Goal: Communication & Community: Share content

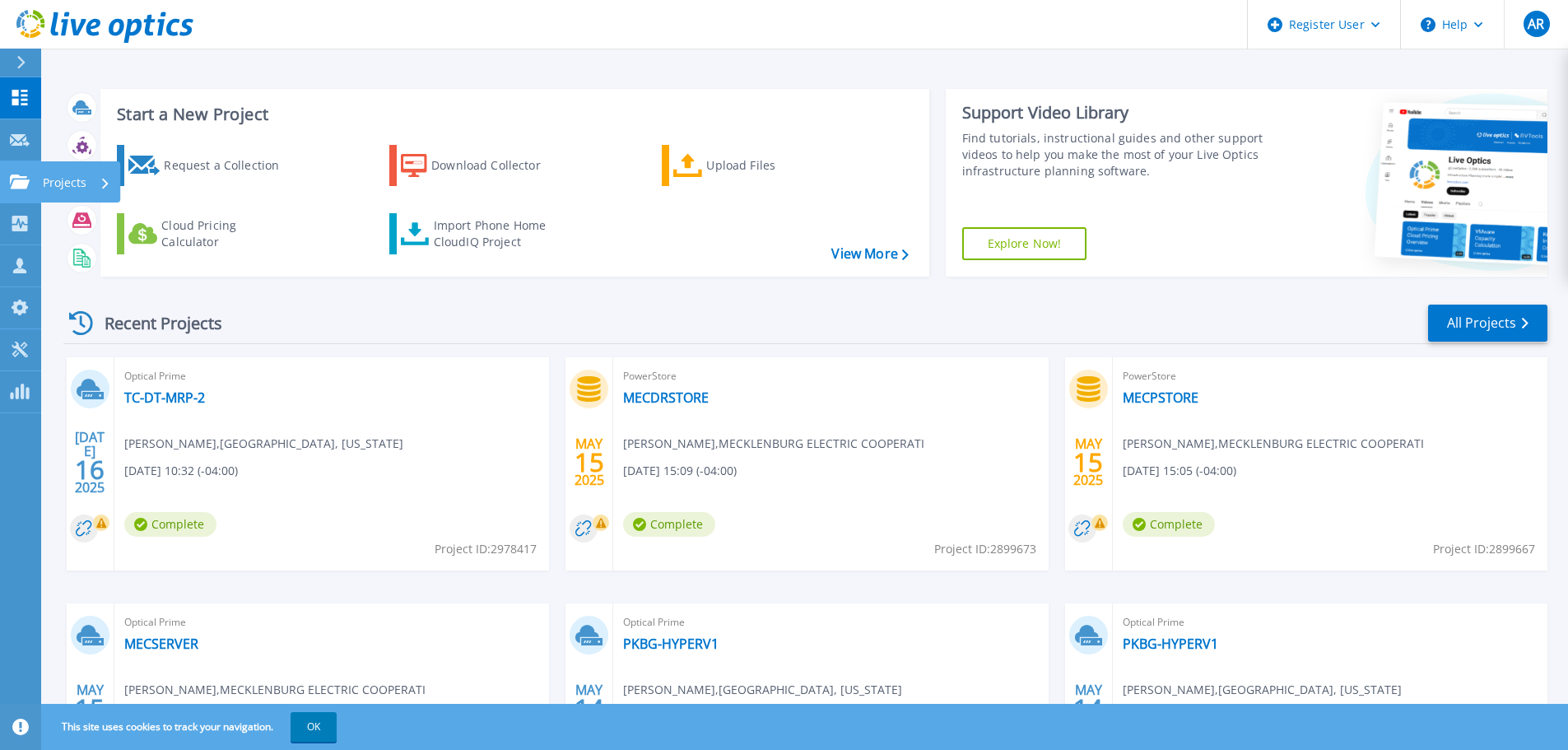
click at [25, 184] on icon at bounding box center [20, 181] width 20 height 14
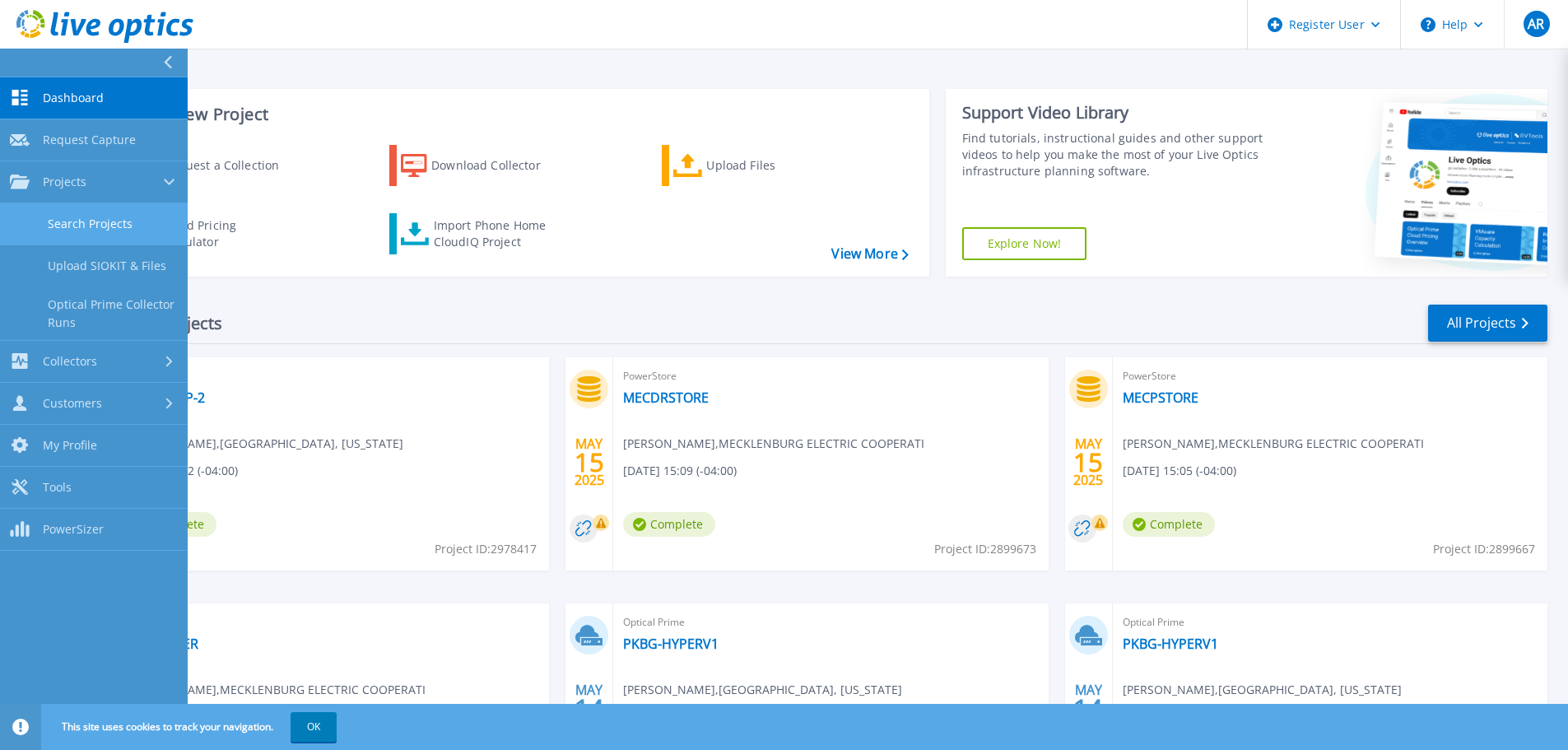
click at [138, 221] on link "Search Projects" at bounding box center [93, 224] width 188 height 42
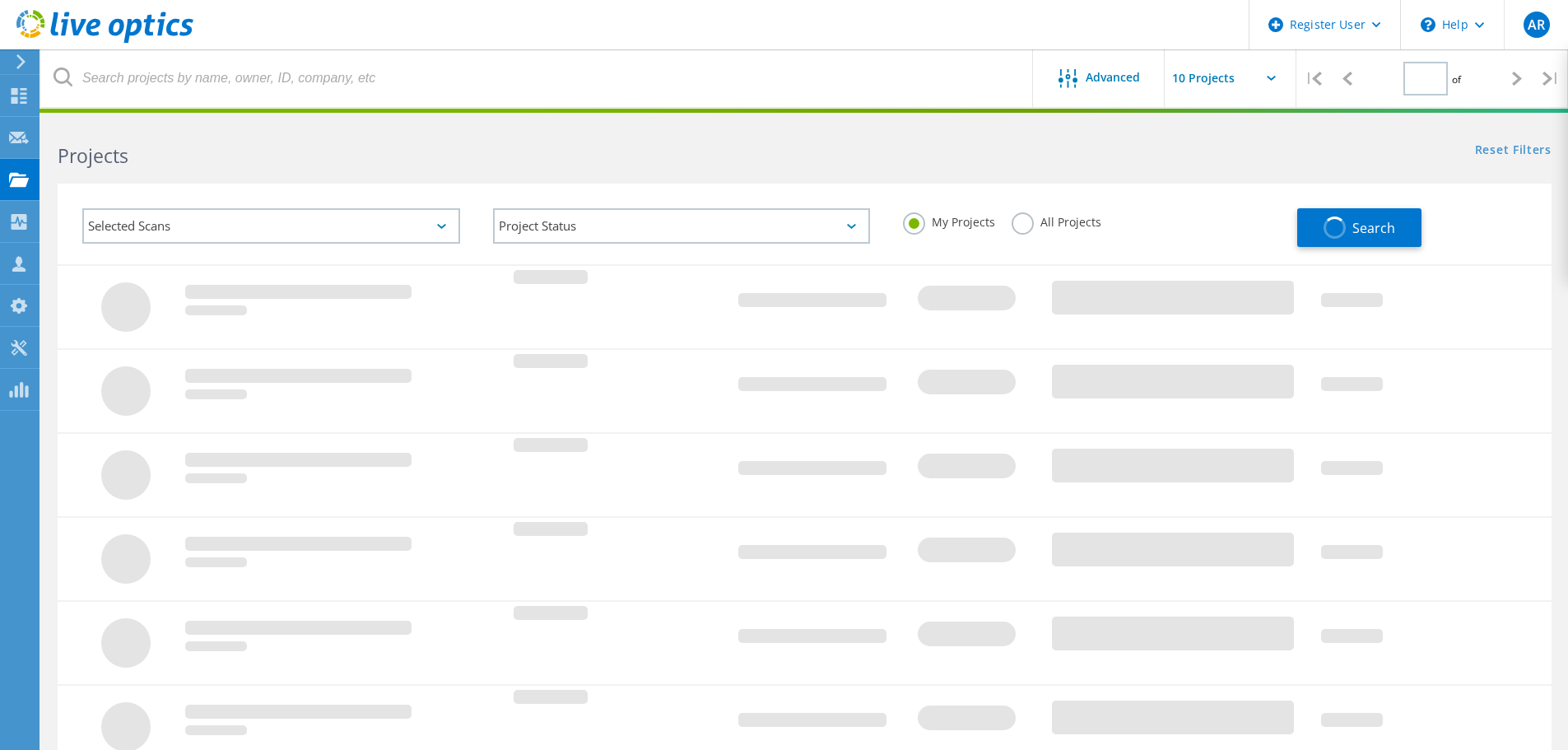
type input "1"
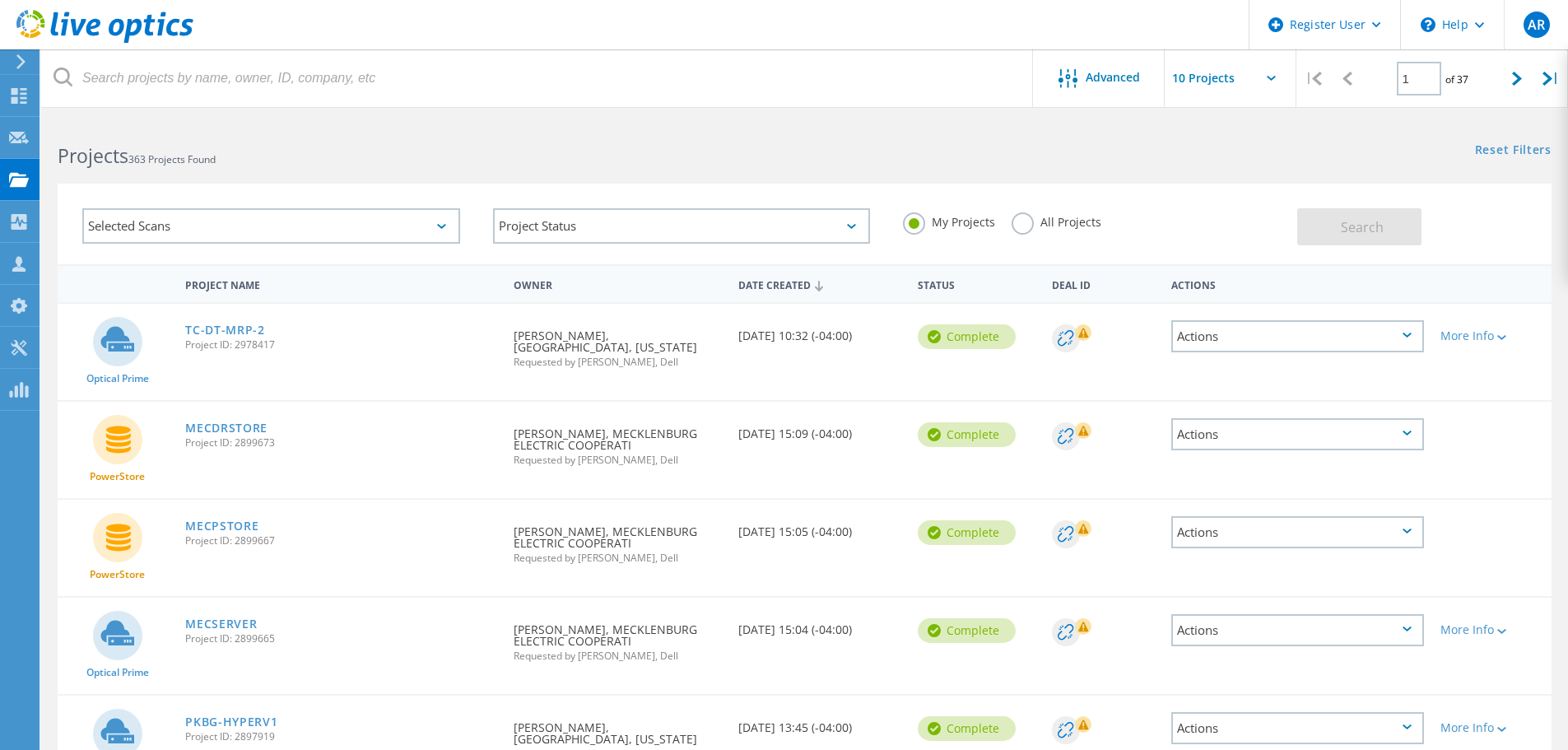
click at [986, 219] on label "My Projects" at bounding box center [949, 221] width 92 height 16
click at [0, 0] on input "My Projects" at bounding box center [0, 0] width 0 height 0
click at [1009, 222] on div "My Projects All Projects" at bounding box center [1092, 222] width 411 height 60
click at [1020, 223] on label "All Projects" at bounding box center [1056, 221] width 90 height 16
click at [0, 0] on input "All Projects" at bounding box center [0, 0] width 0 height 0
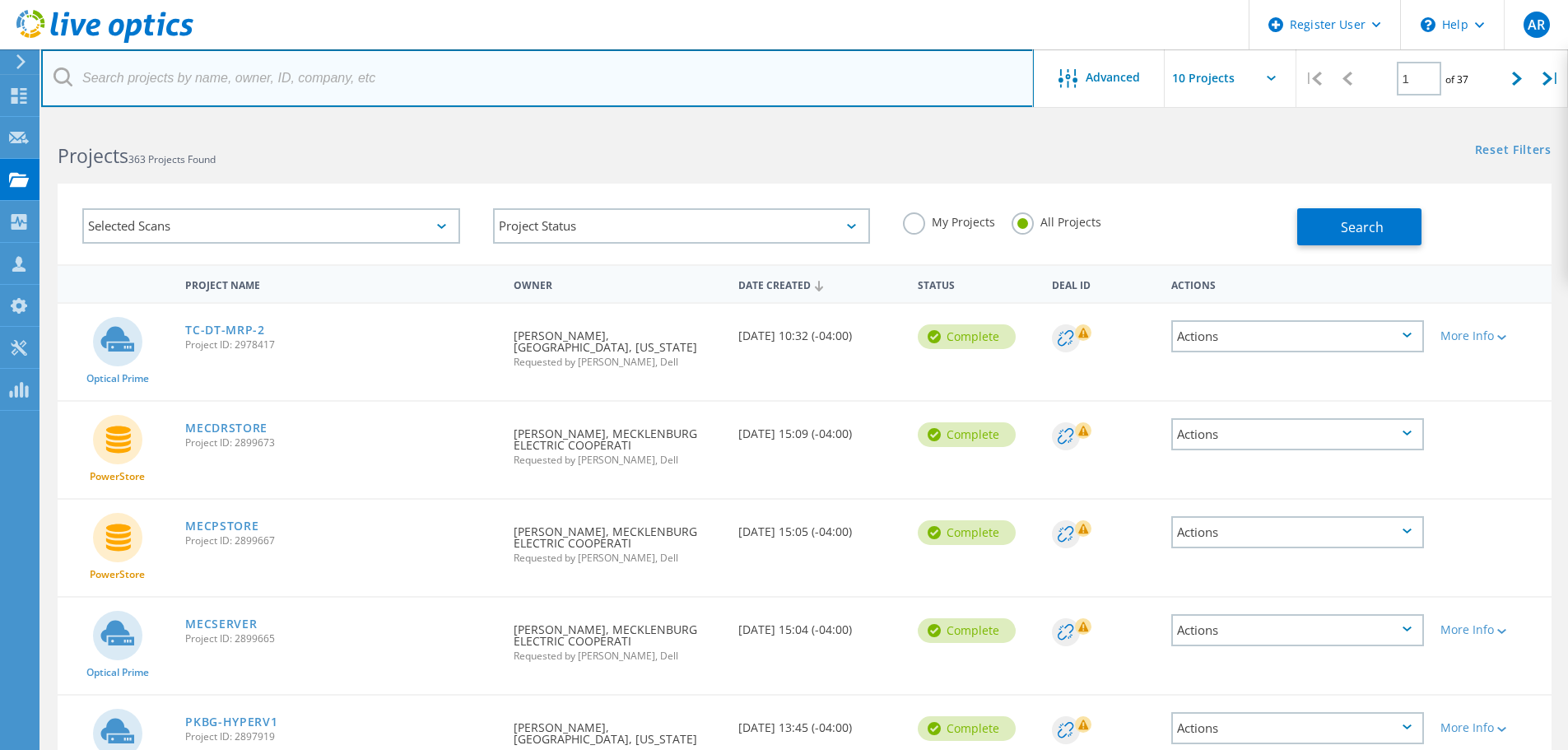
click at [430, 87] on input "text" at bounding box center [537, 78] width 993 height 58
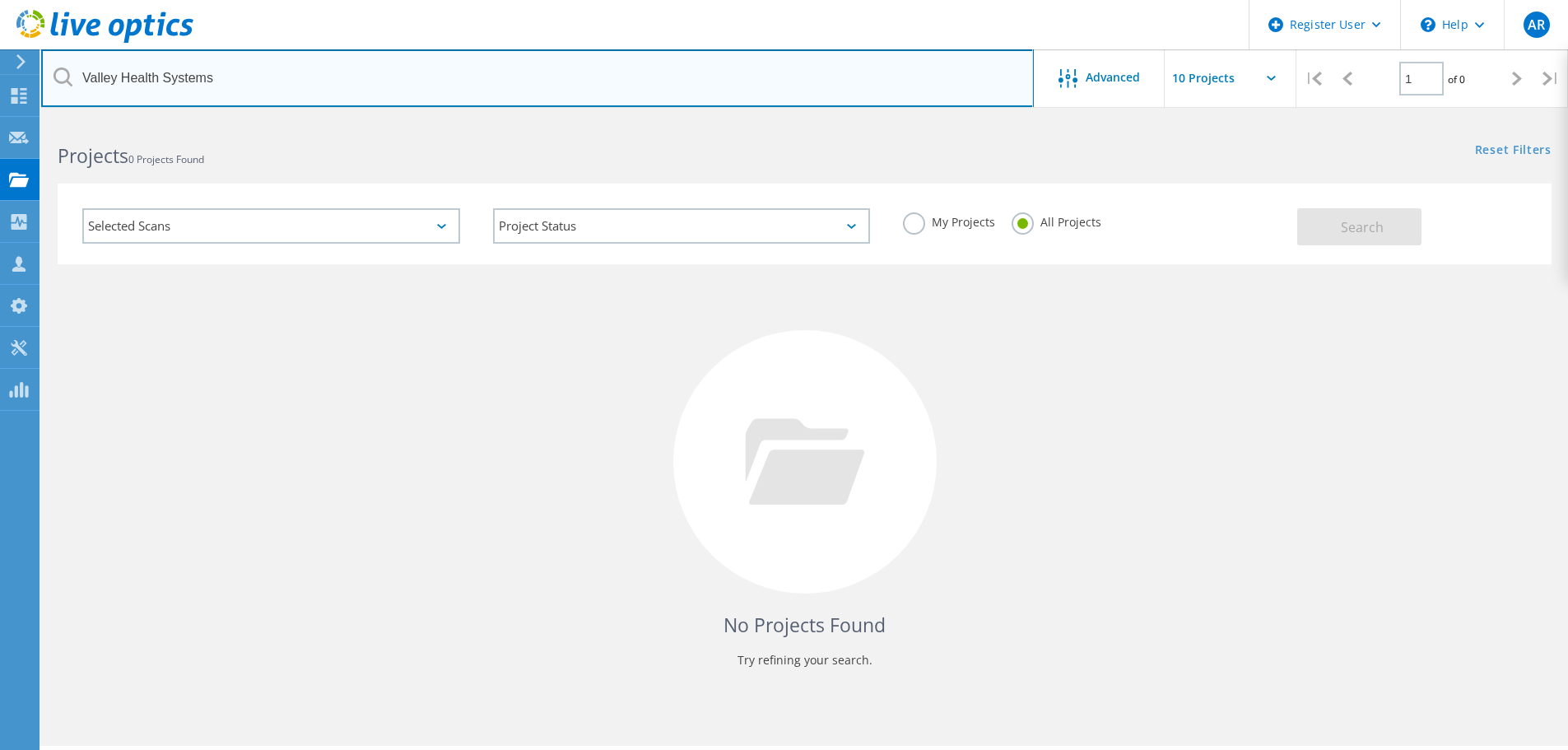
drag, startPoint x: 322, startPoint y: 78, endPoint x: -72, endPoint y: 84, distance: 394.0
click at [0, 84] on html "Register User \n Help Explore Helpful Articles Contact Support AR Dell User Ang…" at bounding box center [784, 398] width 1568 height 795
drag, startPoint x: 379, startPoint y: 67, endPoint x: 370, endPoint y: 72, distance: 10.3
click at [379, 67] on input "Farmers and Merchant Bank b" at bounding box center [537, 78] width 993 height 58
drag, startPoint x: 355, startPoint y: 83, endPoint x: -163, endPoint y: 43, distance: 519.5
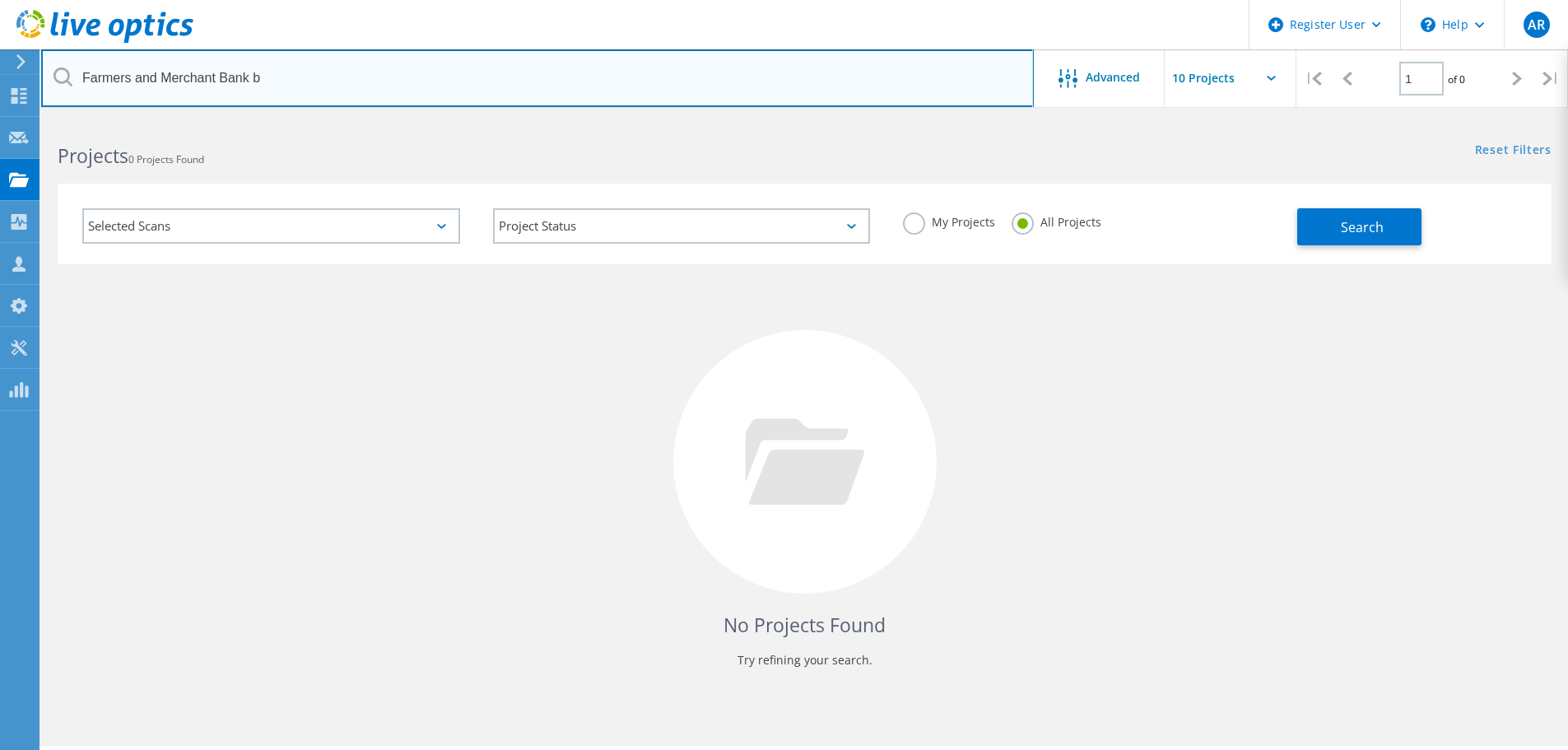
click at [0, 43] on html "Register User \n Help Explore Helpful Articles Contact Support AR Dell User Ang…" at bounding box center [784, 398] width 1568 height 795
paste input "JKnight@advantage.tech"
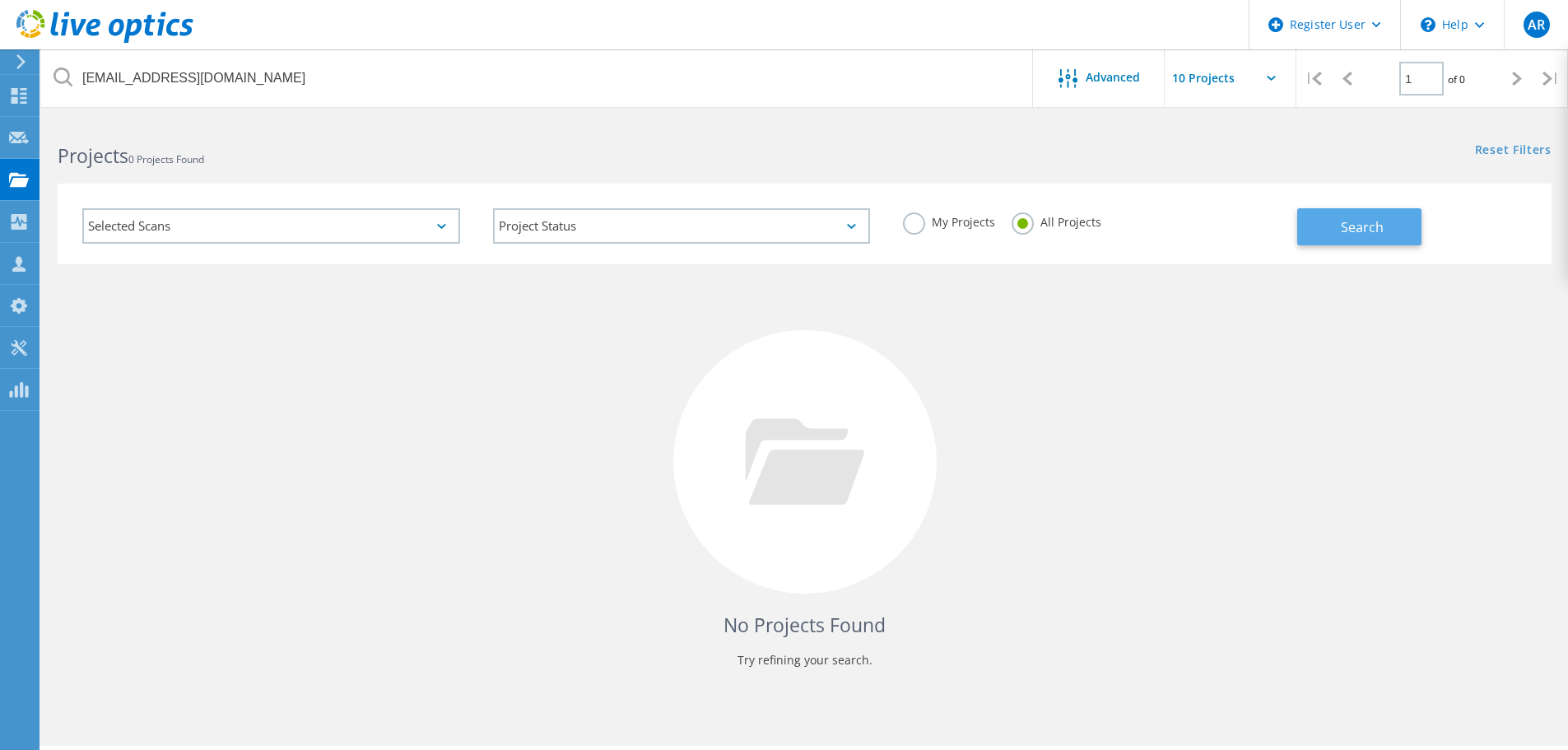
click at [1332, 234] on button "Search" at bounding box center [1360, 227] width 125 height 37
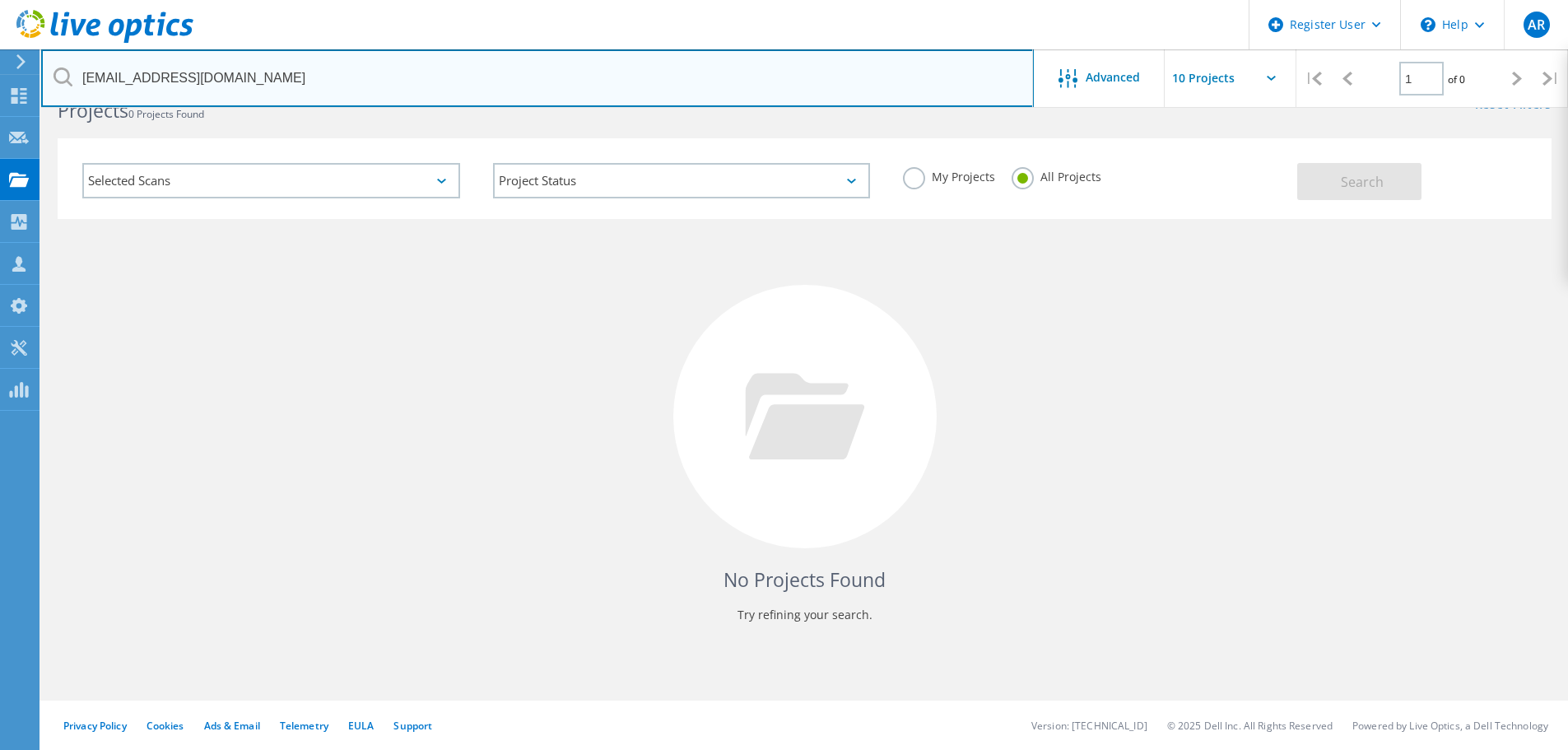
drag, startPoint x: 266, startPoint y: 93, endPoint x: -44, endPoint y: 93, distance: 310.0
click at [0, 93] on html "Register User \n Help Explore Helpful Articles Contact Support AR Dell User Ang…" at bounding box center [784, 352] width 1568 height 795
paste input "mawilliamson@valleyhealth.org"
type input "mawilliamson@valleyhealth.org"
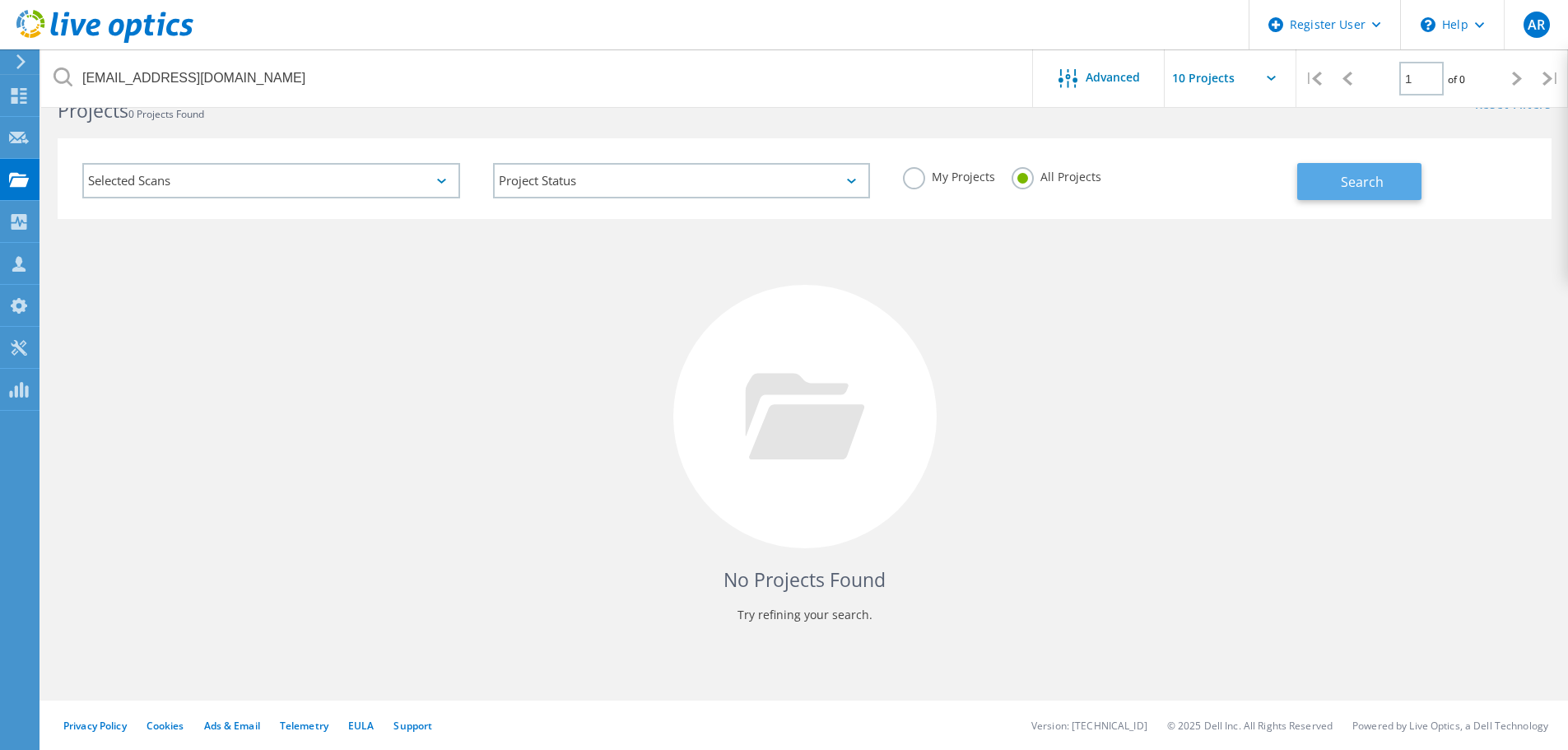
click at [1419, 197] on button "Search" at bounding box center [1360, 181] width 125 height 37
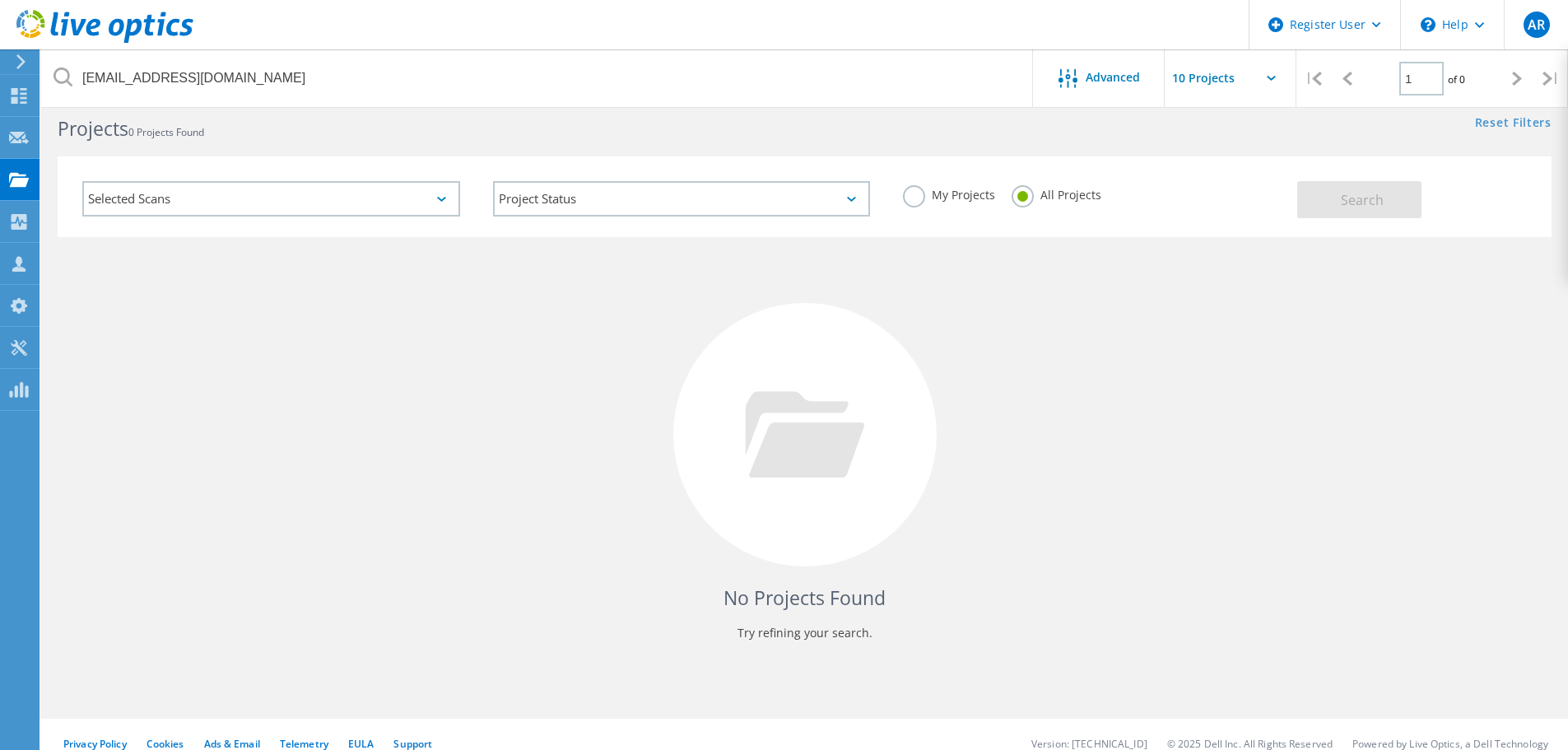
scroll to position [0, 0]
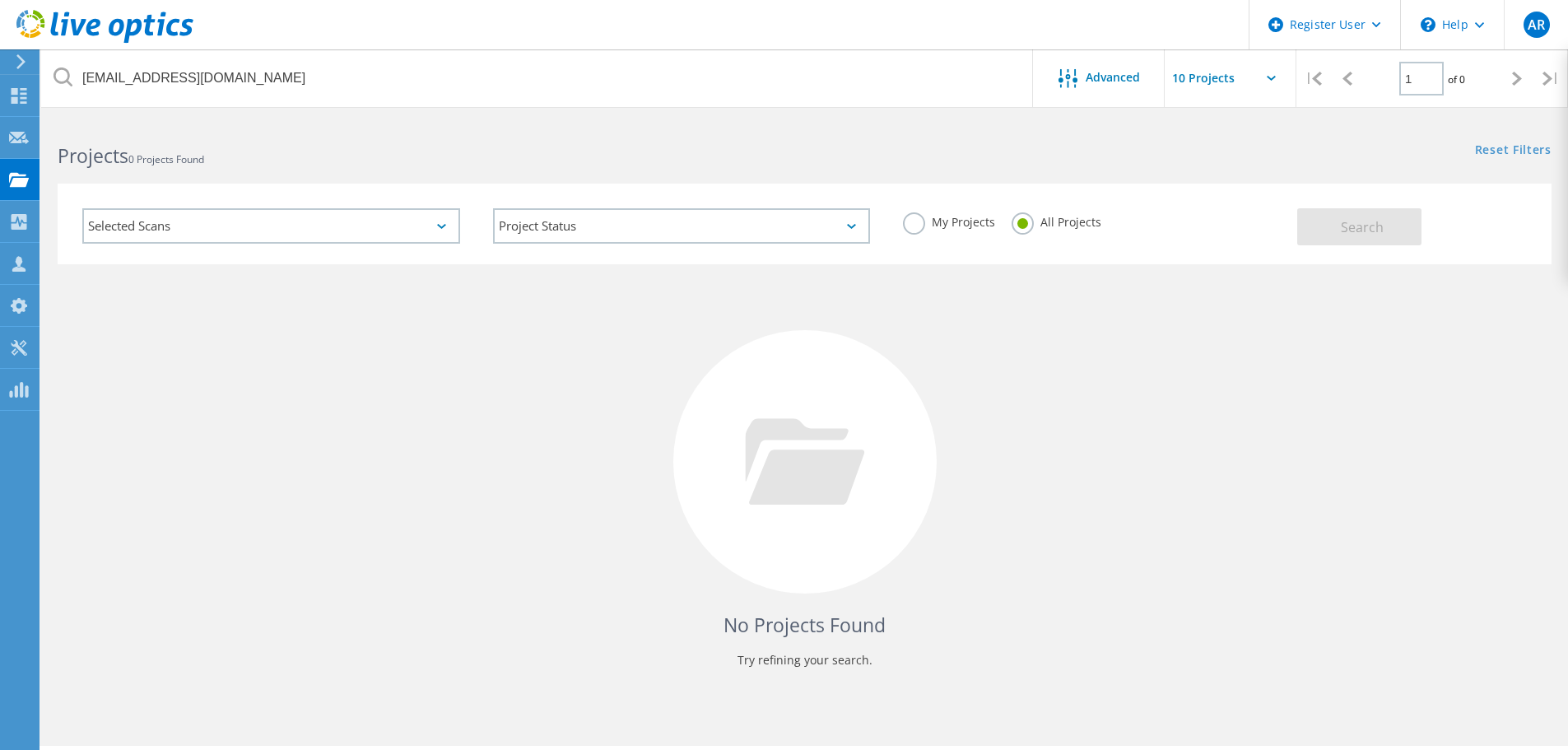
click at [1257, 82] on input "text" at bounding box center [1247, 78] width 165 height 58
click at [1246, 204] on div "Show 40 Projects" at bounding box center [1247, 203] width 163 height 28
type input "Show 40 Projects"
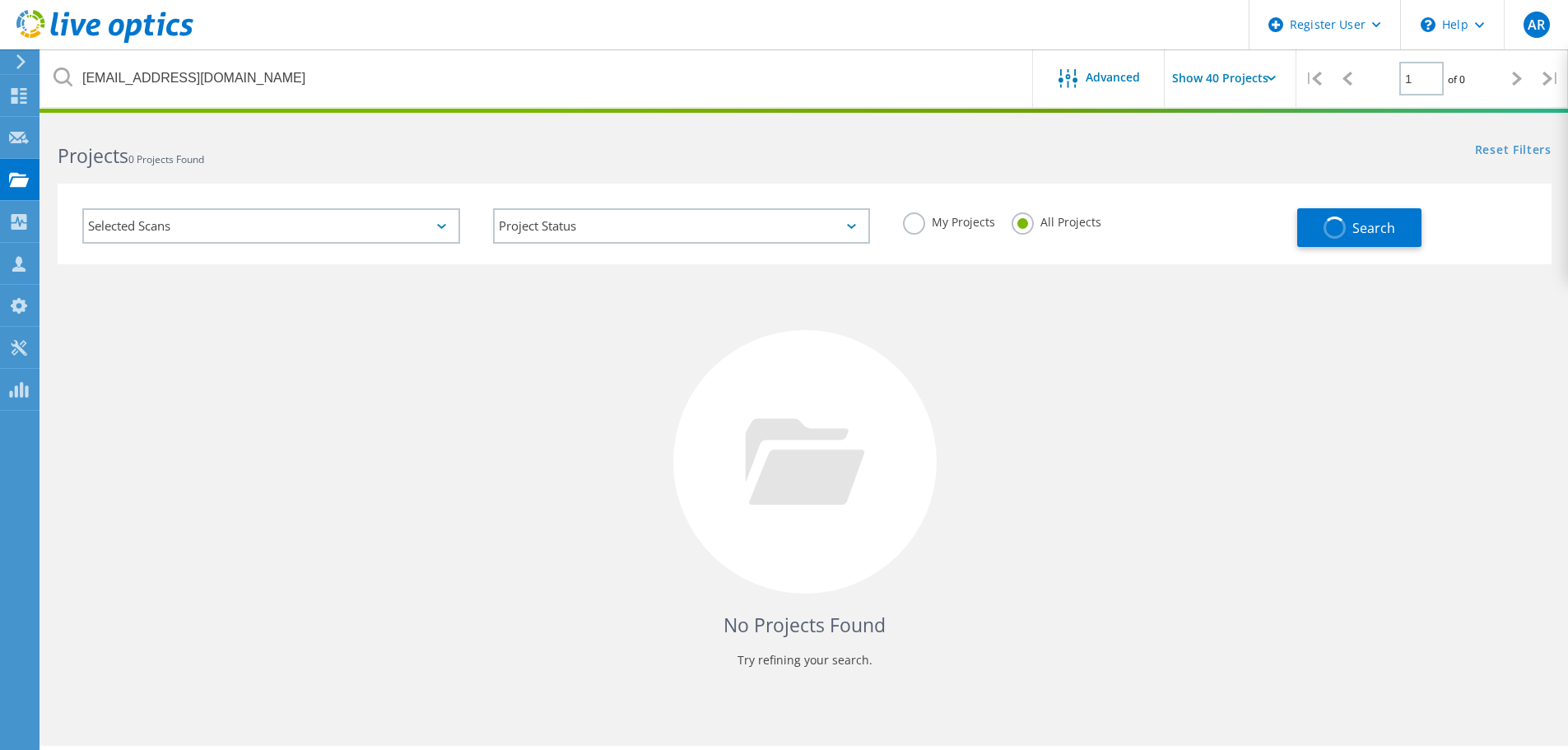
click at [1001, 172] on div "Selected Scans Project Status In Progress Complete Published Anonymous Archived…" at bounding box center [804, 214] width 1527 height 101
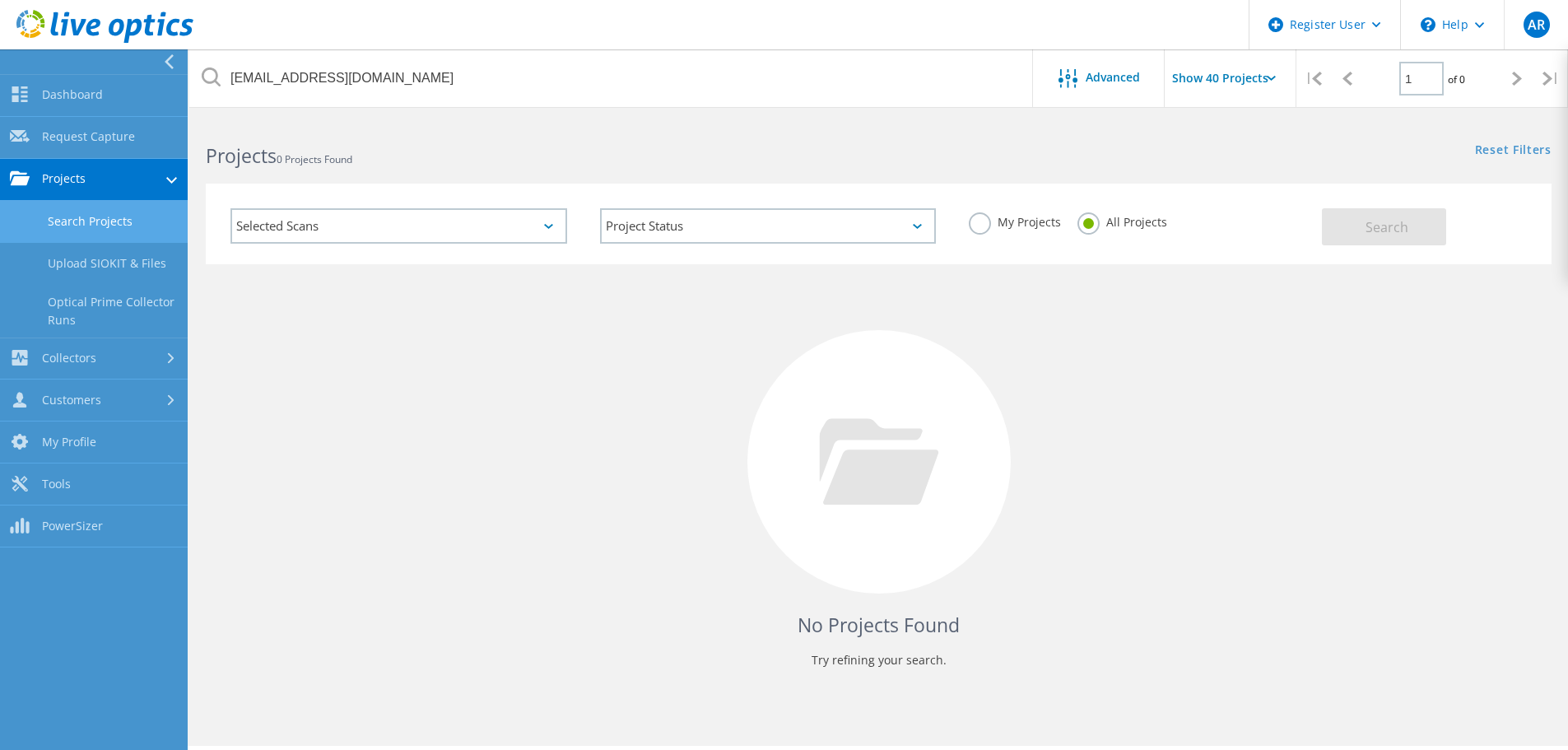
click at [92, 216] on link "Search Projects" at bounding box center [93, 222] width 188 height 42
click at [969, 224] on label "My Projects" at bounding box center [1015, 221] width 92 height 16
click at [0, 0] on input "My Projects" at bounding box center [0, 0] width 0 height 0
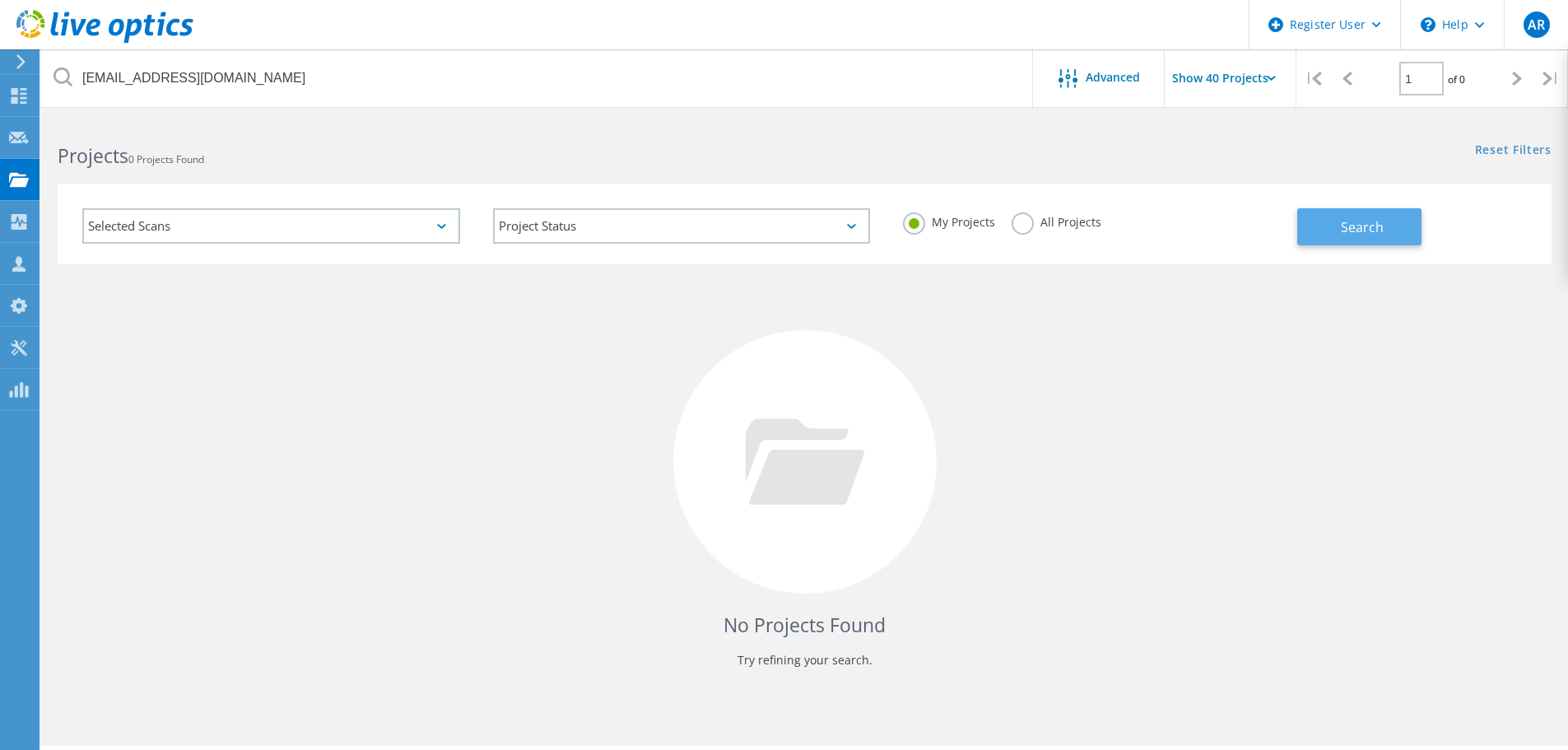
click at [1323, 230] on button "Search" at bounding box center [1360, 227] width 125 height 37
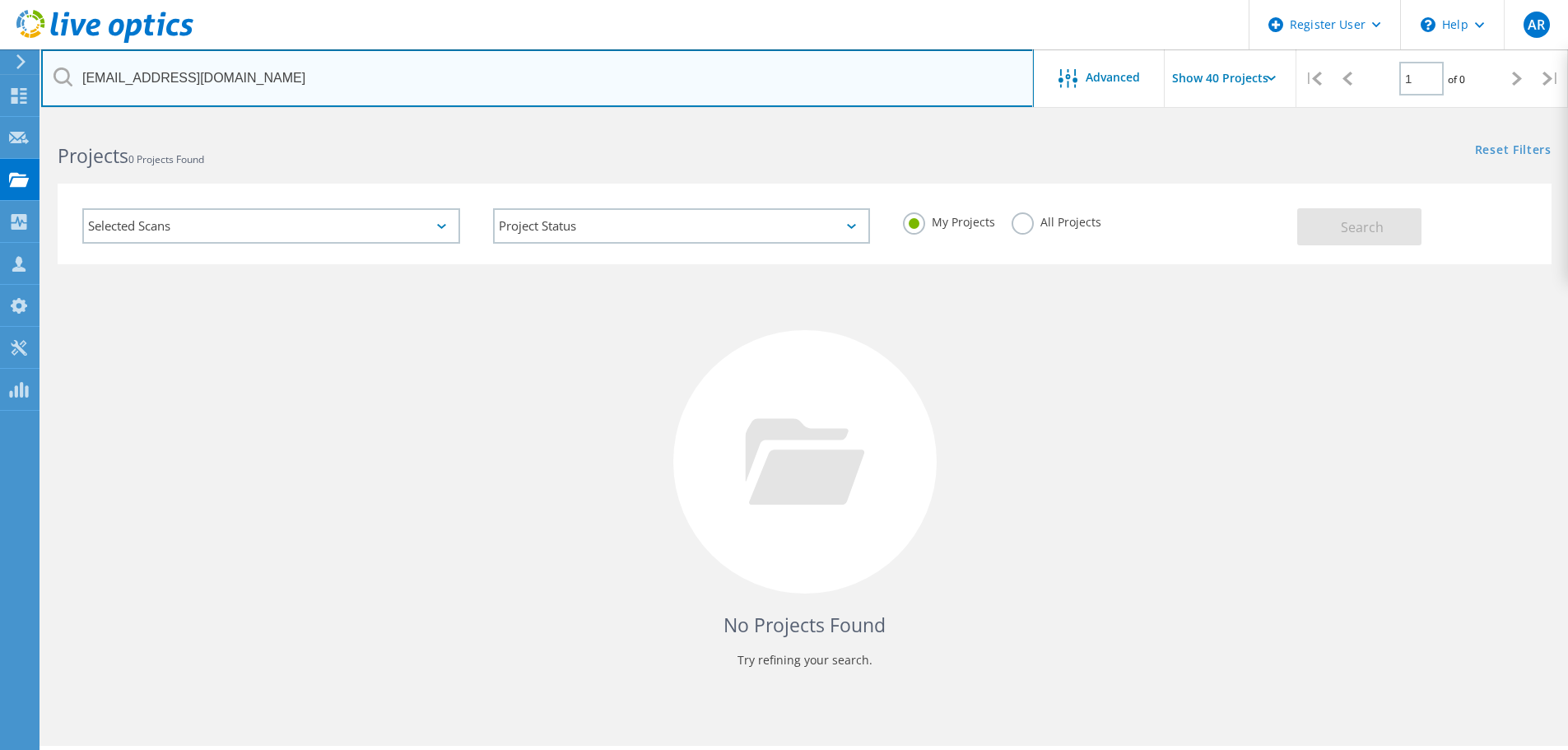
drag, startPoint x: 359, startPoint y: 69, endPoint x: -556, endPoint y: 77, distance: 915.0
click at [0, 77] on html "Register User \n Help Explore Helpful Articles Contact Support AR Dell User Ang…" at bounding box center [784, 398] width 1568 height 795
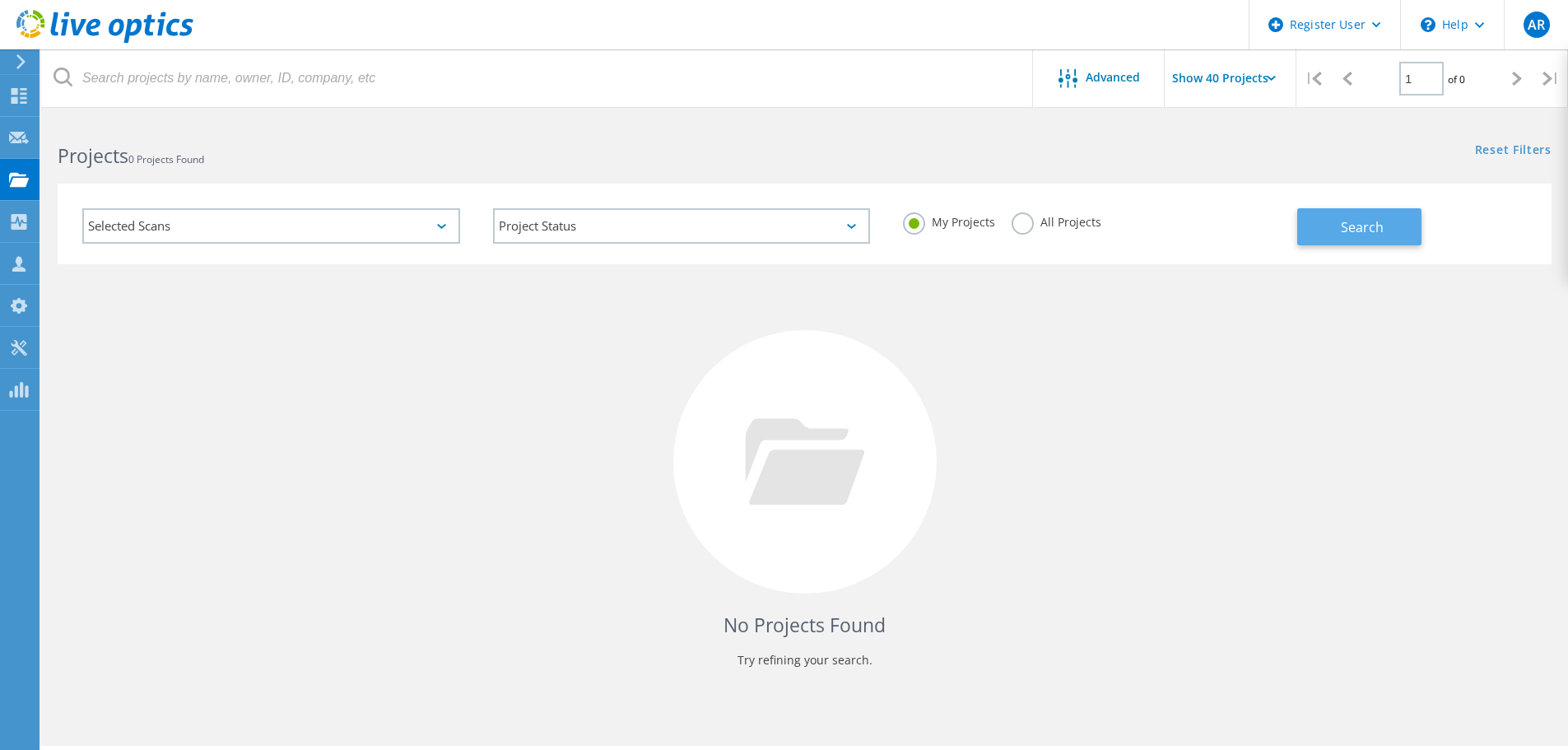
click at [1419, 222] on button "Search" at bounding box center [1360, 227] width 125 height 37
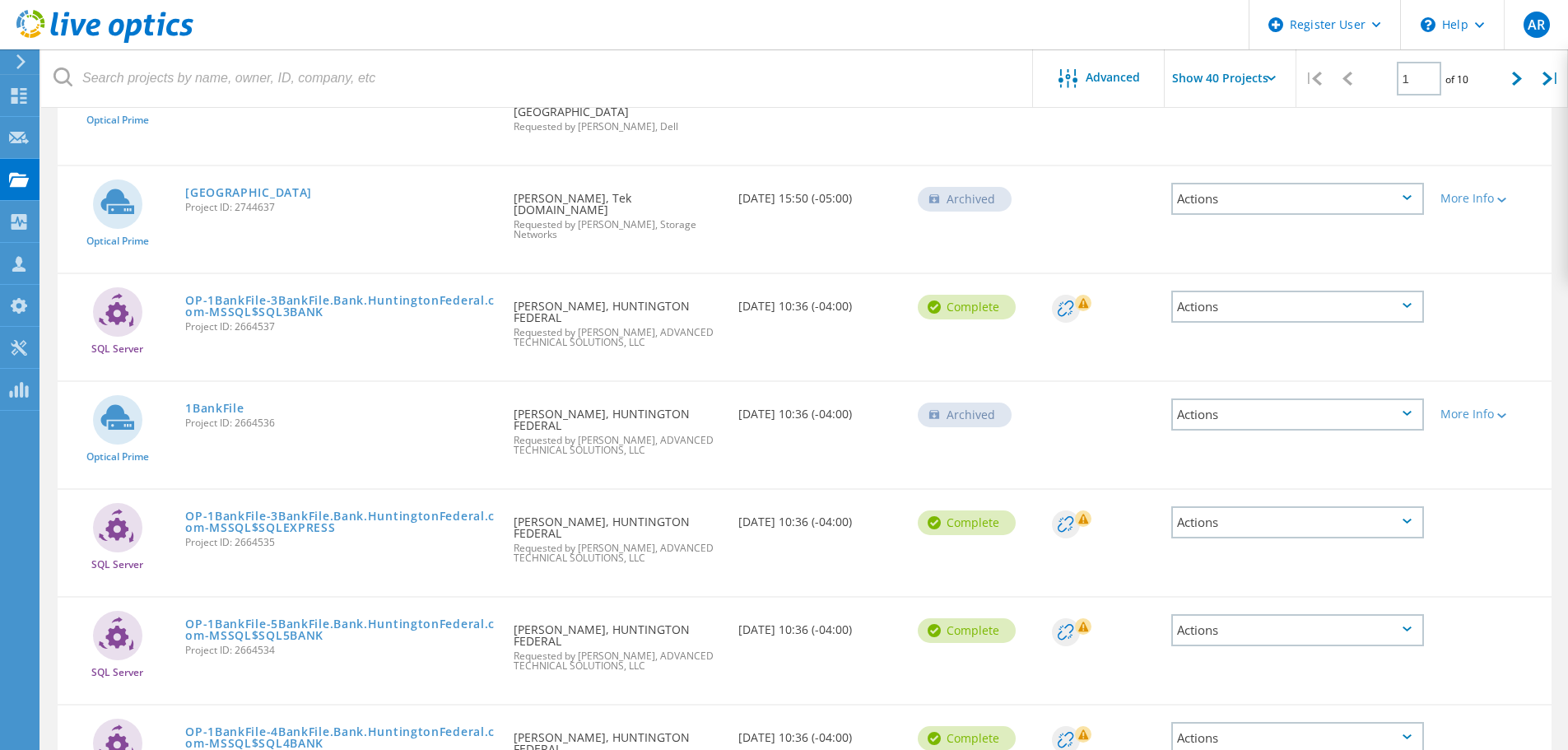
scroll to position [1503, 0]
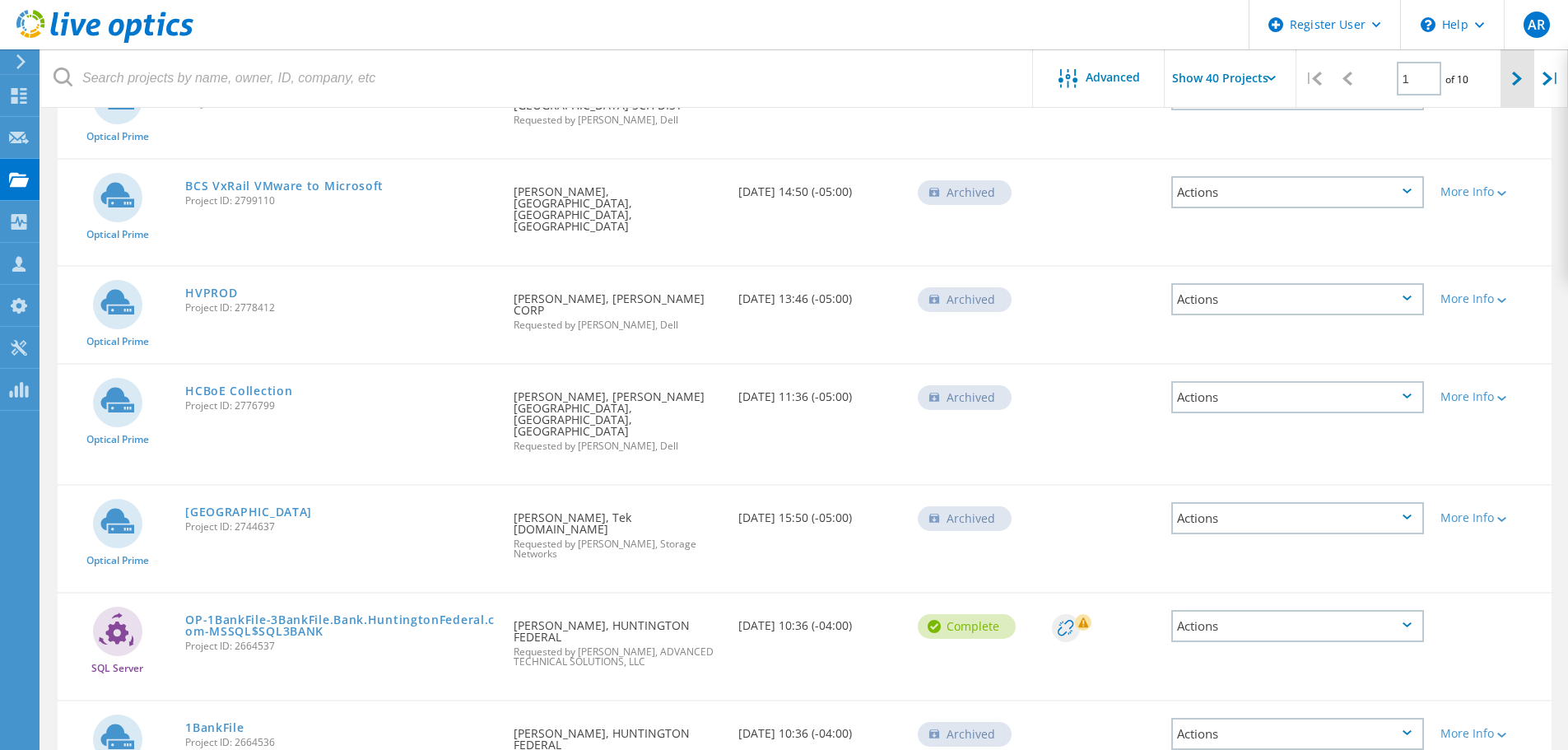
click at [1521, 90] on div at bounding box center [1517, 79] width 34 height 59
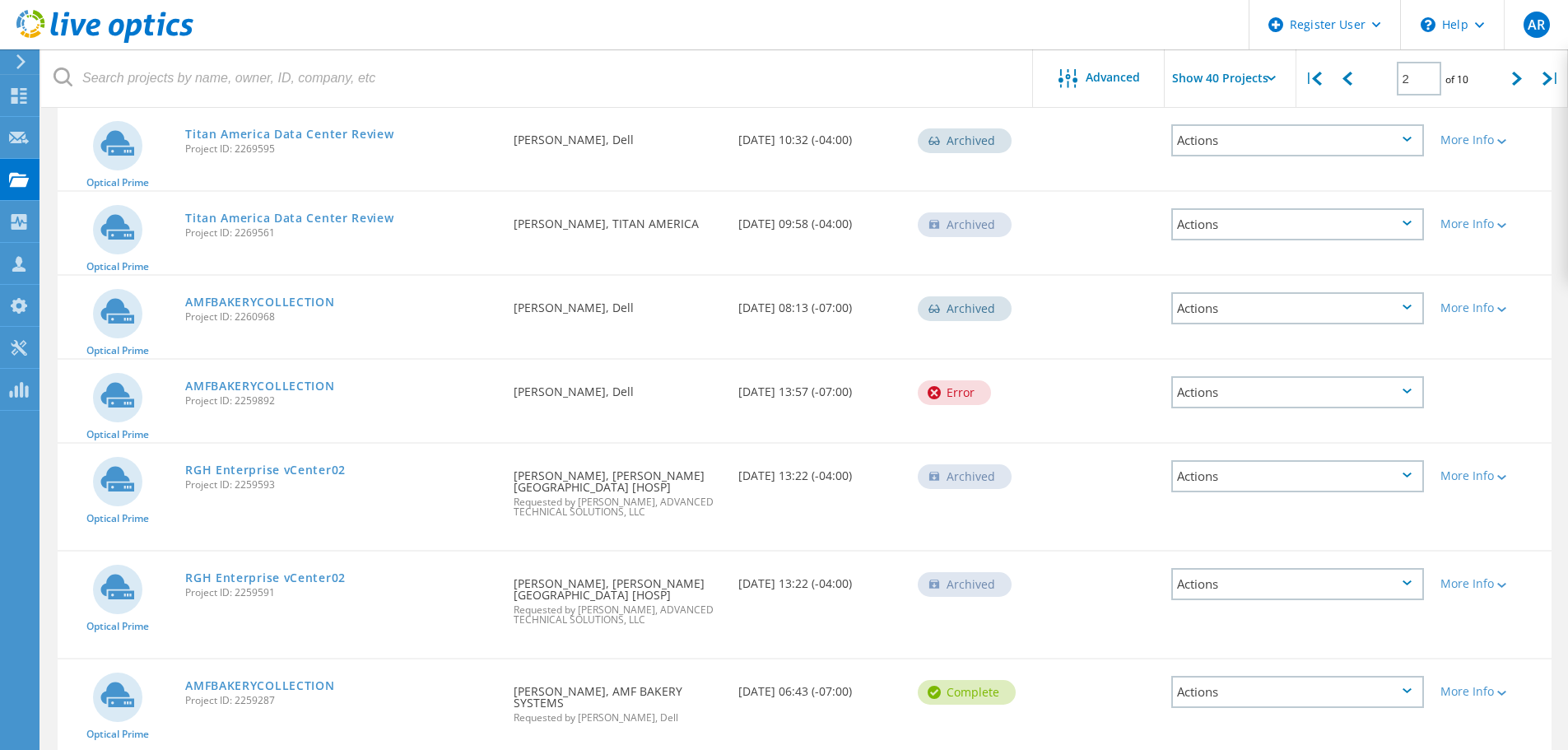
scroll to position [2004, 0]
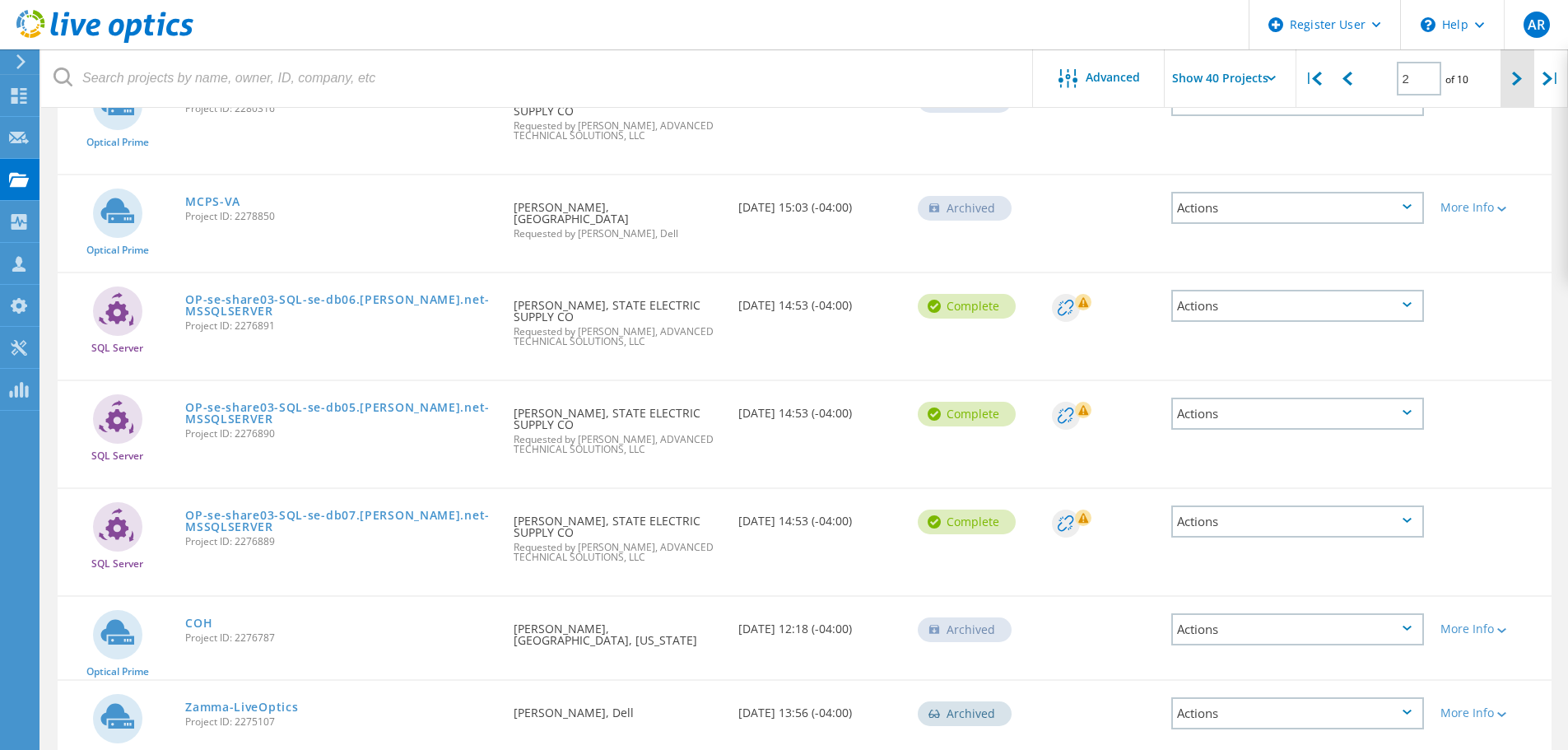
click at [1519, 90] on div at bounding box center [1517, 79] width 34 height 59
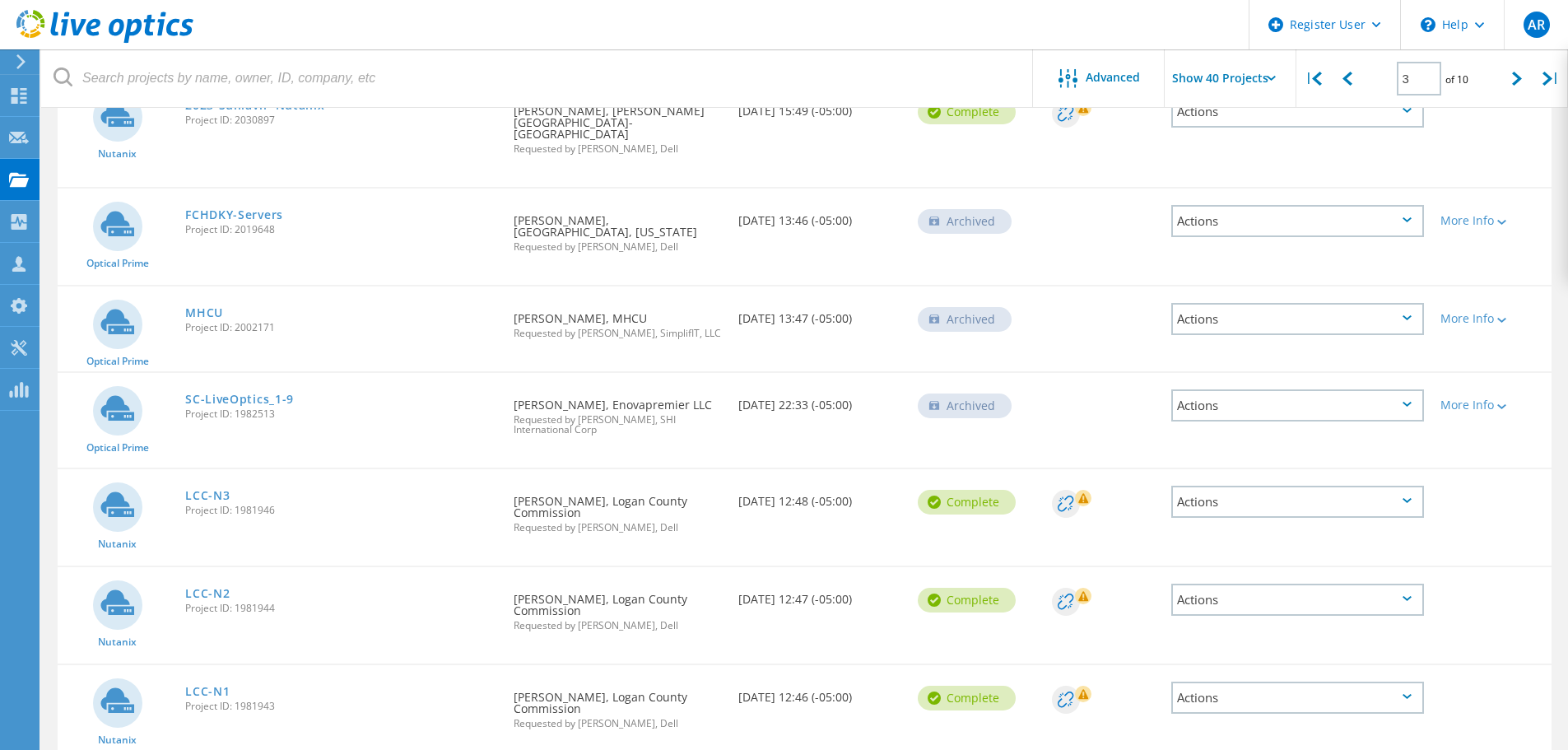
scroll to position [3382, 0]
click at [1278, 76] on input "Show 40 Projects" at bounding box center [1247, 78] width 165 height 58
click at [1517, 88] on div at bounding box center [1517, 79] width 34 height 59
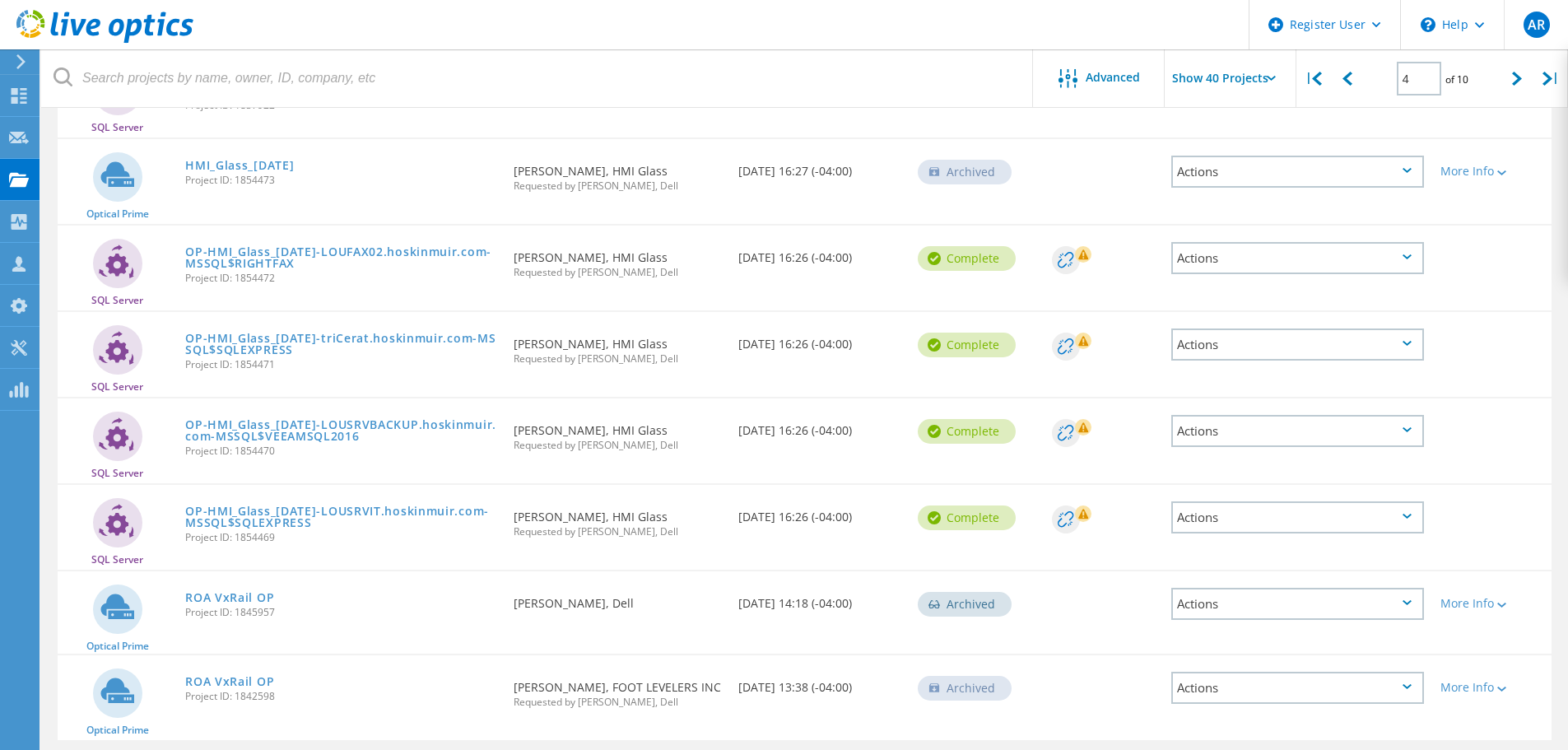
scroll to position [2636, 0]
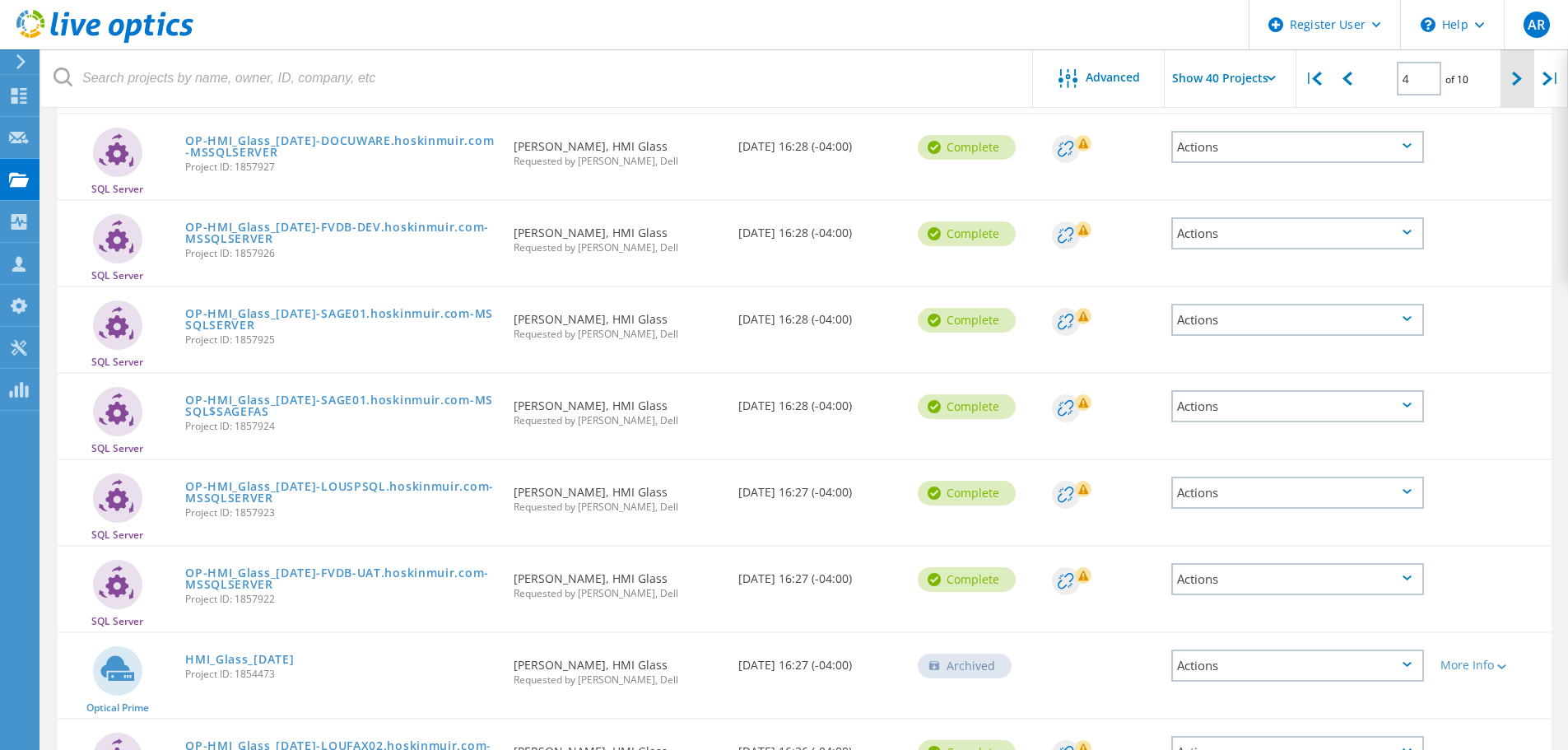
click at [1517, 83] on icon at bounding box center [1516, 79] width 10 height 14
type input "5"
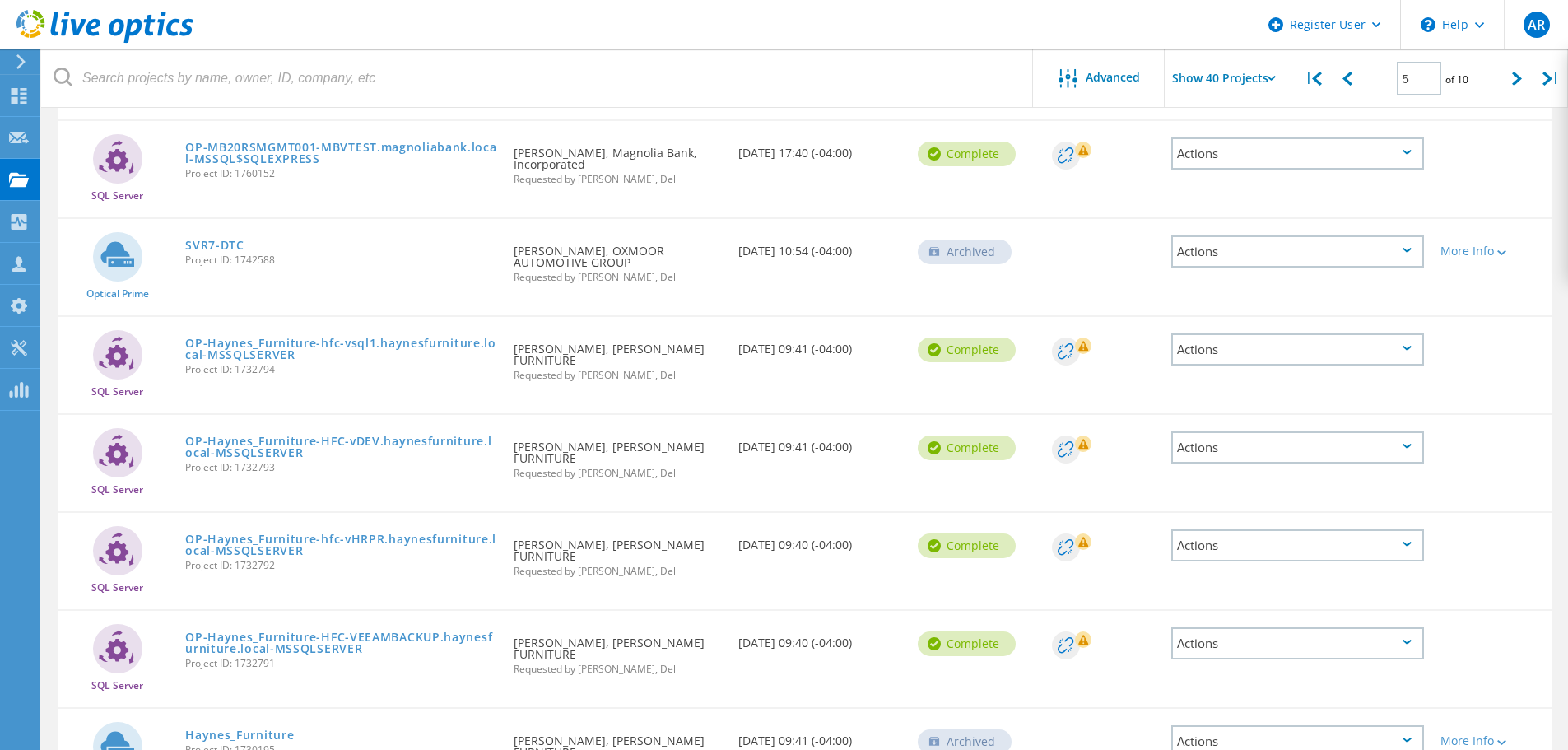
scroll to position [2398, 0]
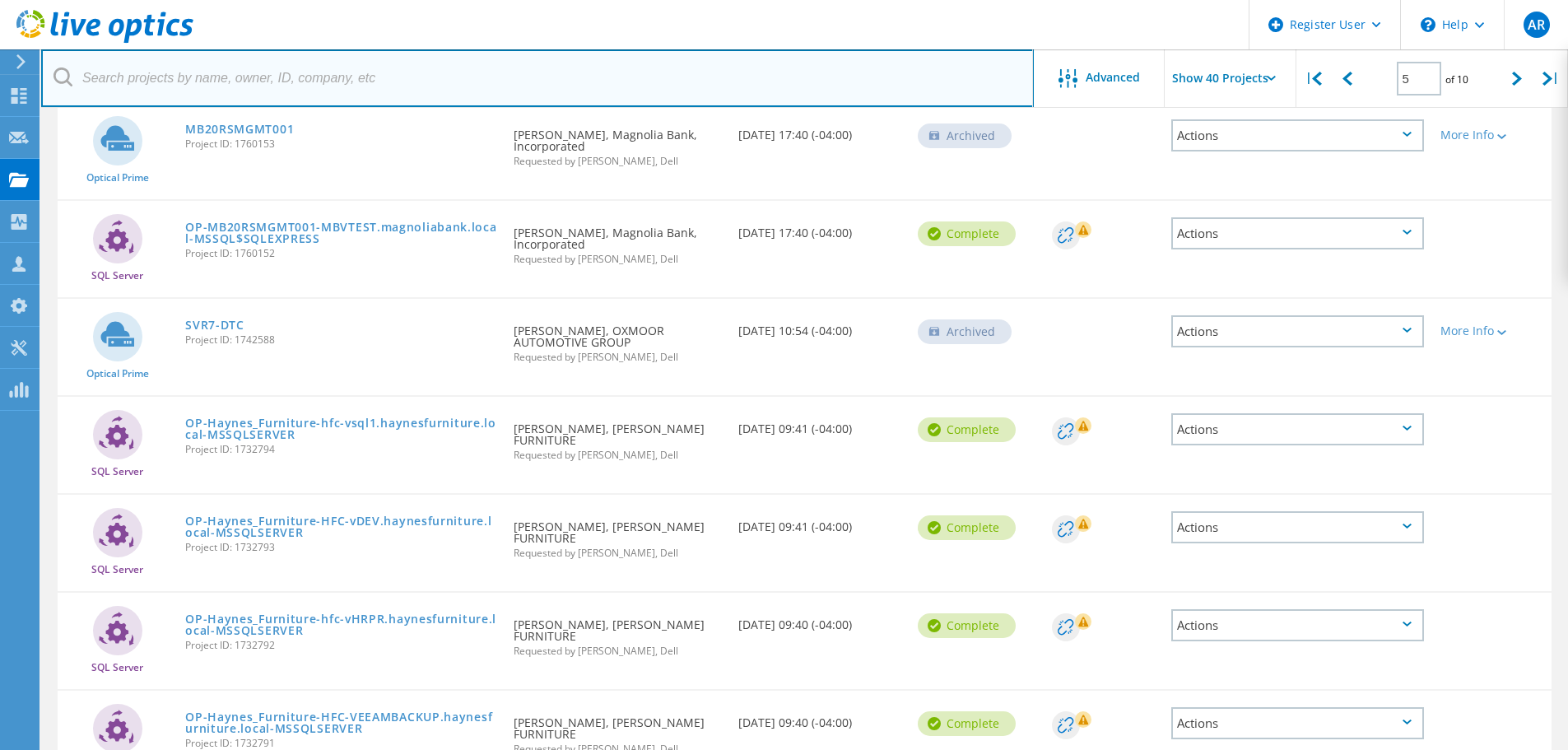
click at [358, 80] on input "text" at bounding box center [537, 78] width 993 height 58
paste input "byard@fmbankva.com"
type input "byard@fmbankva.com"
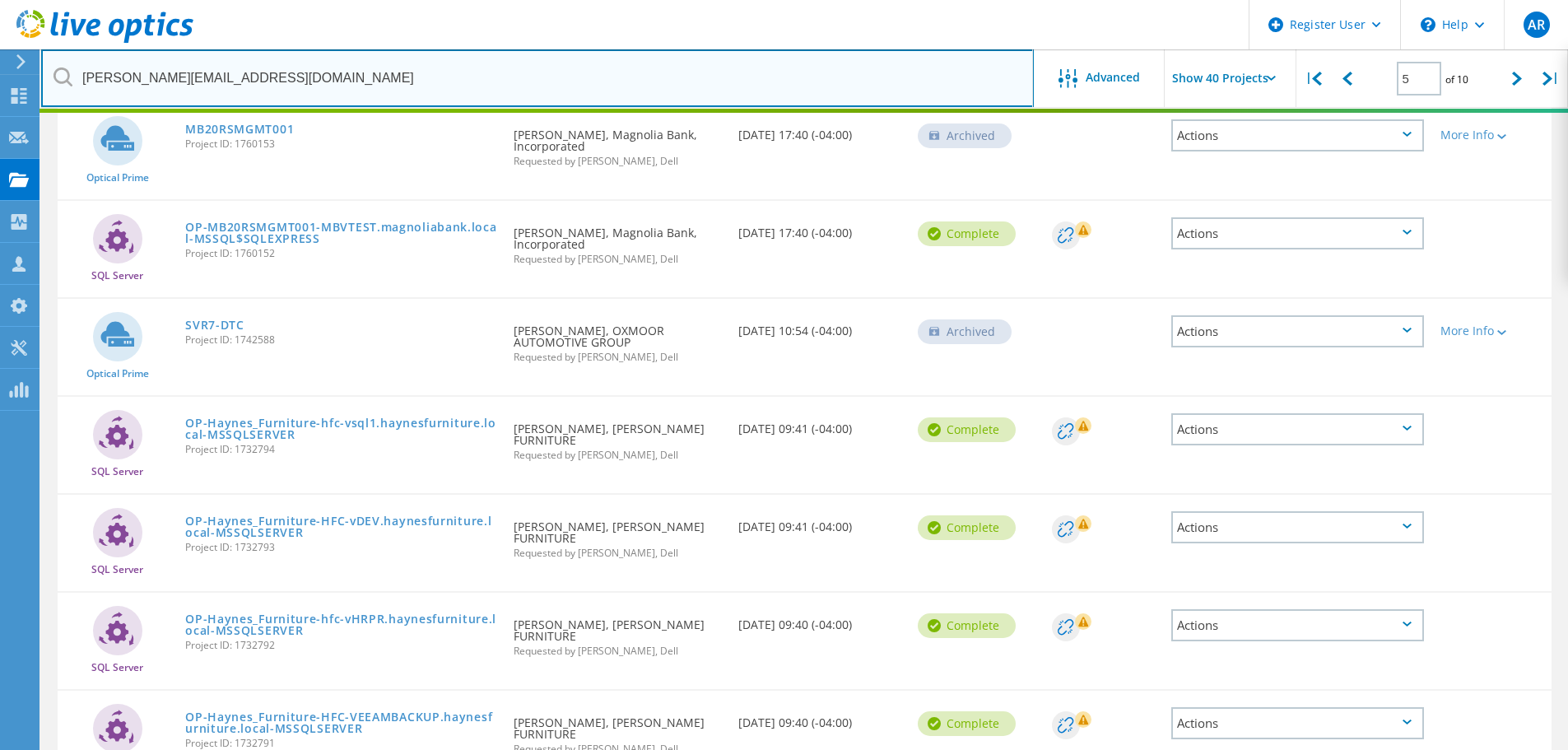
type input "1"
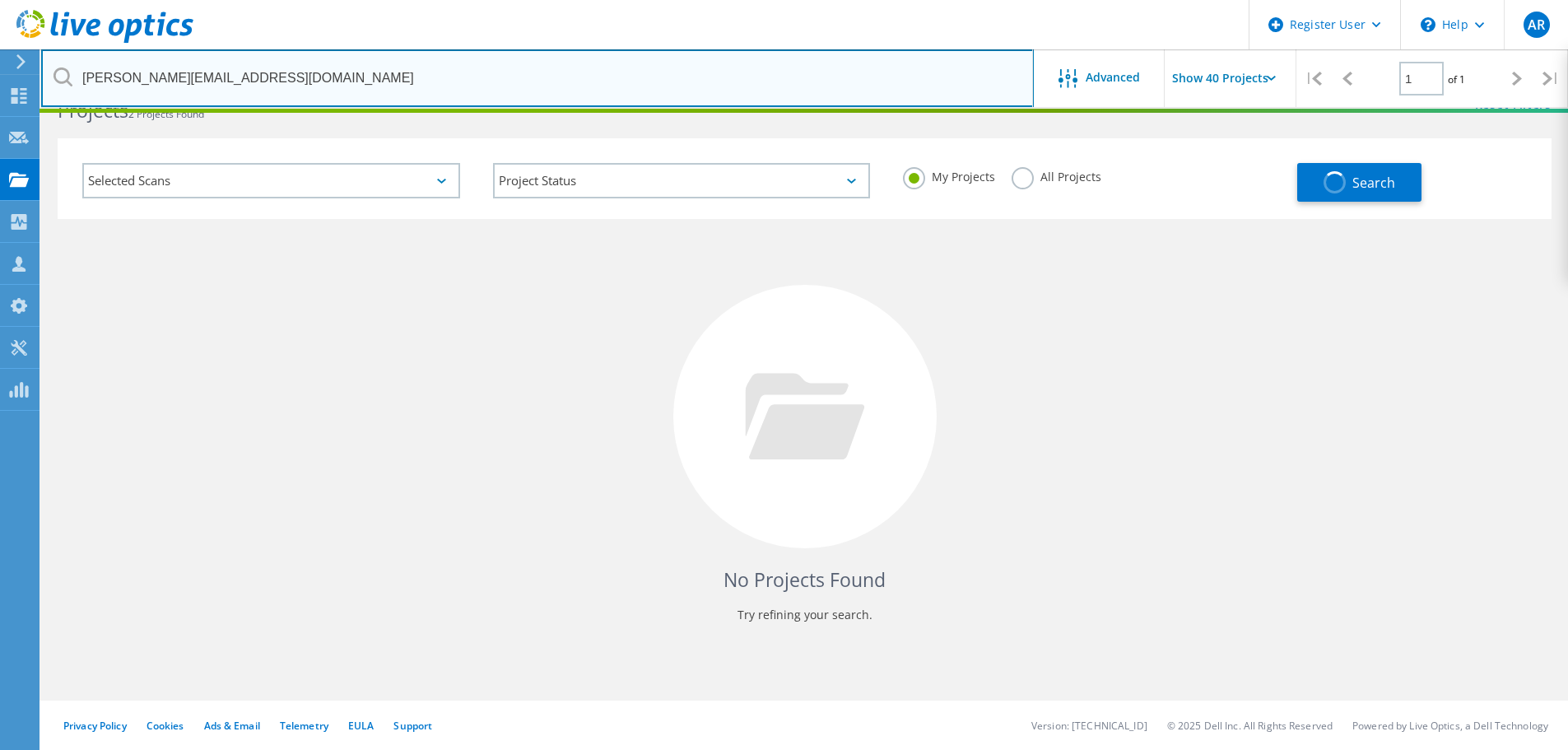
scroll to position [45, 0]
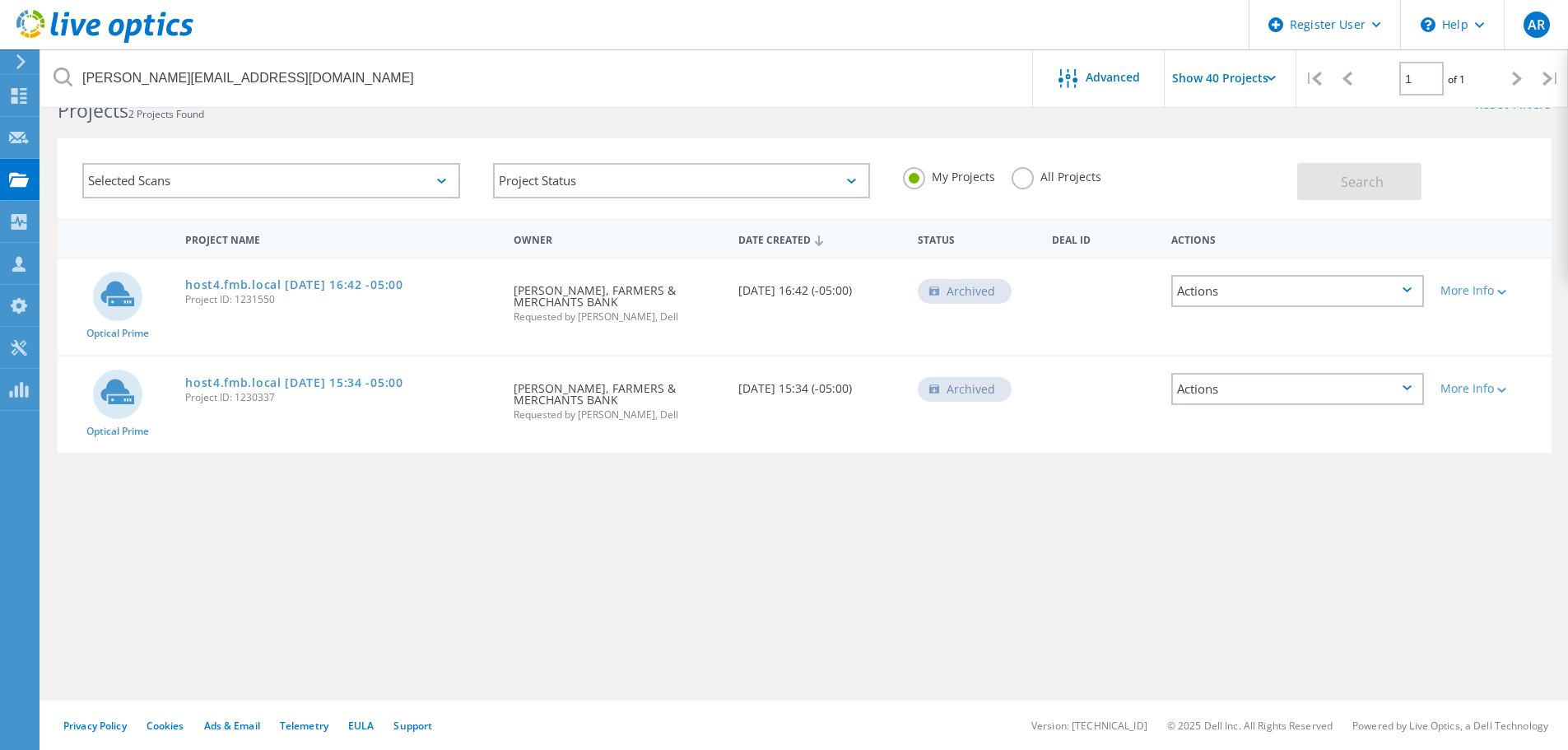
click at [1032, 193] on div "My Projects All Projects" at bounding box center [1092, 177] width 411 height 60
click at [1012, 179] on label "All Projects" at bounding box center [1056, 175] width 90 height 16
click at [0, 0] on input "All Projects" at bounding box center [0, 0] width 0 height 0
click at [1360, 193] on button "Search" at bounding box center [1360, 181] width 125 height 37
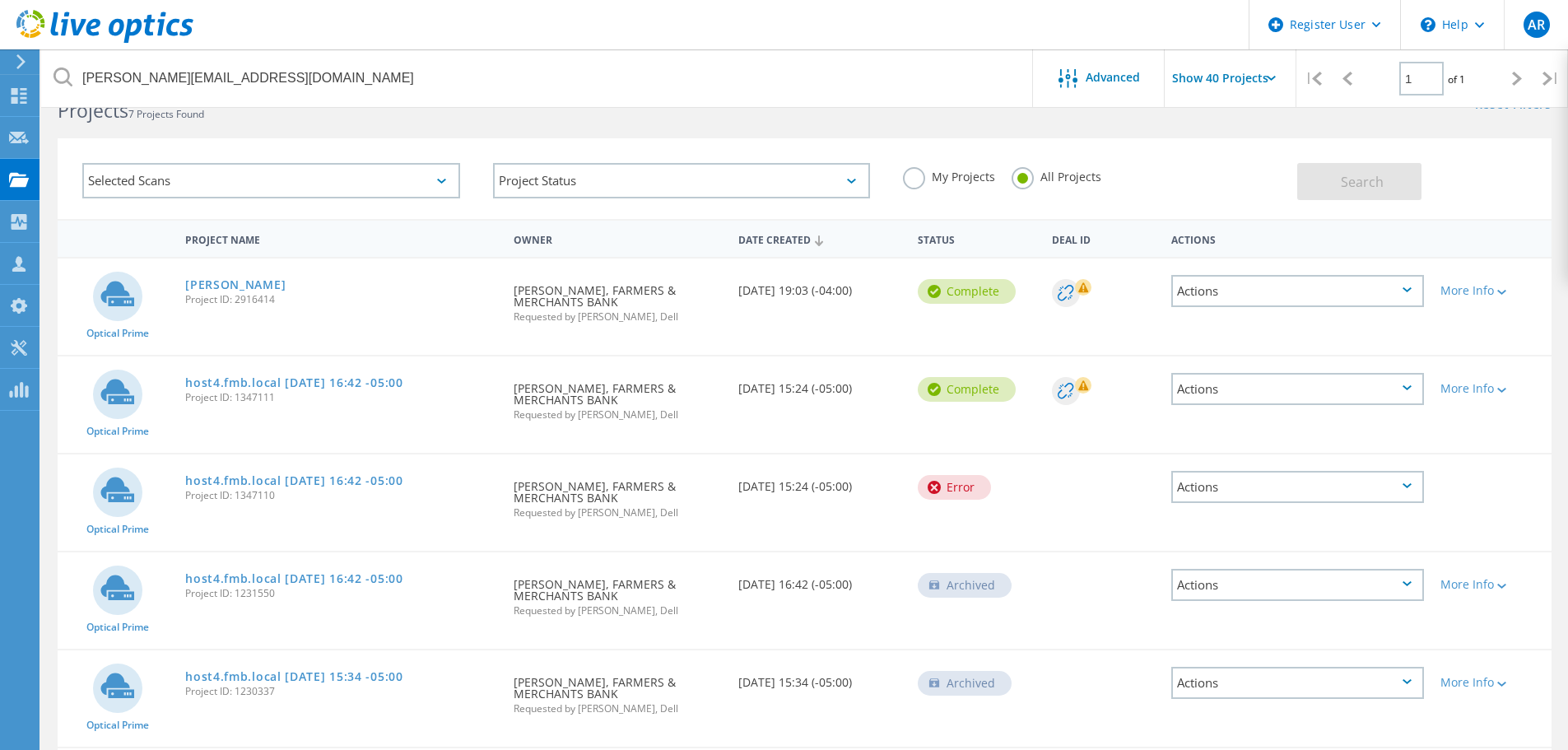
click at [1397, 294] on div "Actions" at bounding box center [1298, 291] width 253 height 32
click at [1297, 305] on div "Share" at bounding box center [1298, 304] width 249 height 26
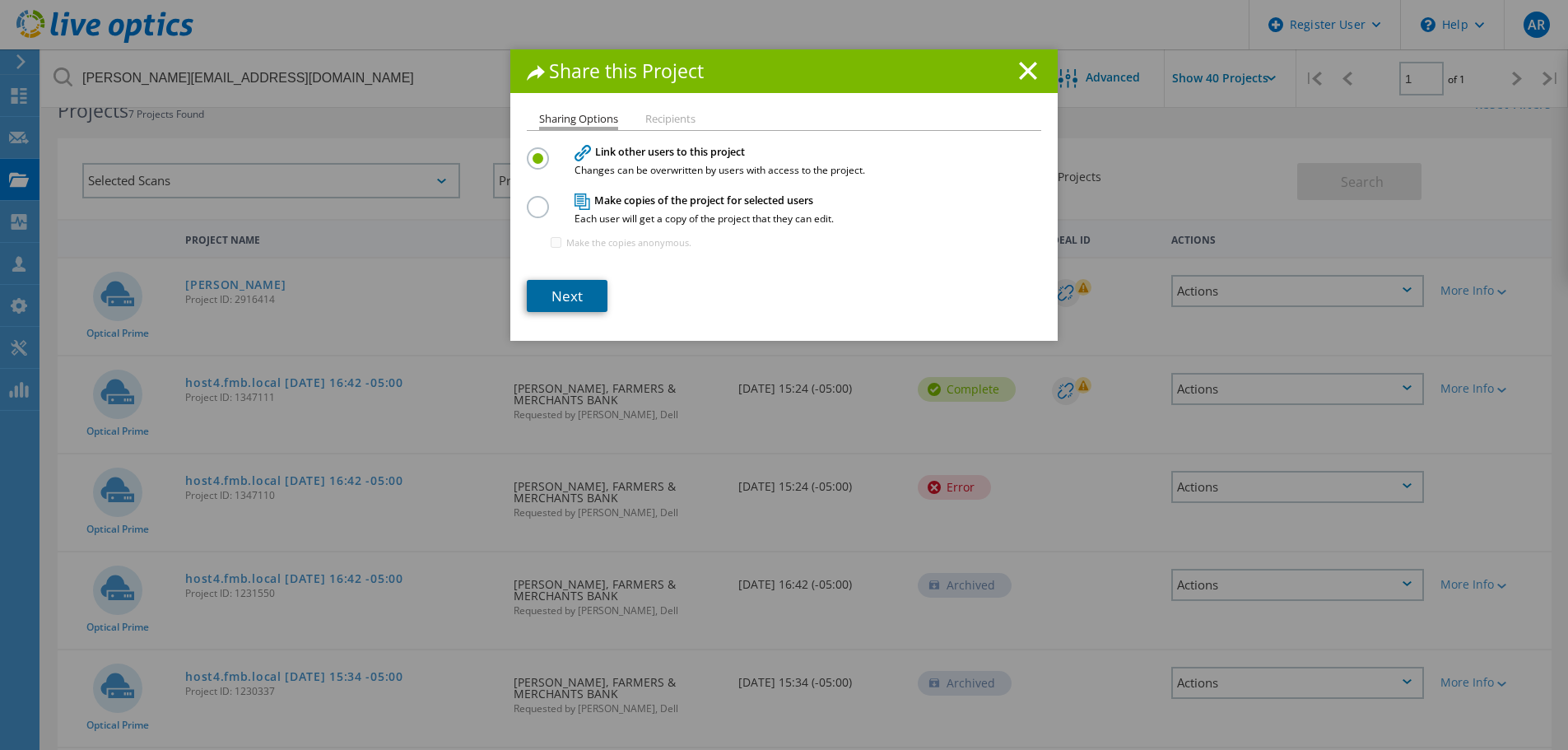
click at [581, 294] on link "Next" at bounding box center [567, 296] width 81 height 32
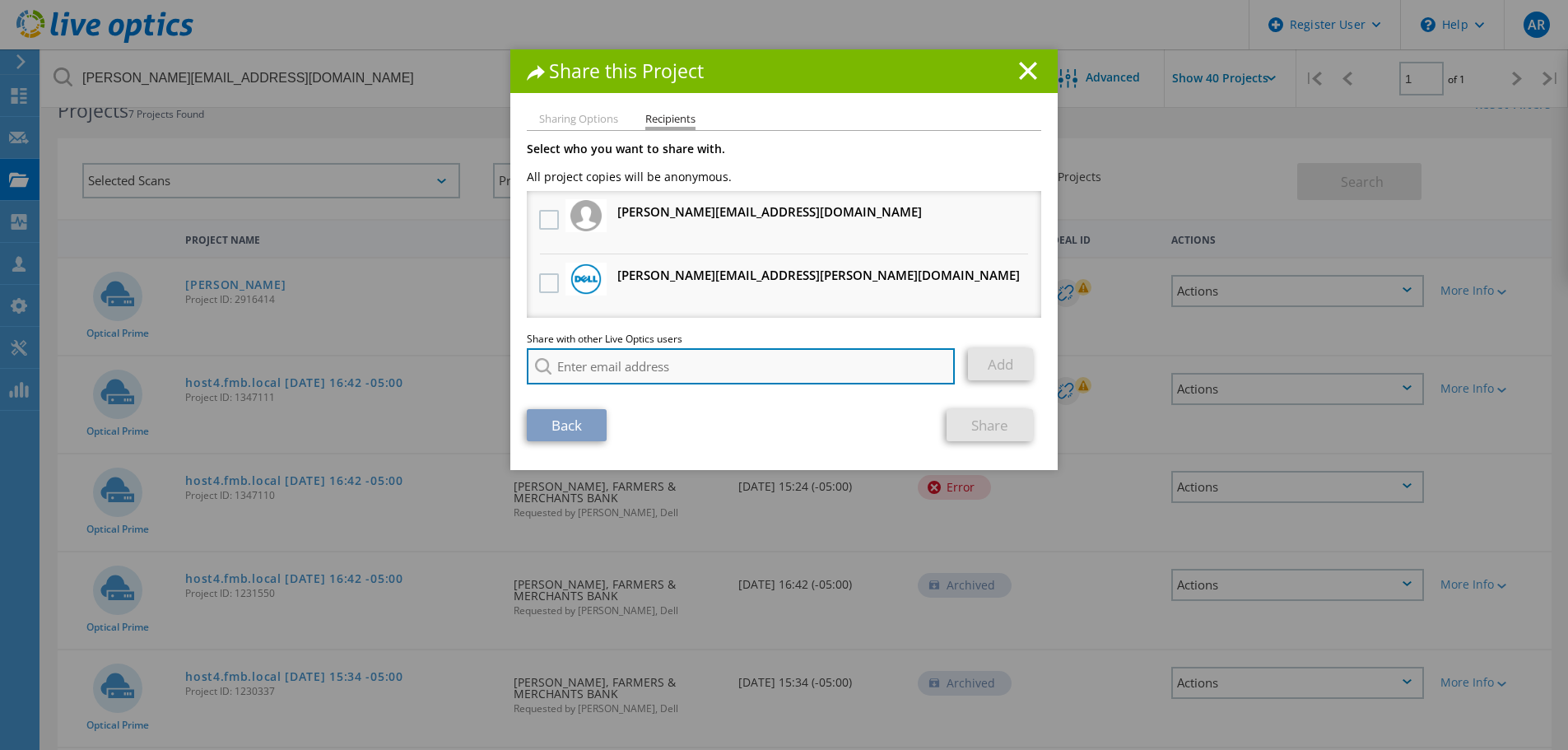
click at [671, 351] on input "search" at bounding box center [740, 366] width 428 height 36
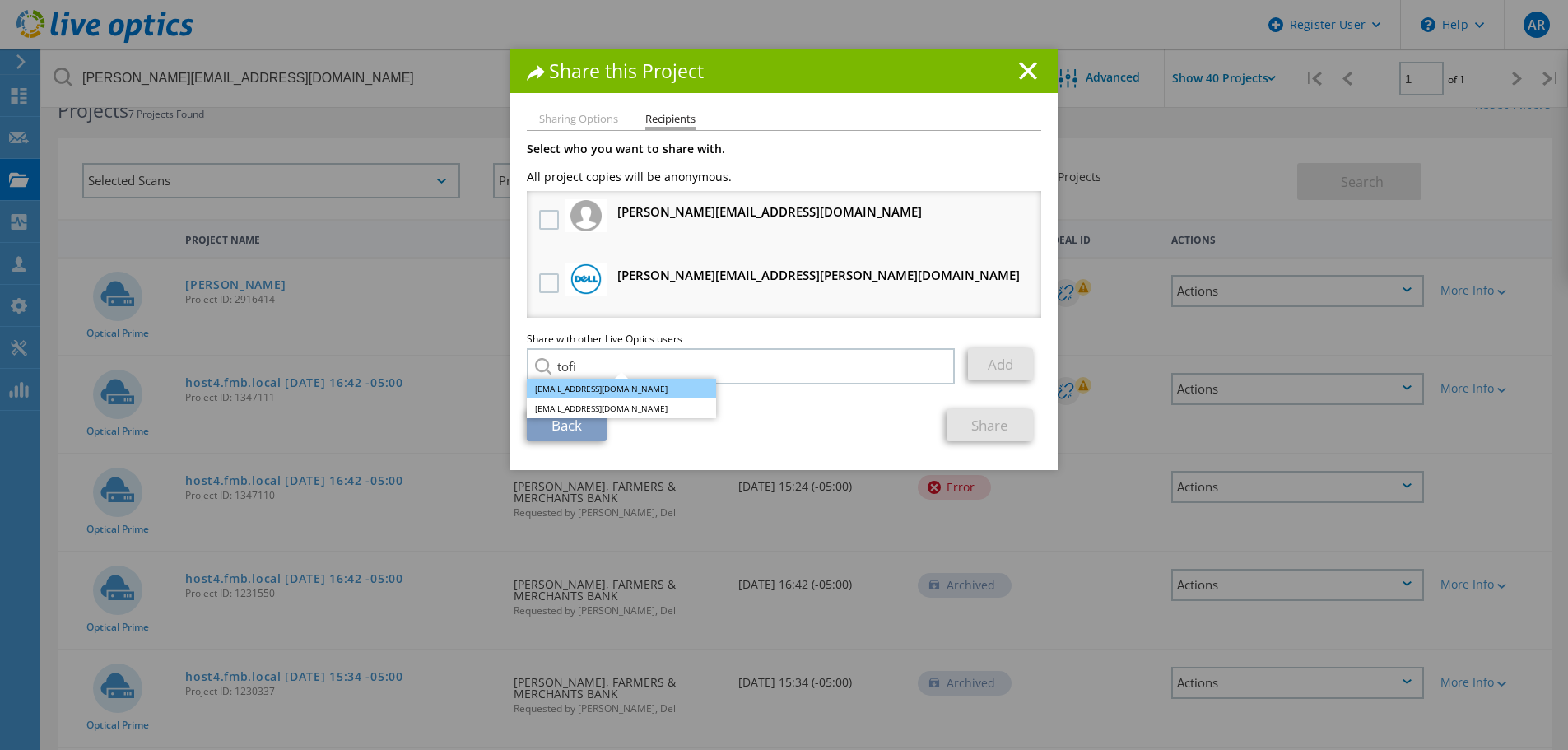
click at [667, 392] on li "Tofi.Oladipo@dell.com" at bounding box center [621, 389] width 189 height 20
type input "Tofi.Oladipo@dell.com"
click at [977, 360] on link "Add" at bounding box center [1000, 364] width 65 height 32
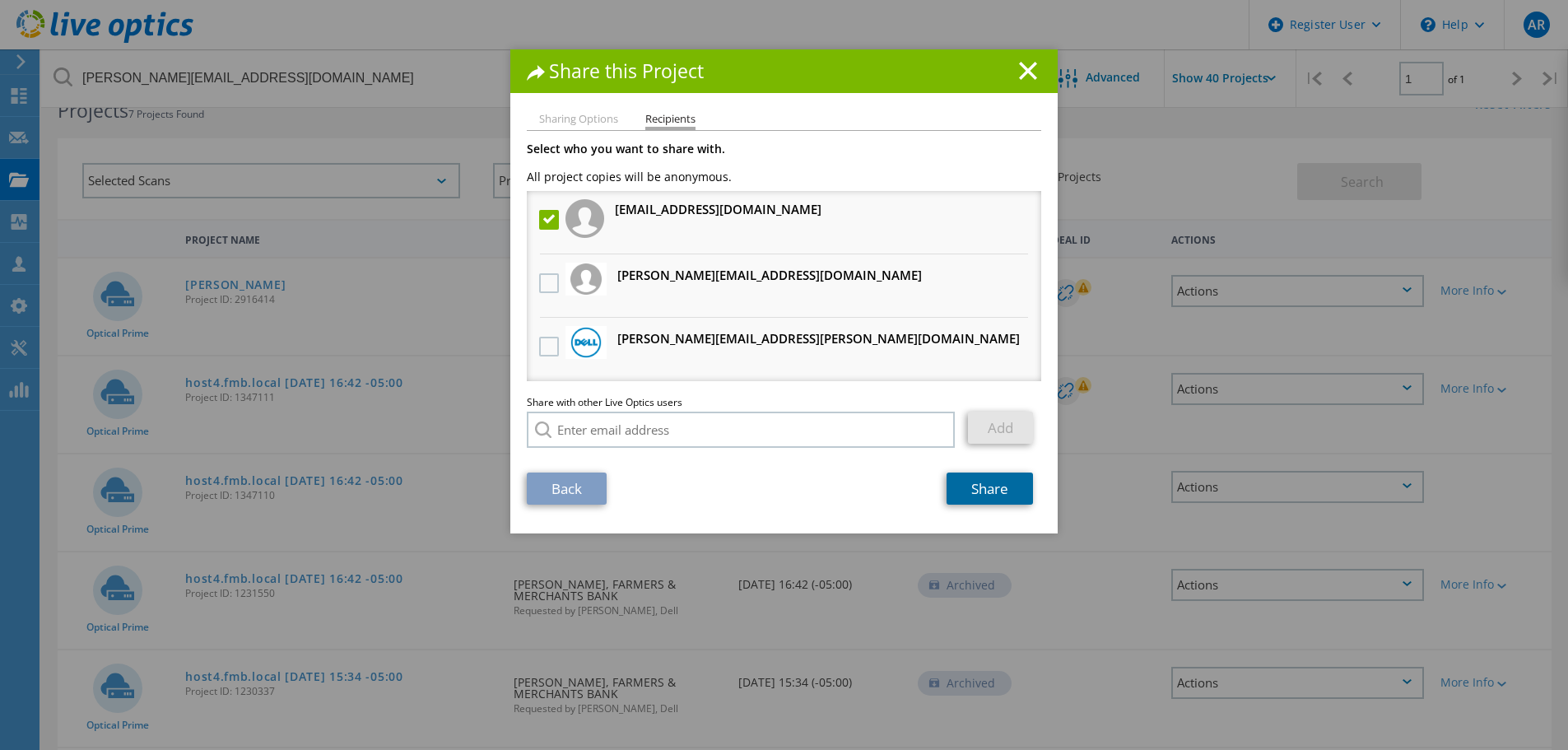
click at [964, 493] on link "Share" at bounding box center [989, 488] width 86 height 32
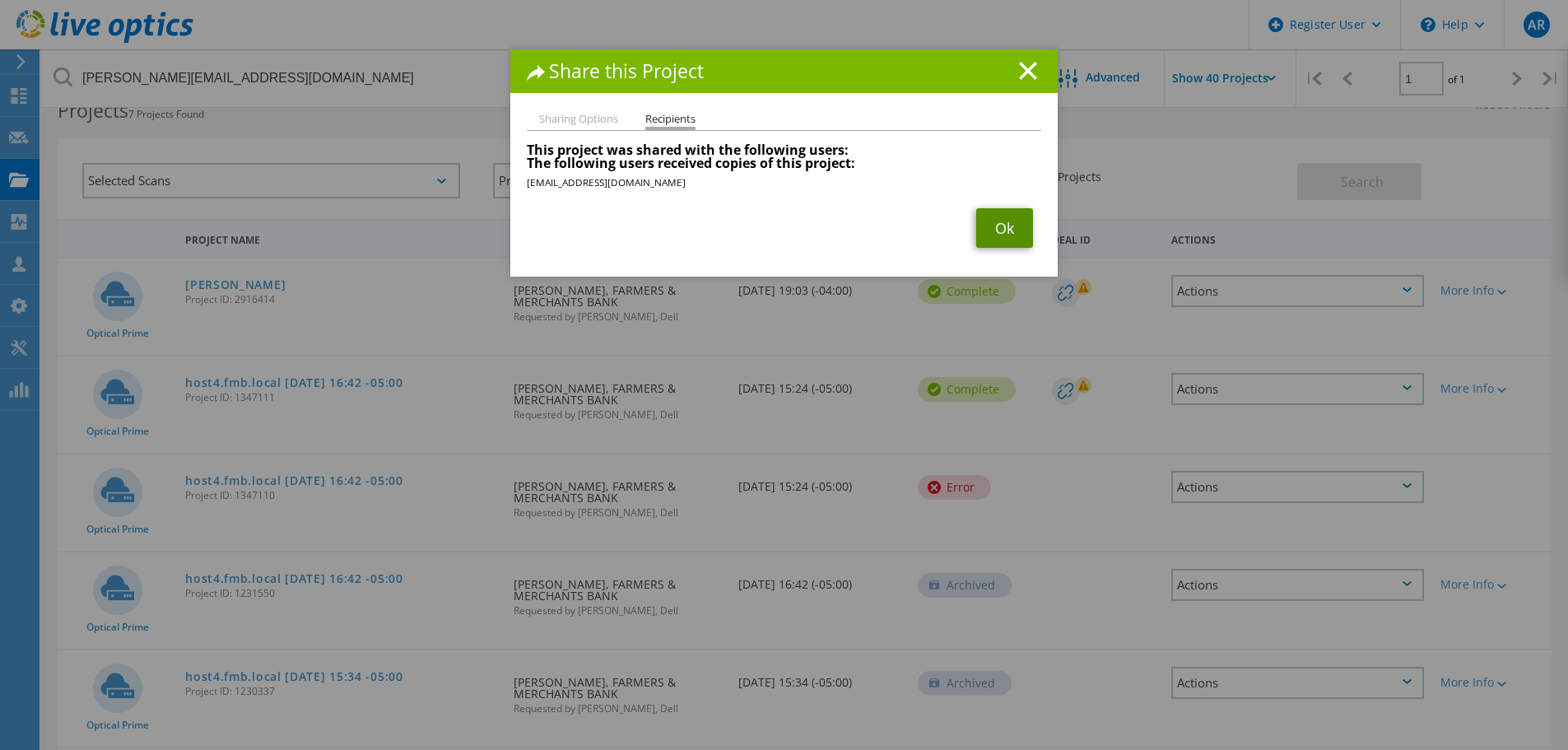
click at [989, 222] on link "Ok" at bounding box center [1005, 228] width 57 height 39
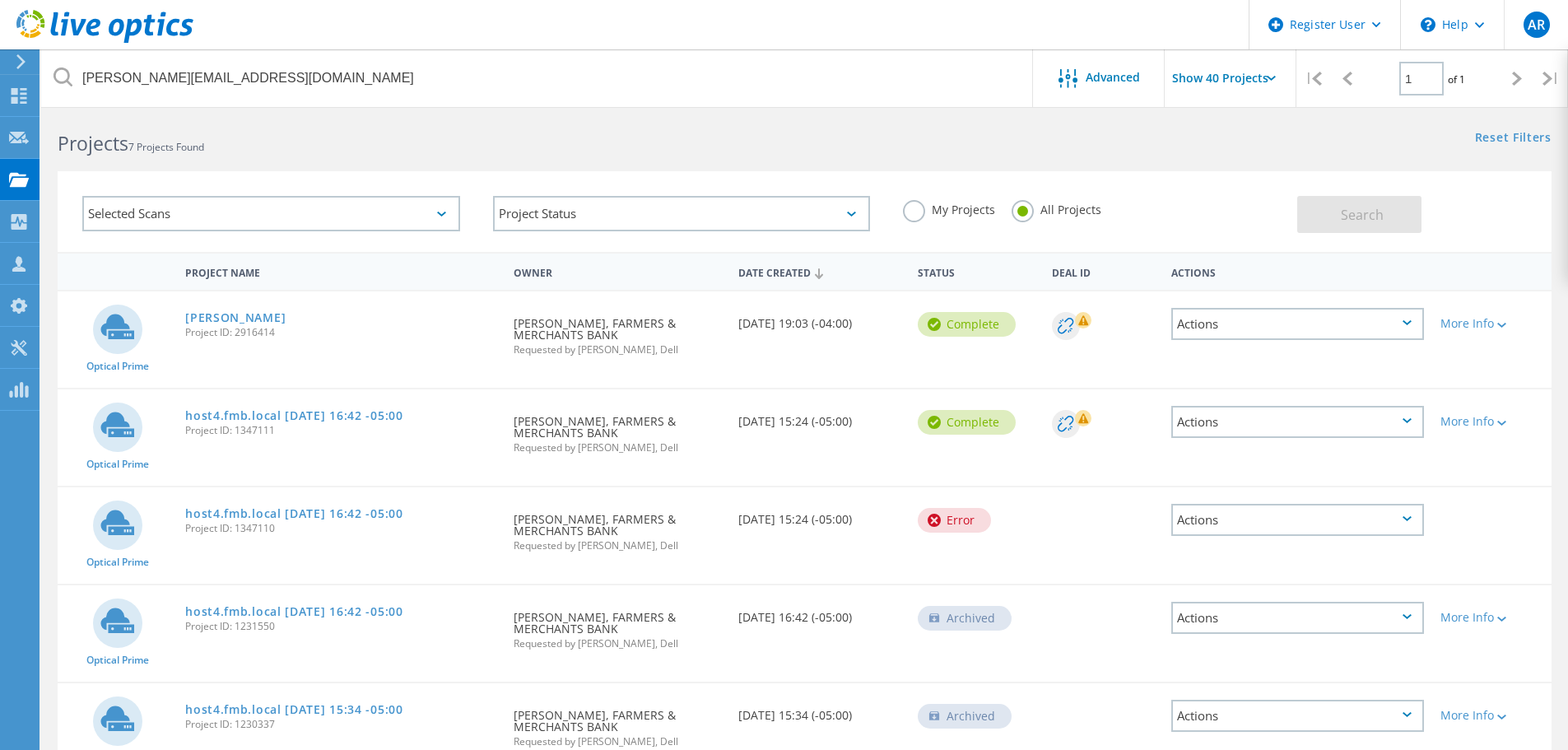
scroll to position [0, 0]
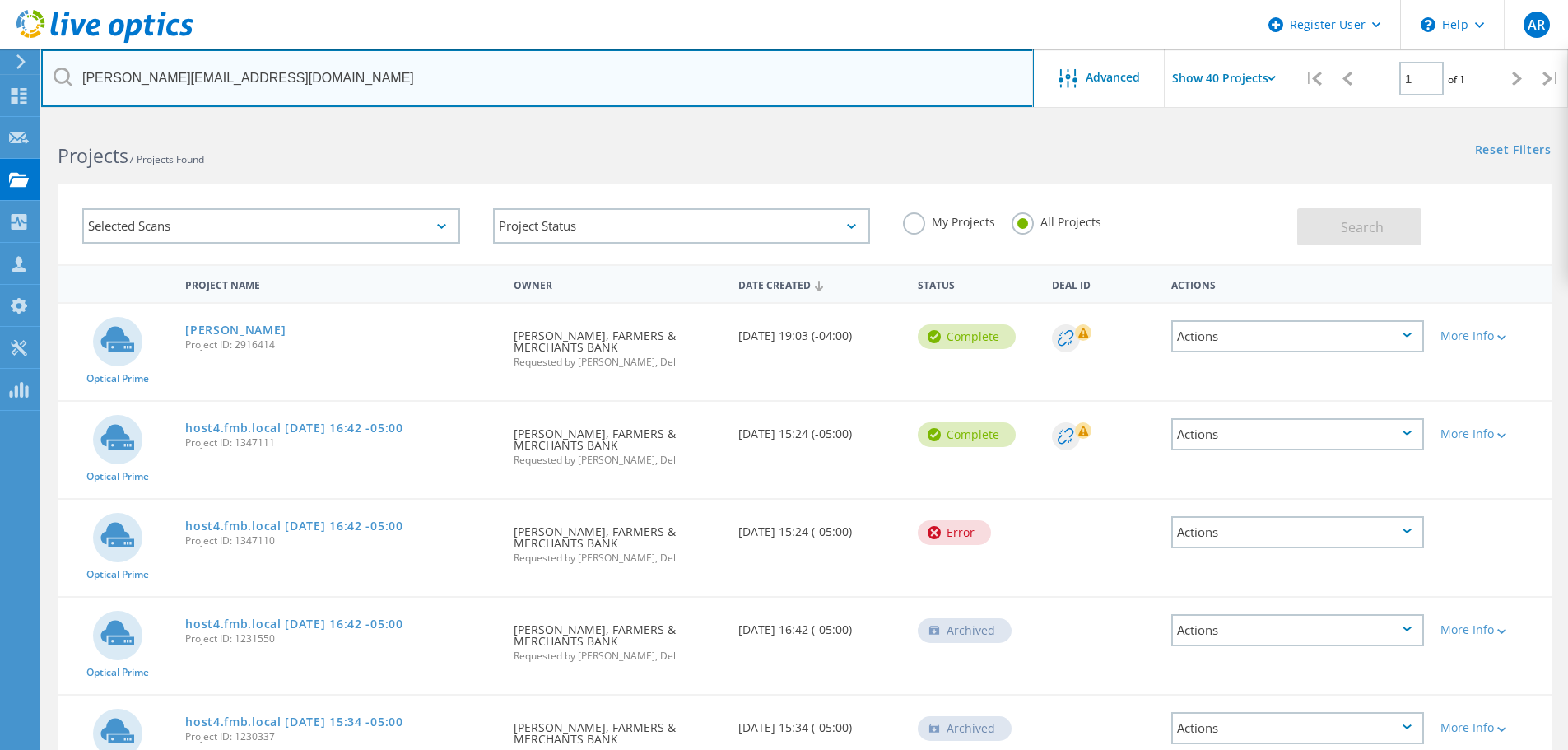
drag, startPoint x: 253, startPoint y: 82, endPoint x: -468, endPoint y: 141, distance: 723.4
click at [0, 141] on html "Register User \n Help Explore Helpful Articles Contact Support AR Dell User Ang…" at bounding box center [784, 527] width 1568 height 1054
click at [263, 75] on input "byard@fmbankva.com" at bounding box center [537, 78] width 993 height 58
drag, startPoint x: 265, startPoint y: 79, endPoint x: 35, endPoint y: 79, distance: 230.0
click at [35, 119] on div "Register User \n Help Explore Helpful Articles Contact Support AR Dell User Ang…" at bounding box center [784, 586] width 1568 height 934
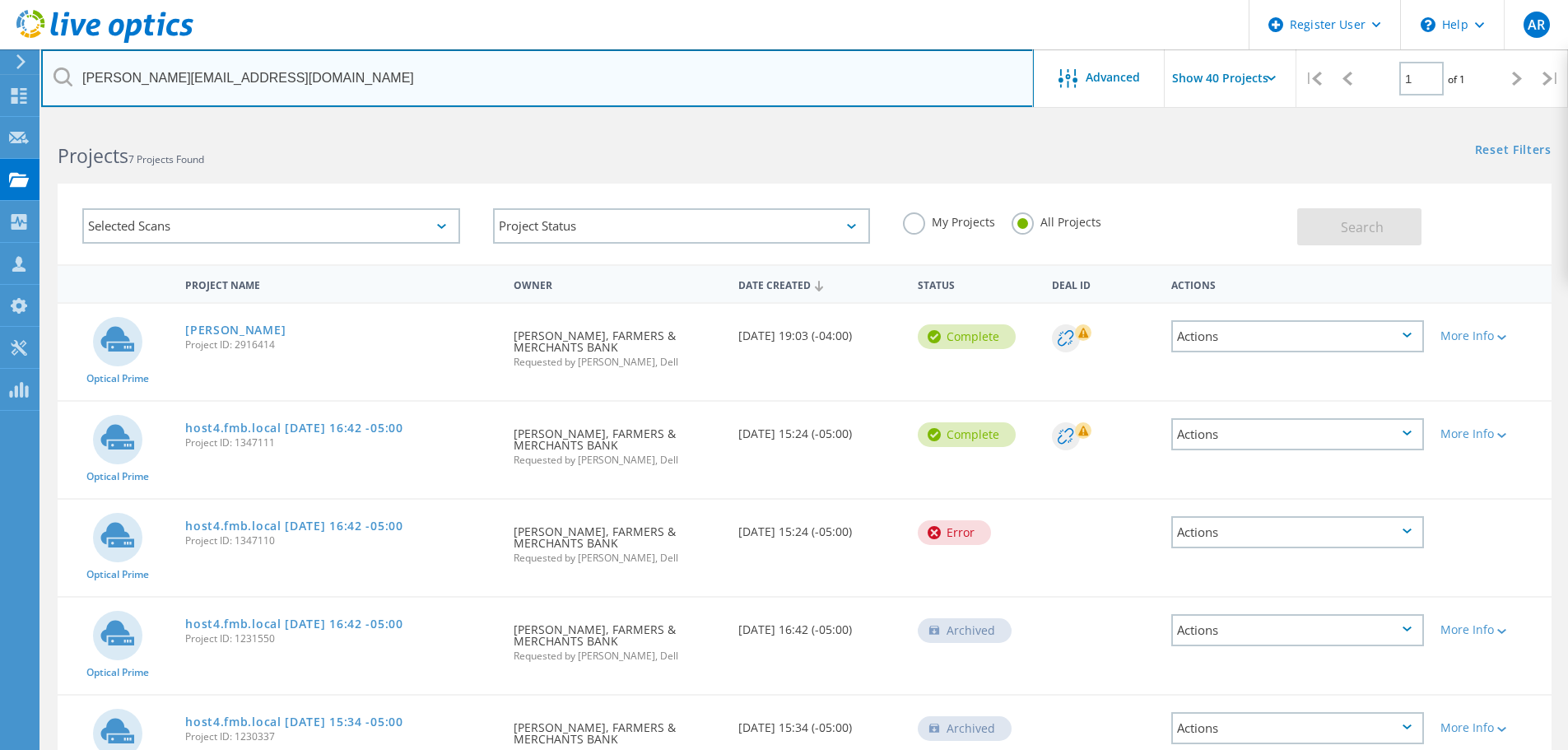
paste input "avaltos@valleyhealth.org"
click at [221, 76] on input "byard@fmbankvaavaltos@valleyhealth.org" at bounding box center [537, 78] width 993 height 58
paste input "text"
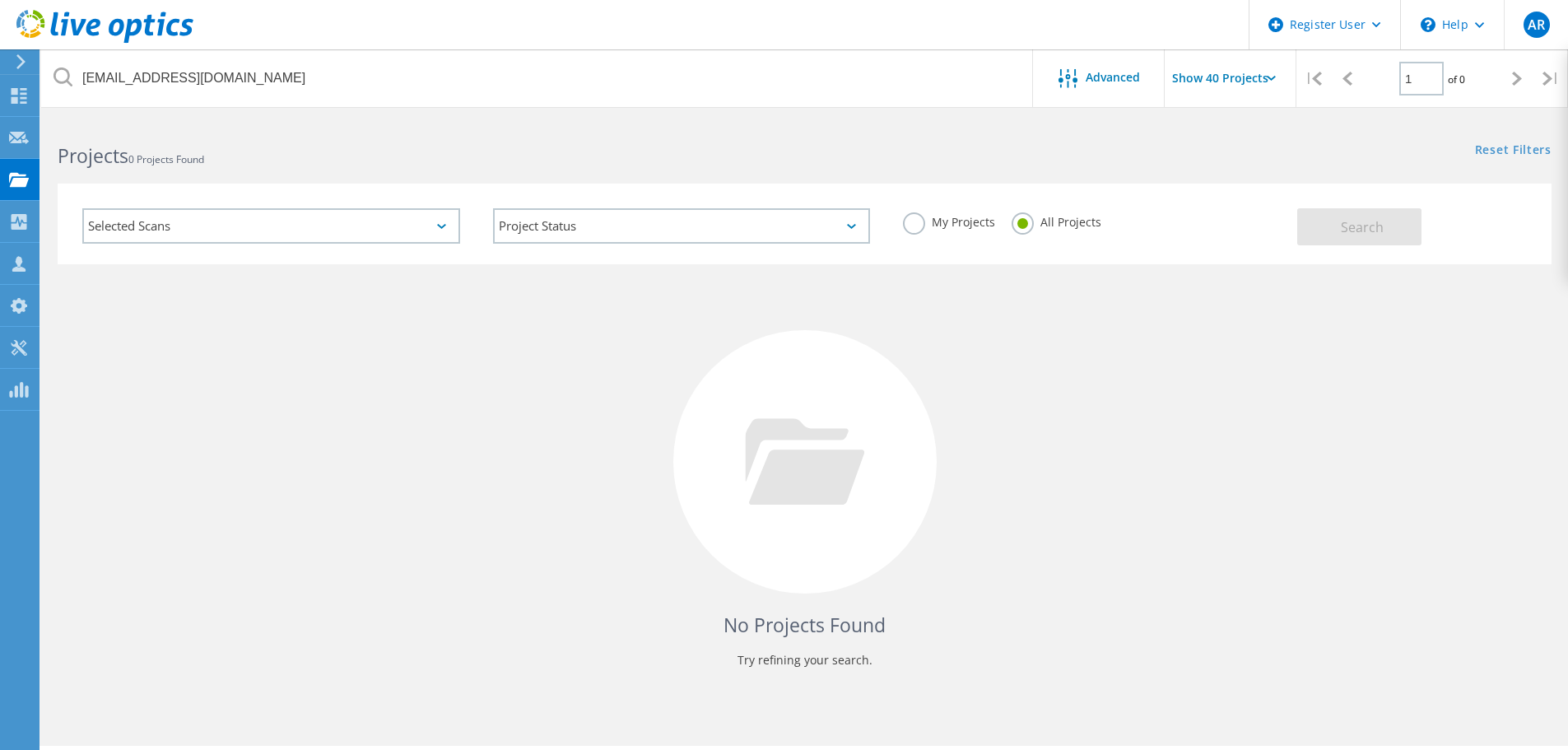
click at [611, 45] on header "Register User \n Help Explore Helpful Articles Contact Support AR Dell User Ang…" at bounding box center [784, 25] width 1568 height 50
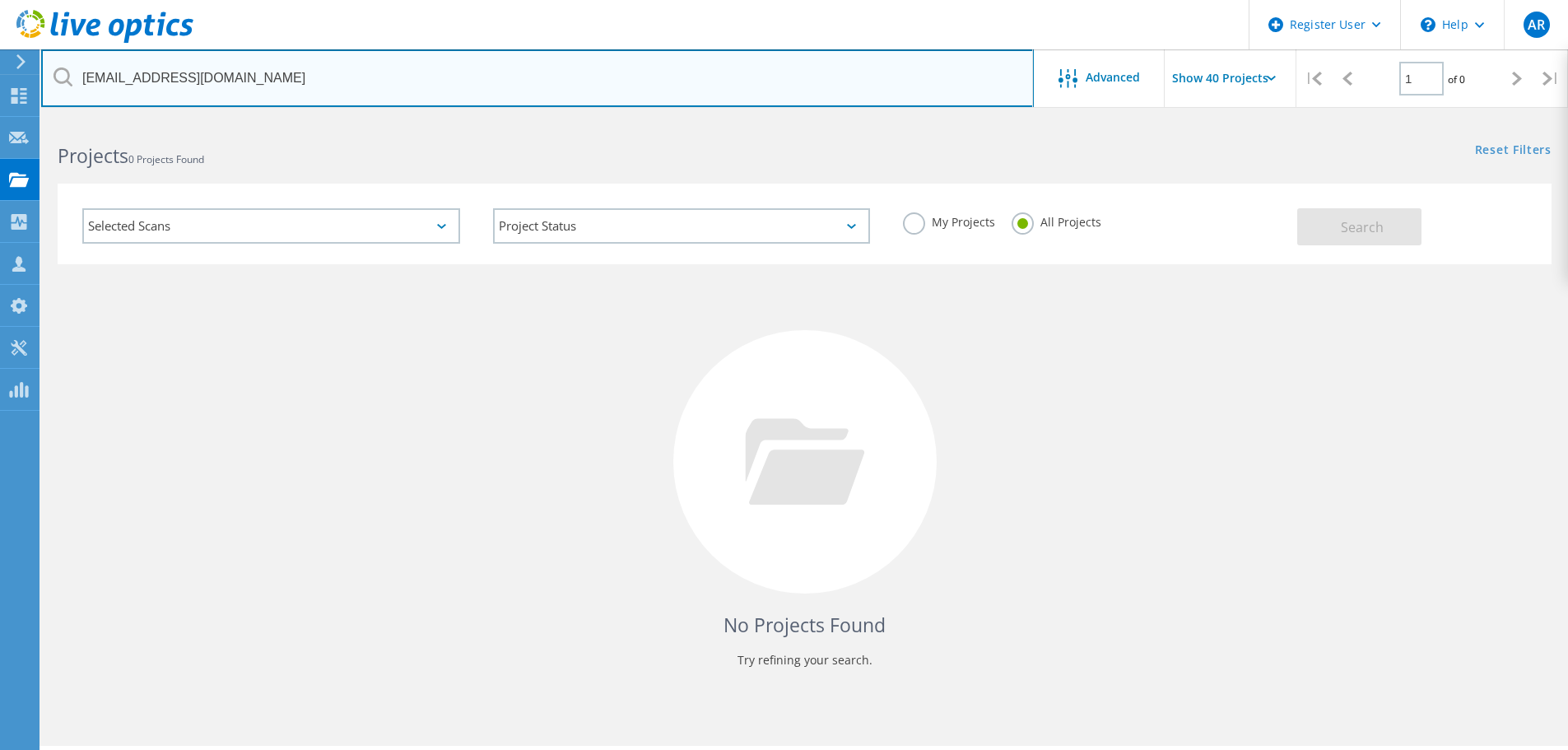
click at [593, 67] on input "avaltos@valleyhealth.org" at bounding box center [537, 78] width 993 height 58
drag, startPoint x: 304, startPoint y: 88, endPoint x: -142, endPoint y: 116, distance: 446.9
click at [0, 116] on html "Register User \n Help Explore Helpful Articles Contact Support AR Dell User Ang…" at bounding box center [784, 398] width 1568 height 795
paste input "ddunfee"
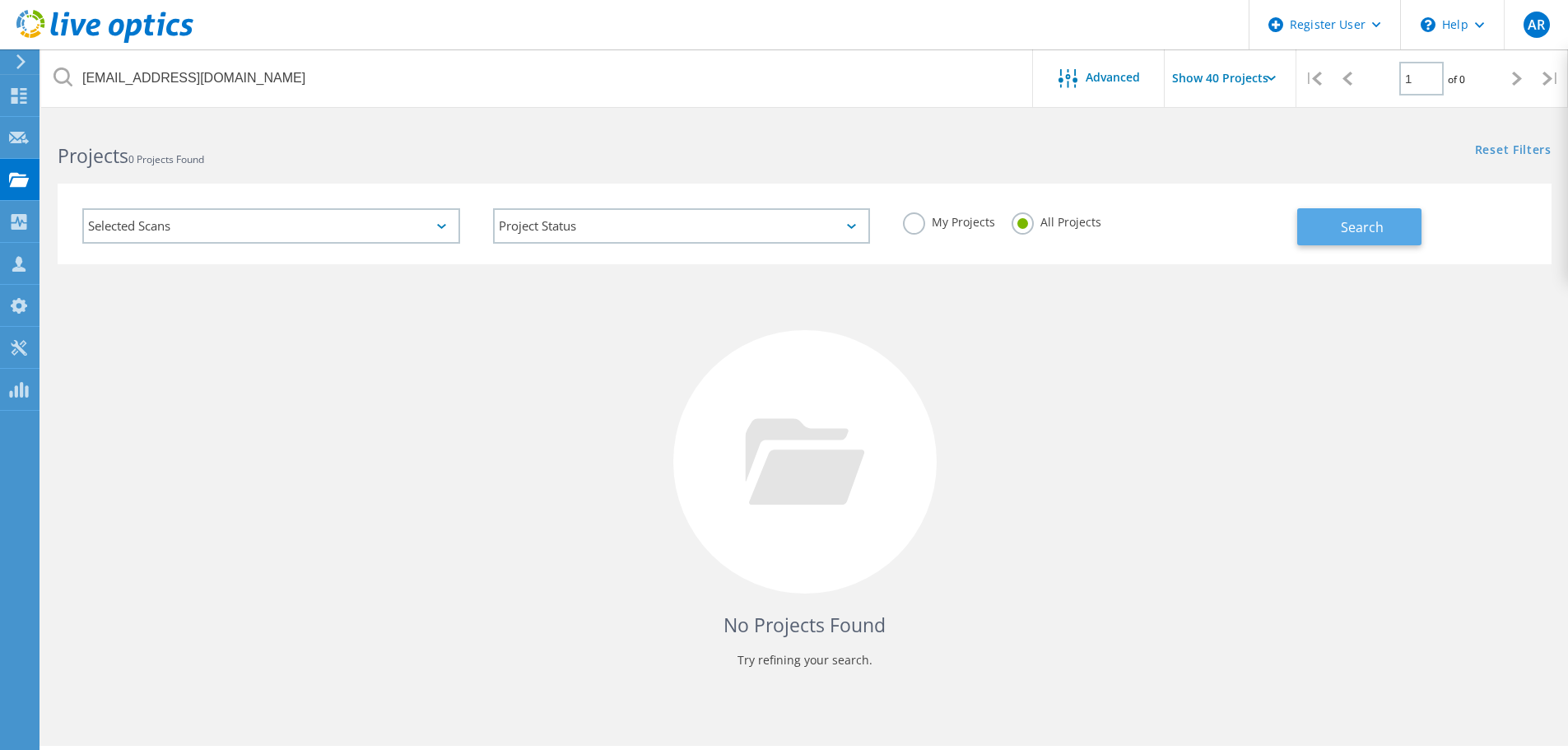
click at [1364, 238] on button "Search" at bounding box center [1360, 227] width 125 height 37
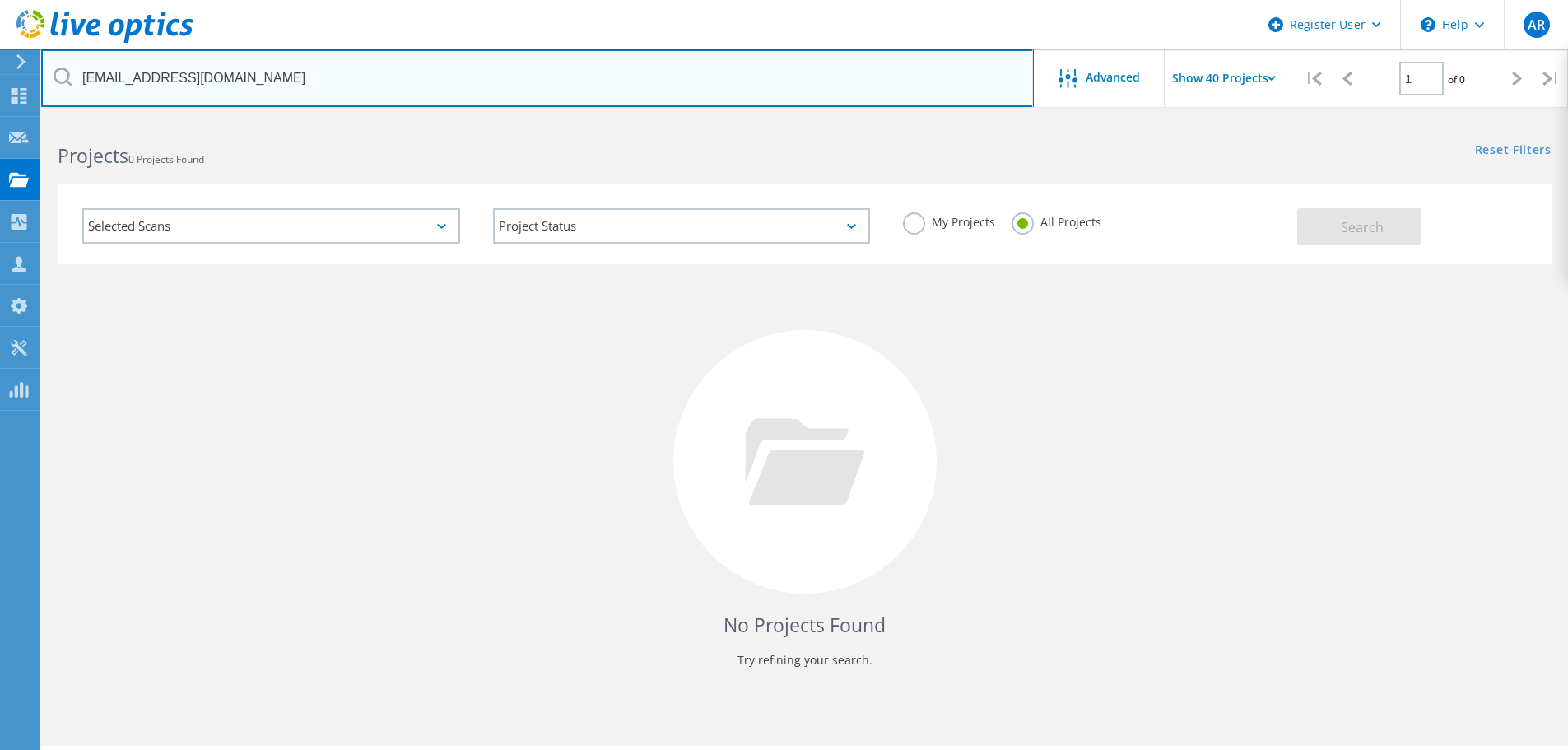
drag, startPoint x: 291, startPoint y: 82, endPoint x: -120, endPoint y: 90, distance: 411.1
click at [0, 90] on html "Register User \n Help Explore Helpful Articles Contact Support AR Dell User Ang…" at bounding box center [784, 398] width 1568 height 795
paste input "tschoening"
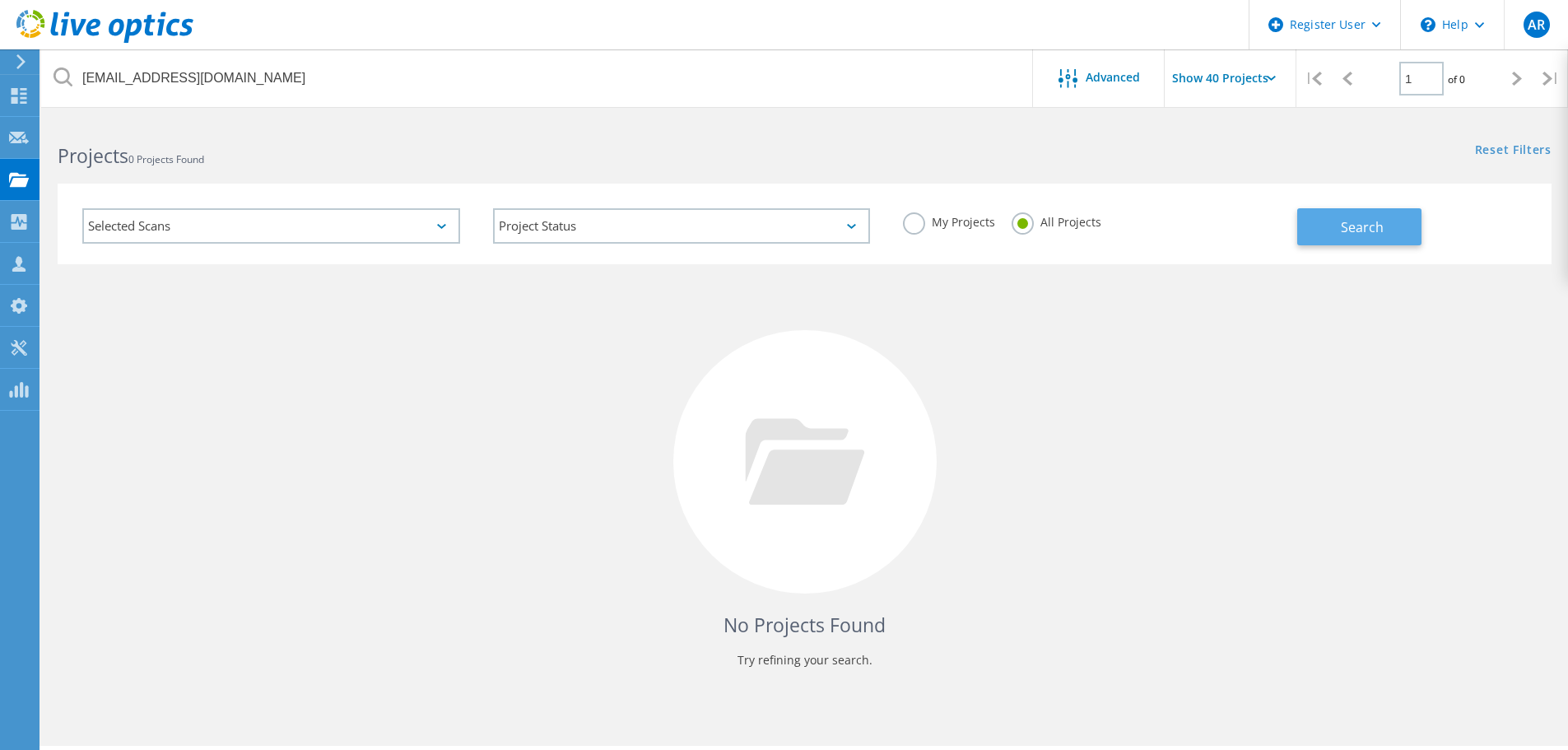
click at [1367, 245] on button "Search" at bounding box center [1360, 227] width 125 height 37
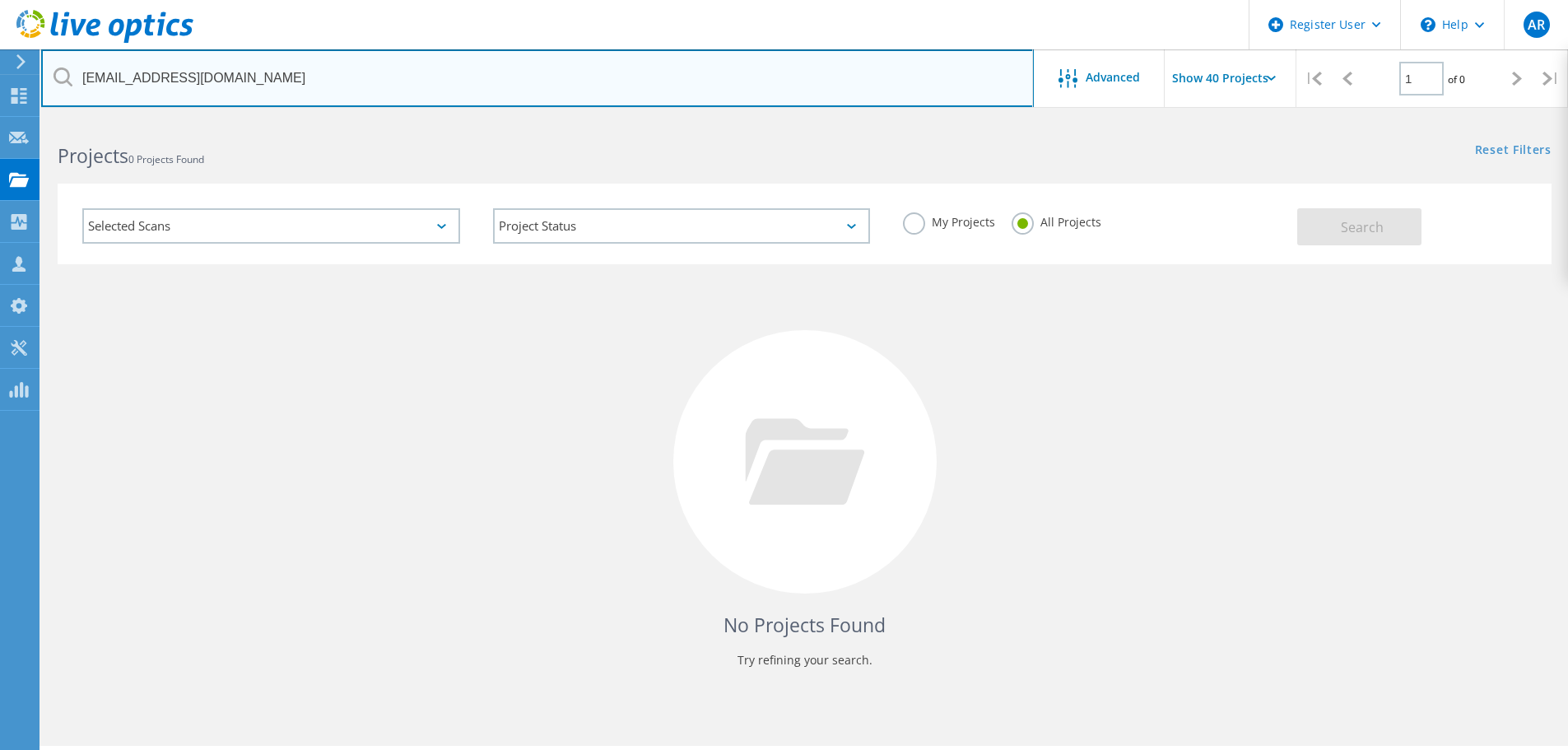
drag, startPoint x: 147, startPoint y: 82, endPoint x: -5, endPoint y: 124, distance: 157.7
click at [0, 124] on html "Register User \n Help Explore Helpful Articles Contact Support AR Dell User Ang…" at bounding box center [784, 398] width 1568 height 795
type input "@valleyhealth.org"
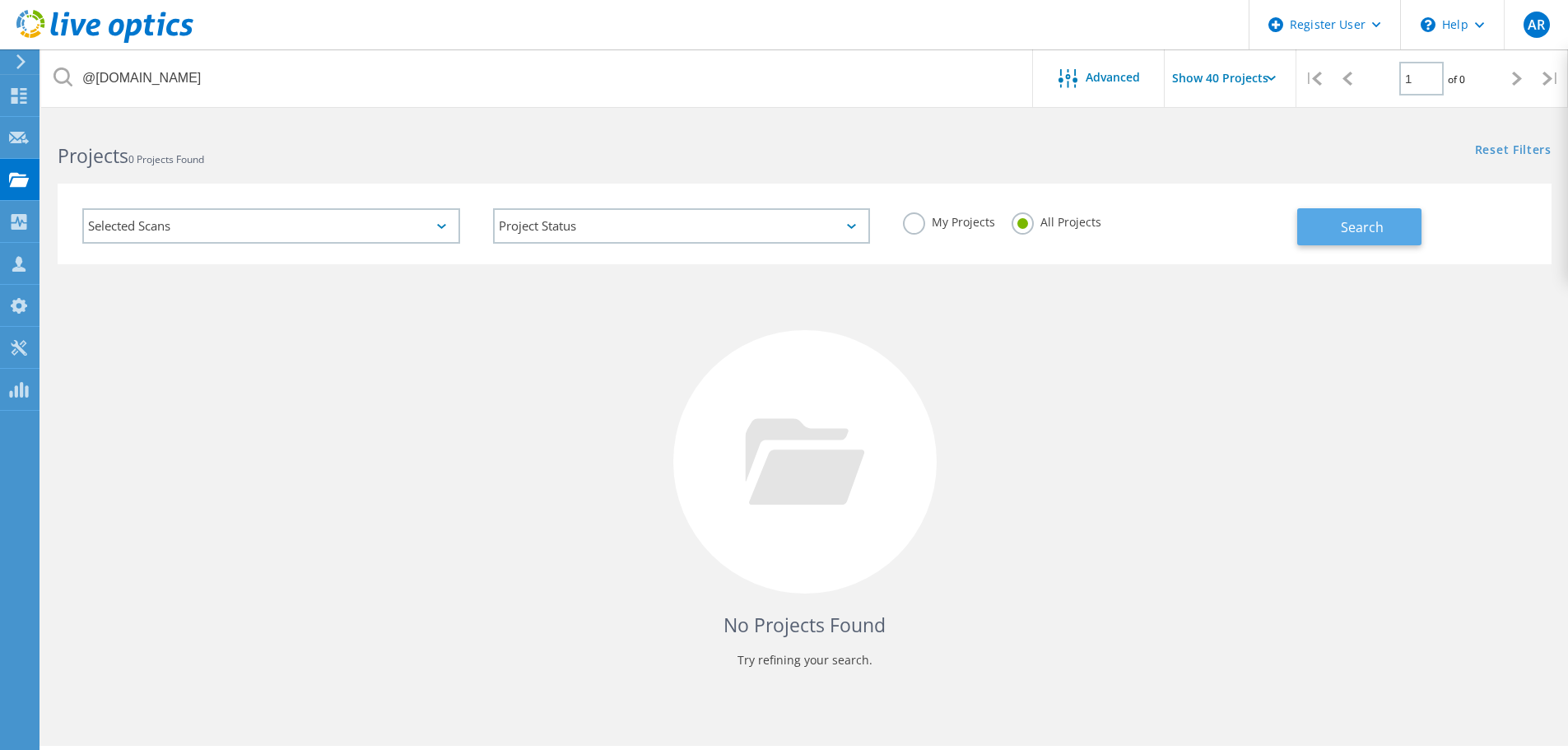
click at [1364, 215] on button "Search" at bounding box center [1360, 227] width 125 height 37
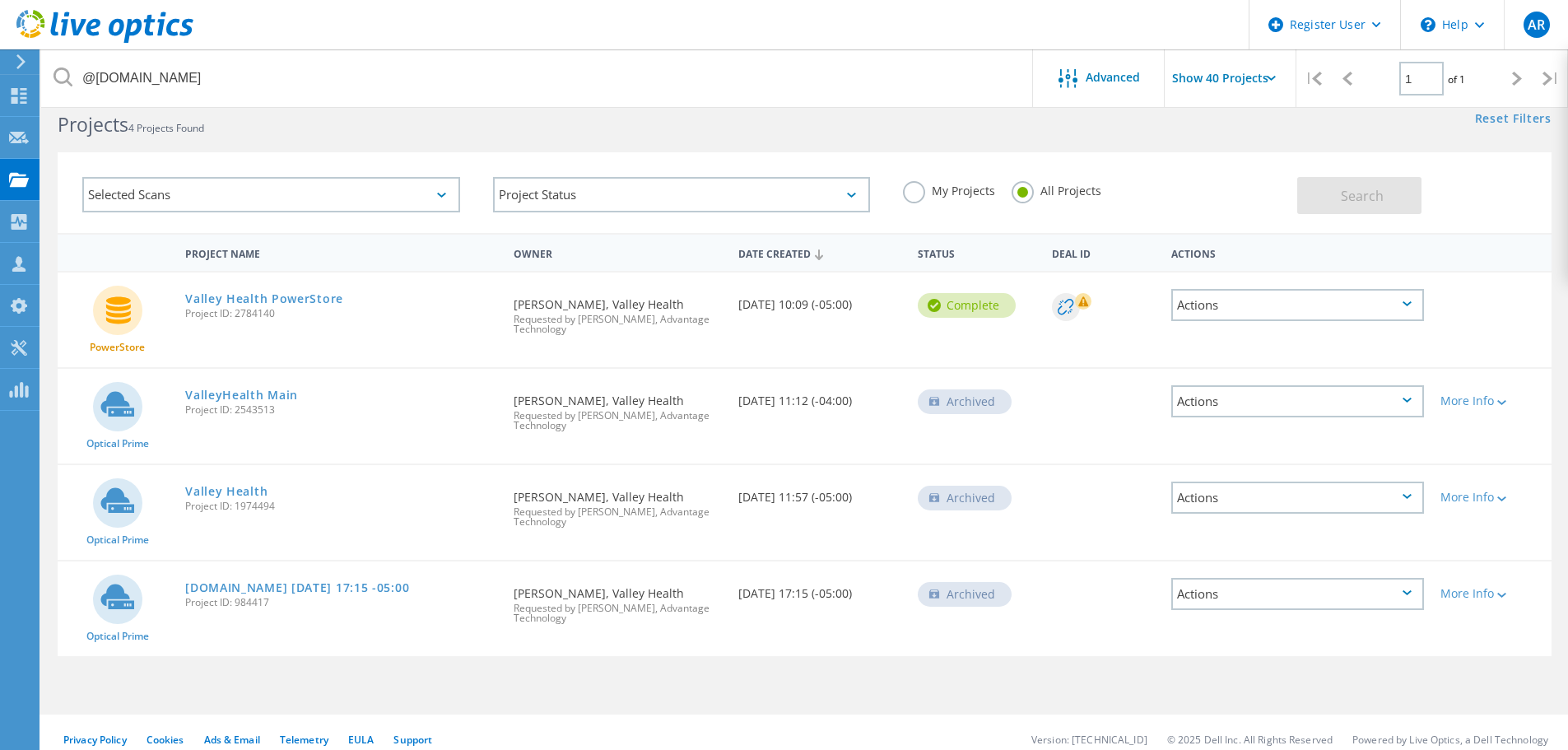
scroll to position [45, 0]
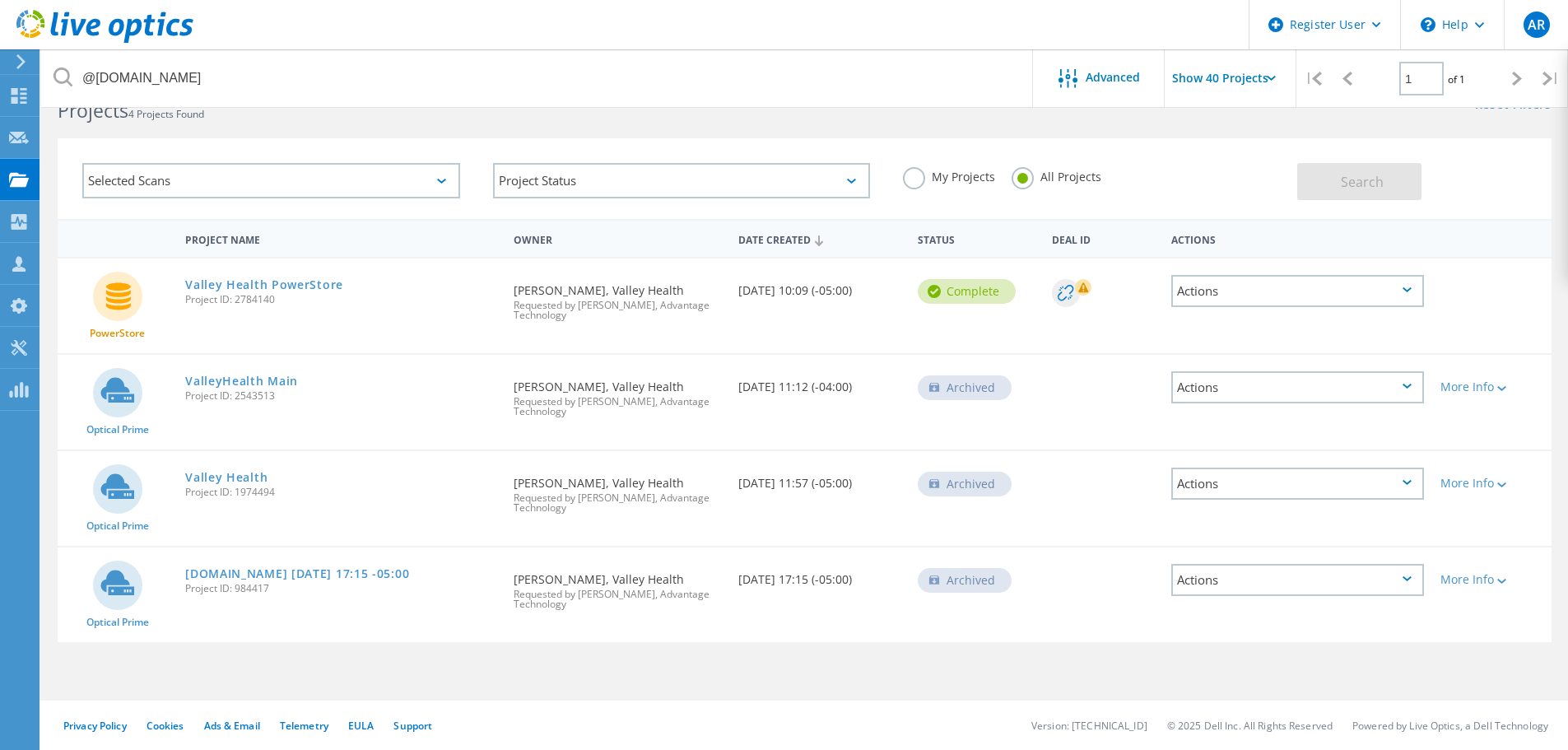
click at [1401, 299] on div "Actions" at bounding box center [1298, 291] width 253 height 32
click at [1239, 289] on div "Share" at bounding box center [1298, 291] width 249 height 26
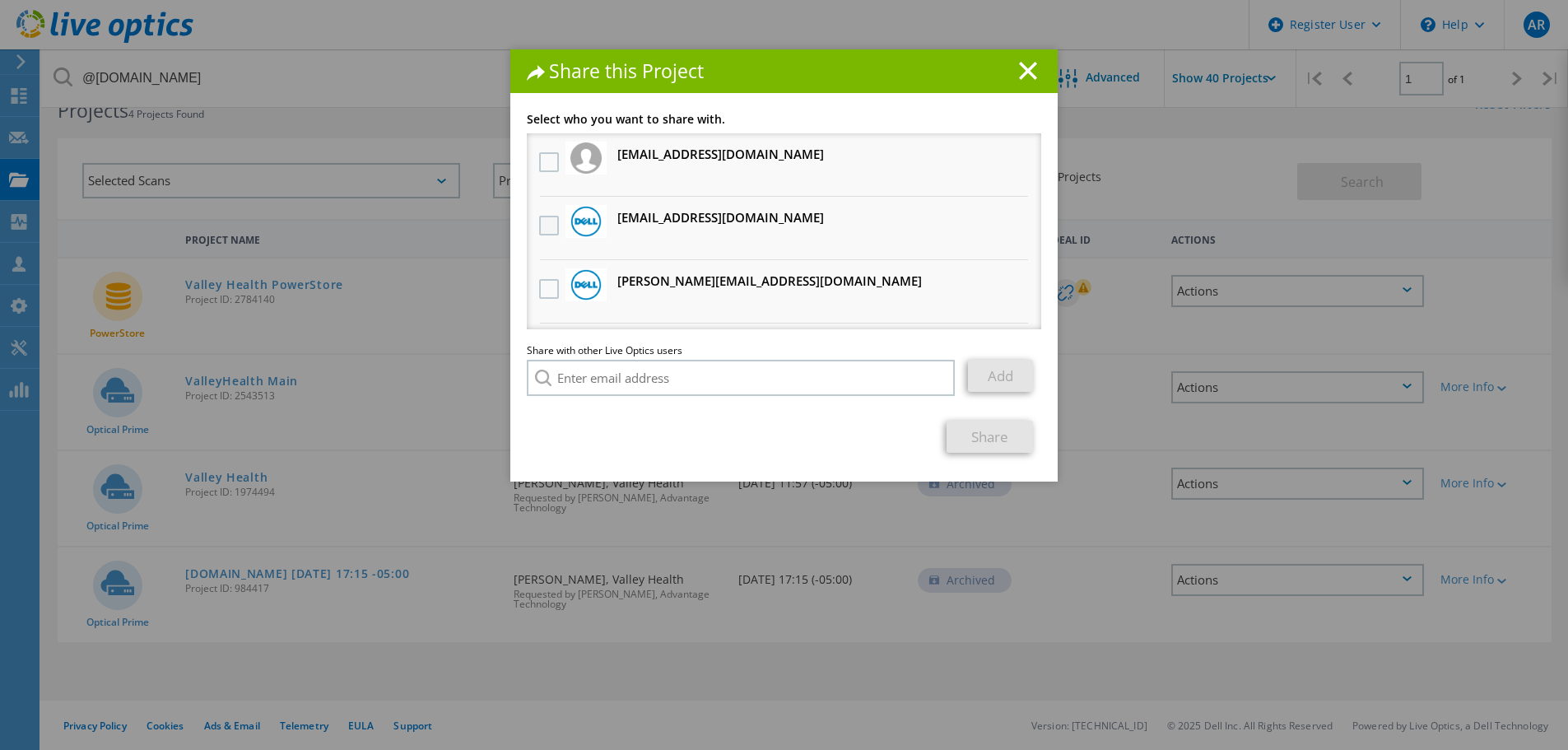
click at [546, 225] on label at bounding box center [551, 225] width 24 height 20
click at [0, 0] on input "checkbox" at bounding box center [0, 0] width 0 height 0
click at [996, 445] on link "Share" at bounding box center [989, 437] width 86 height 32
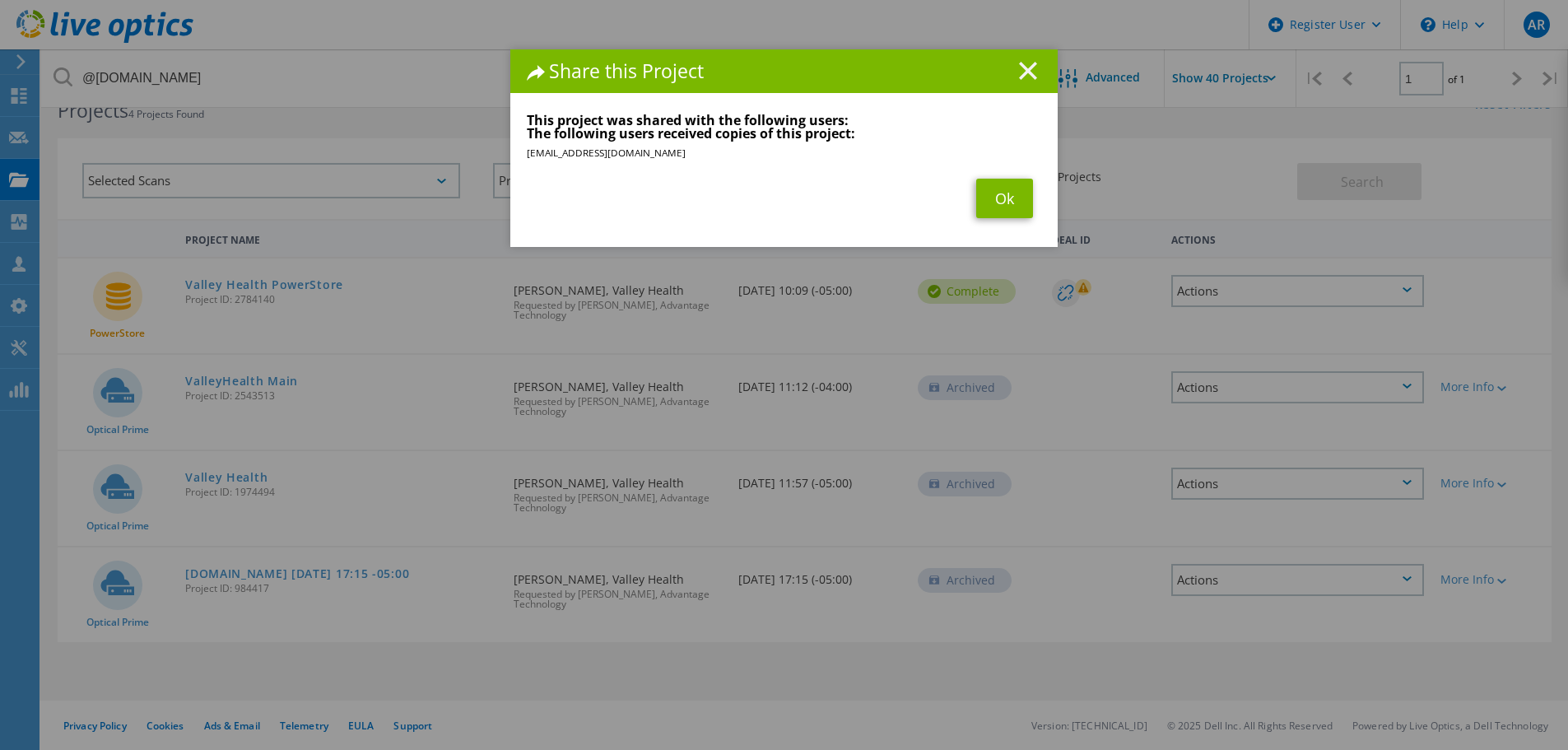
click at [1025, 69] on icon at bounding box center [1028, 70] width 18 height 18
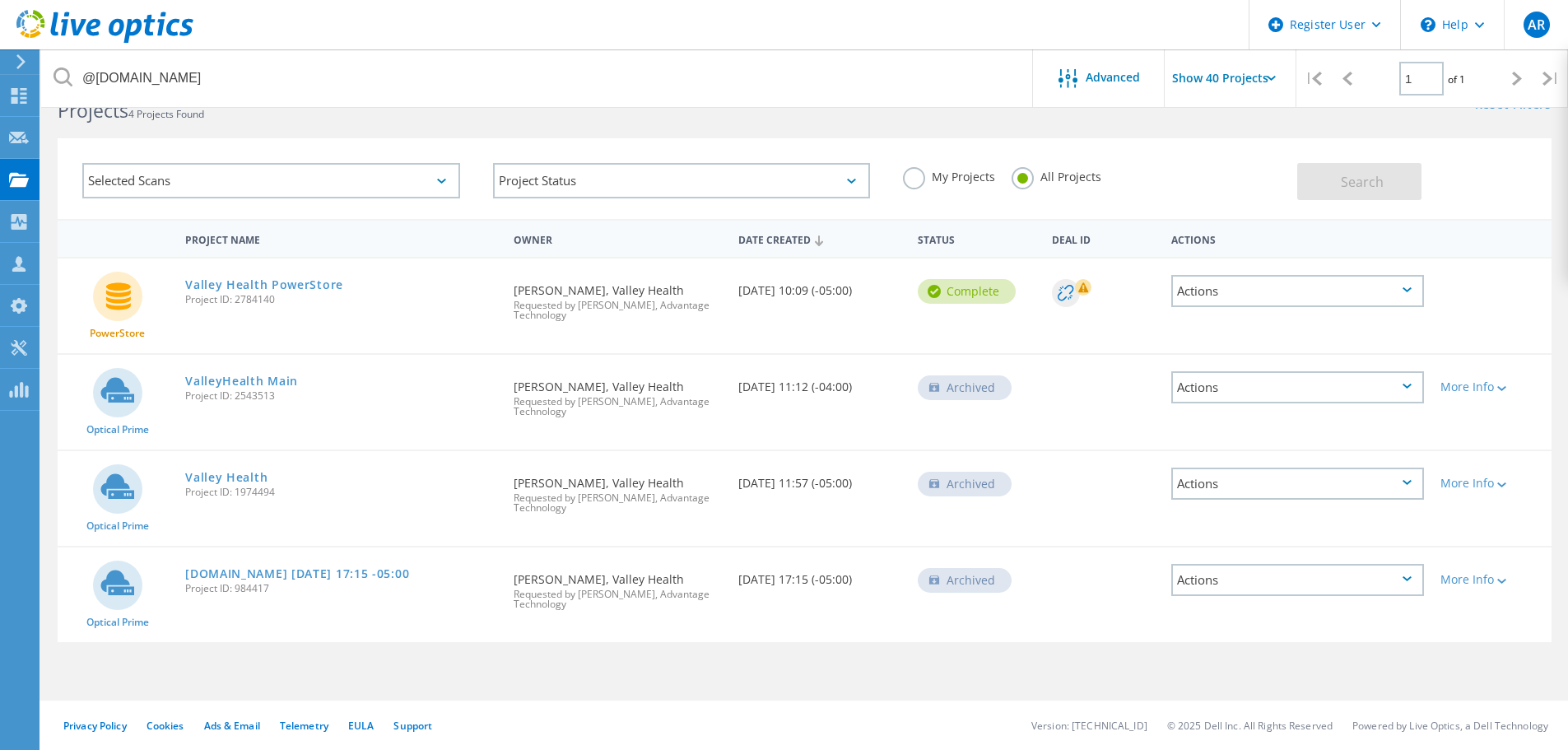
click at [1364, 393] on div "Actions" at bounding box center [1298, 387] width 253 height 32
click at [1222, 396] on div "Share" at bounding box center [1298, 387] width 249 height 26
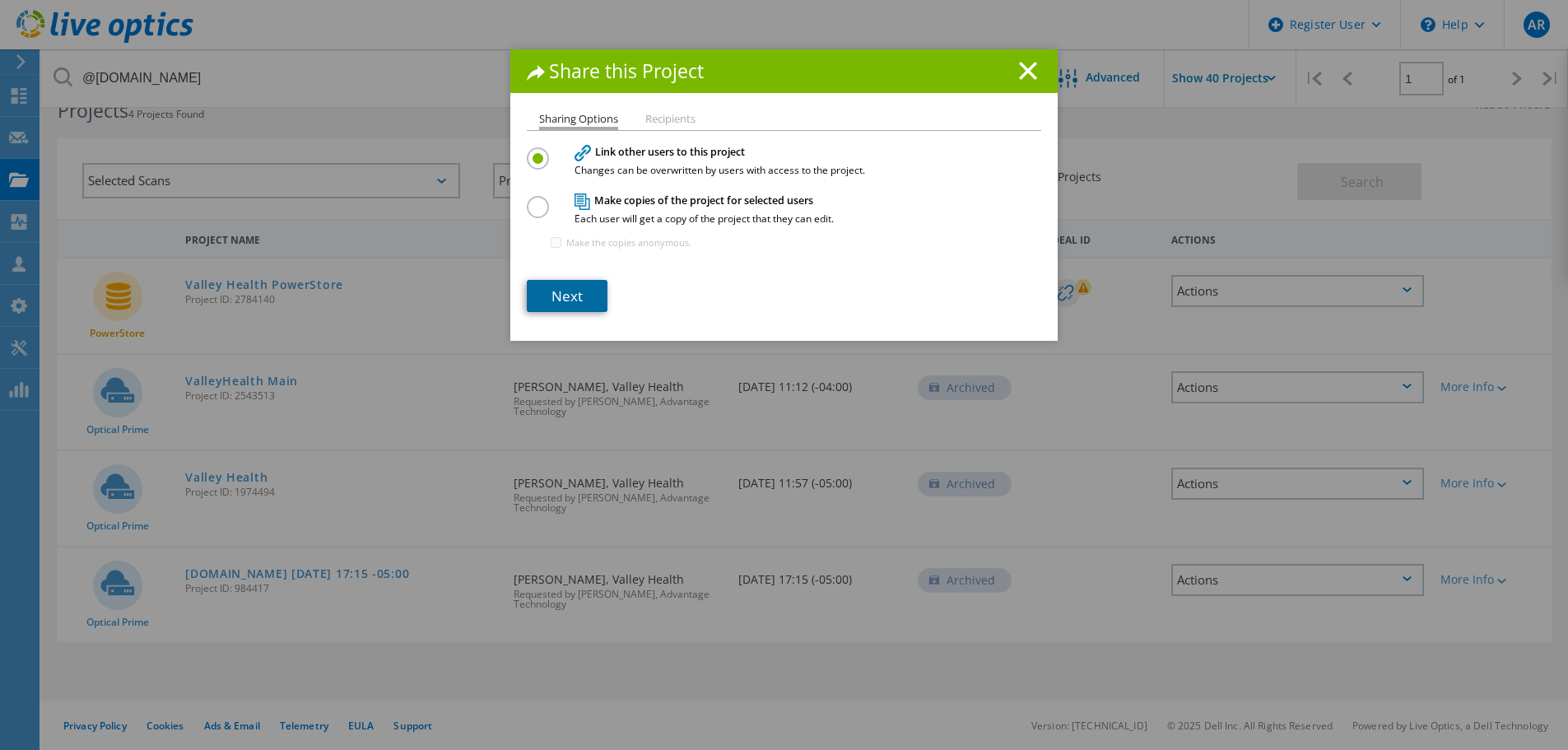
click at [589, 297] on link "Next" at bounding box center [567, 296] width 81 height 32
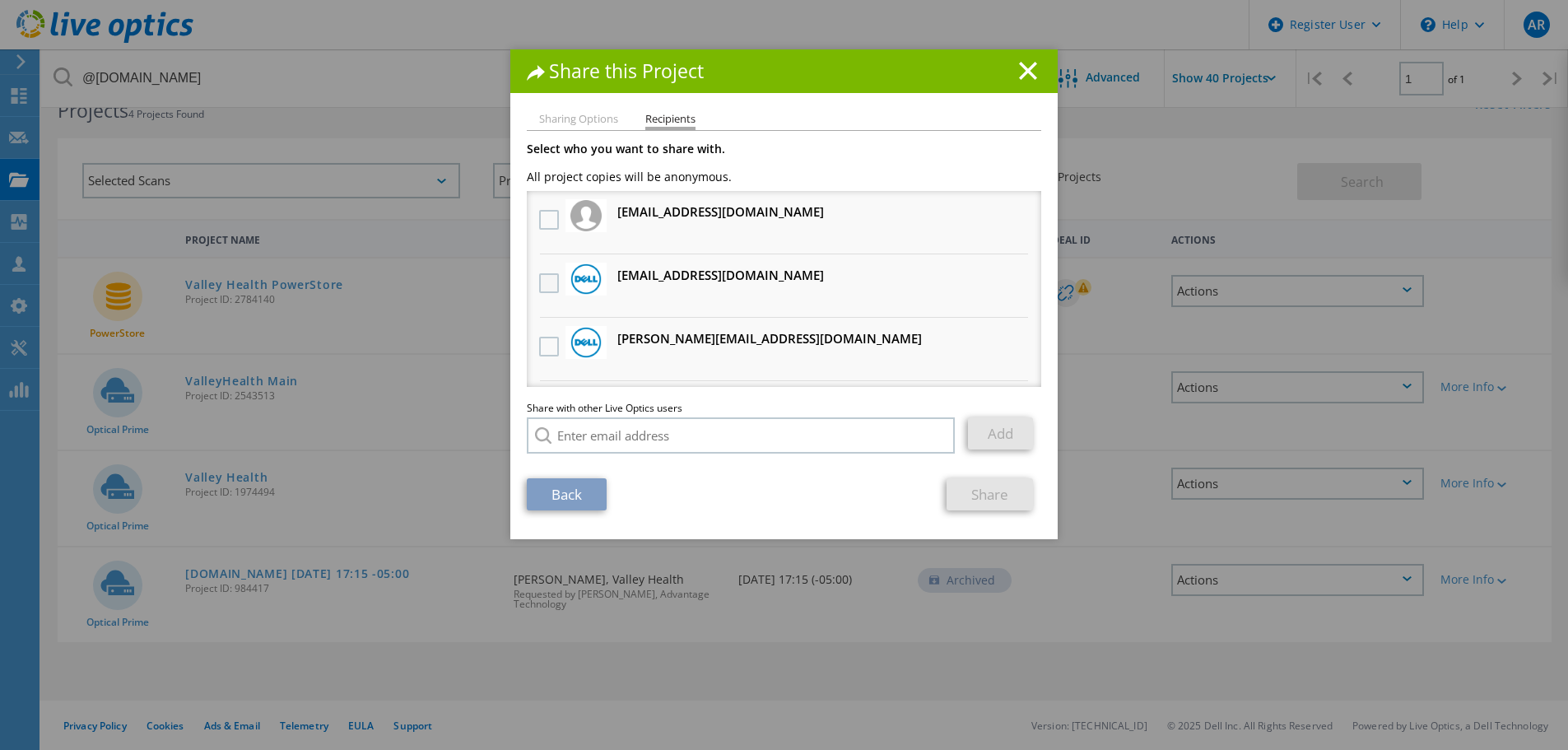
click at [540, 282] on label at bounding box center [551, 283] width 24 height 20
click at [0, 0] on input "checkbox" at bounding box center [0, 0] width 0 height 0
click at [979, 500] on link "Share" at bounding box center [989, 495] width 86 height 32
click at [1025, 67] on line at bounding box center [1028, 70] width 17 height 17
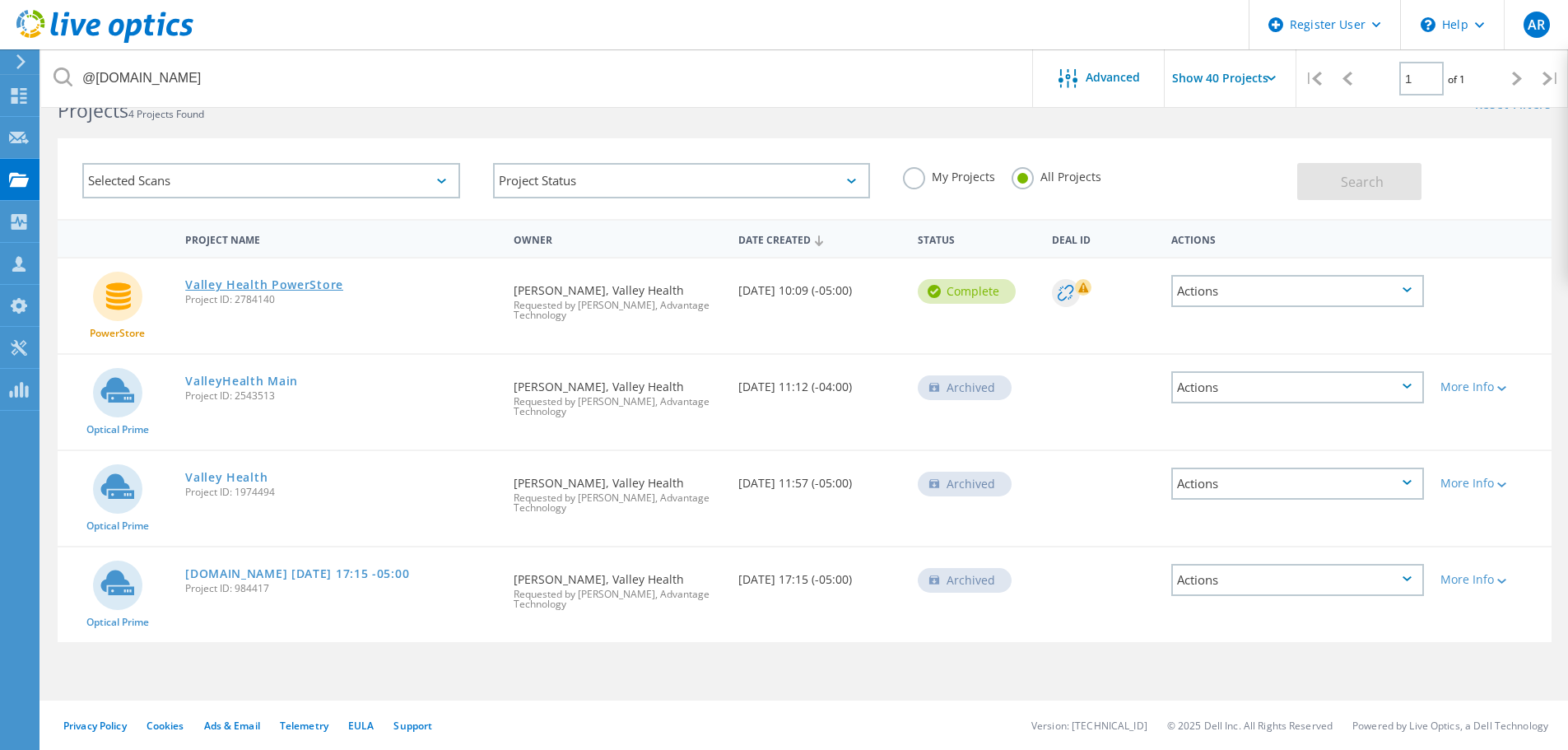
click at [318, 288] on link "Valley Health PowerStore" at bounding box center [264, 285] width 158 height 12
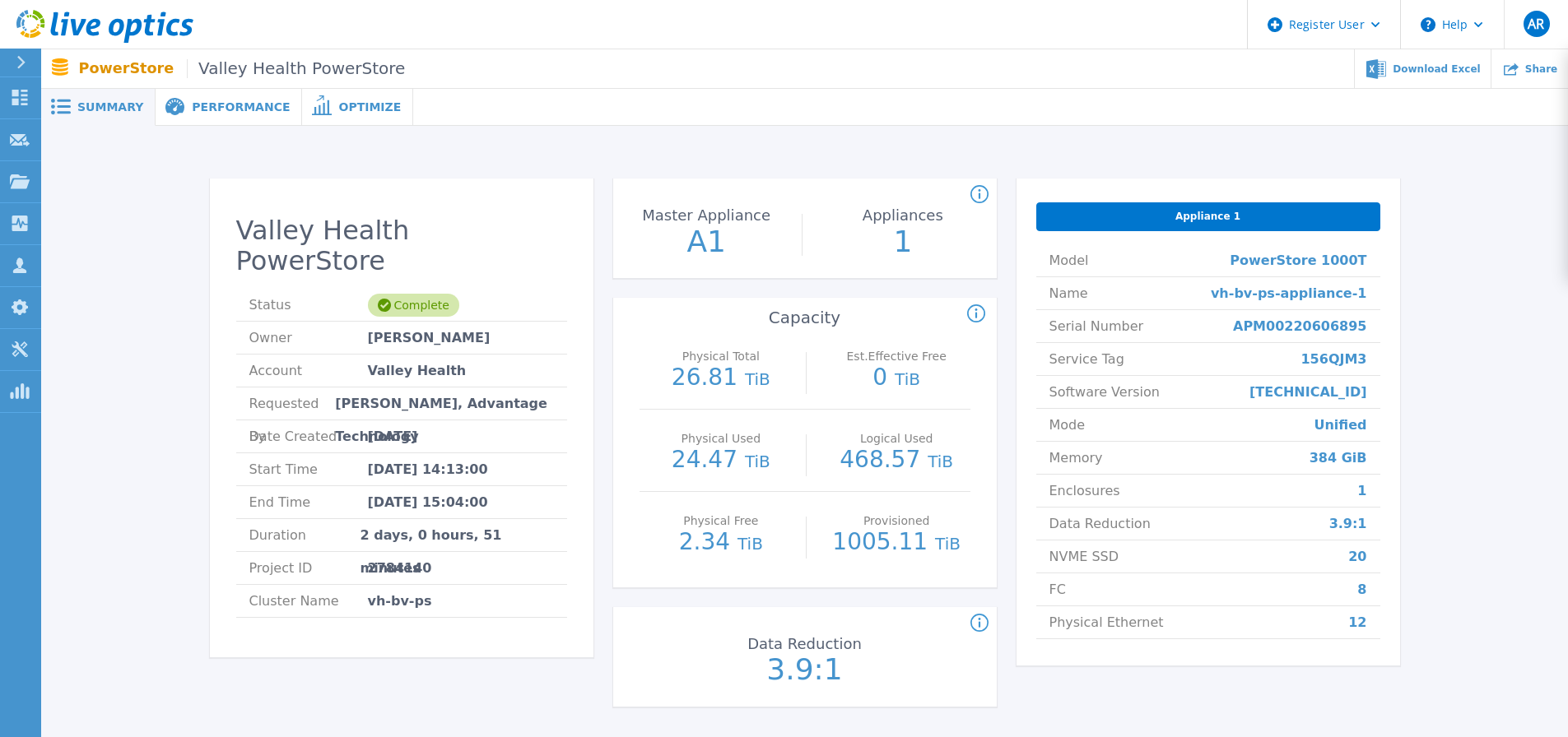
click at [222, 119] on div "Performance" at bounding box center [229, 108] width 147 height 37
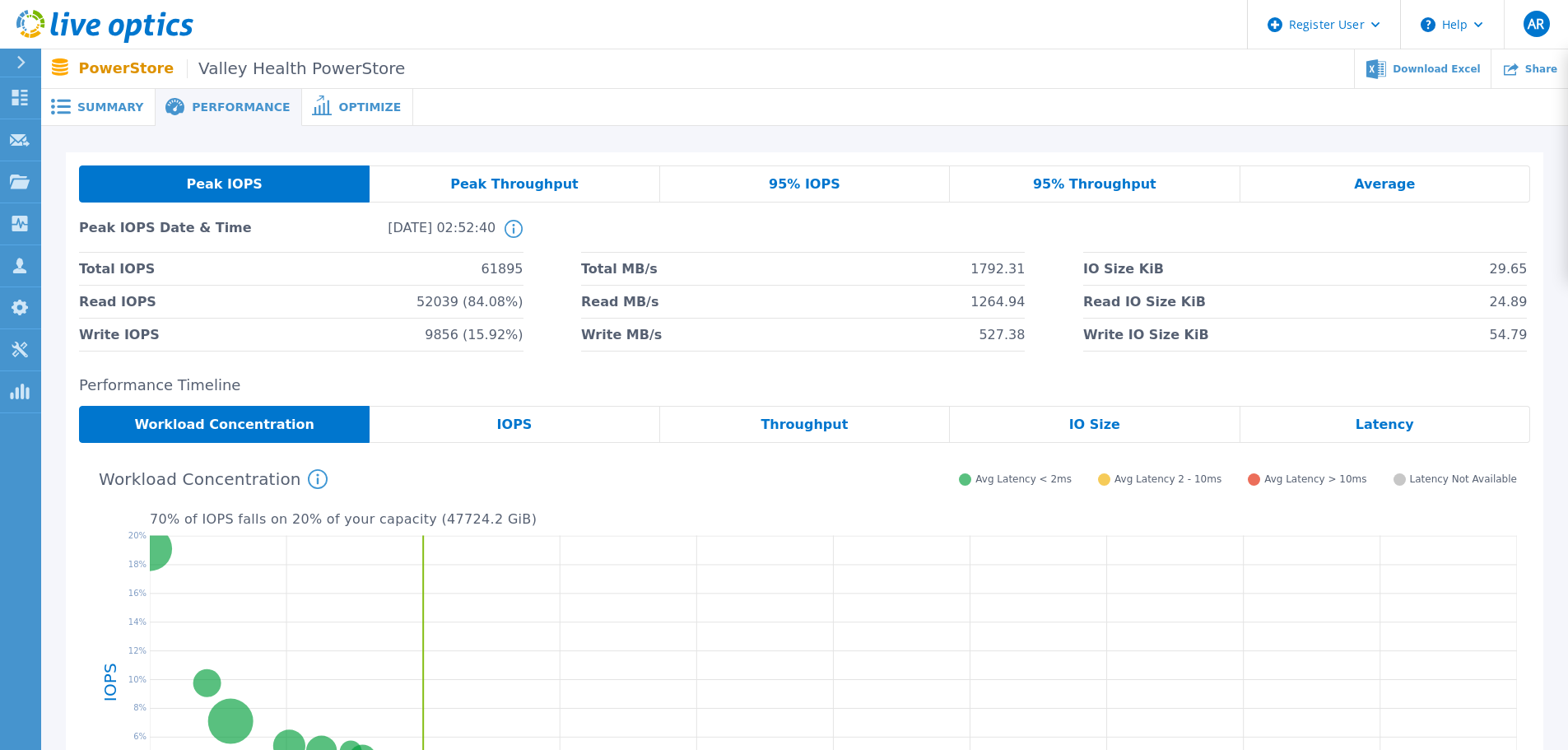
click at [338, 101] on span "Optimize" at bounding box center [369, 107] width 62 height 12
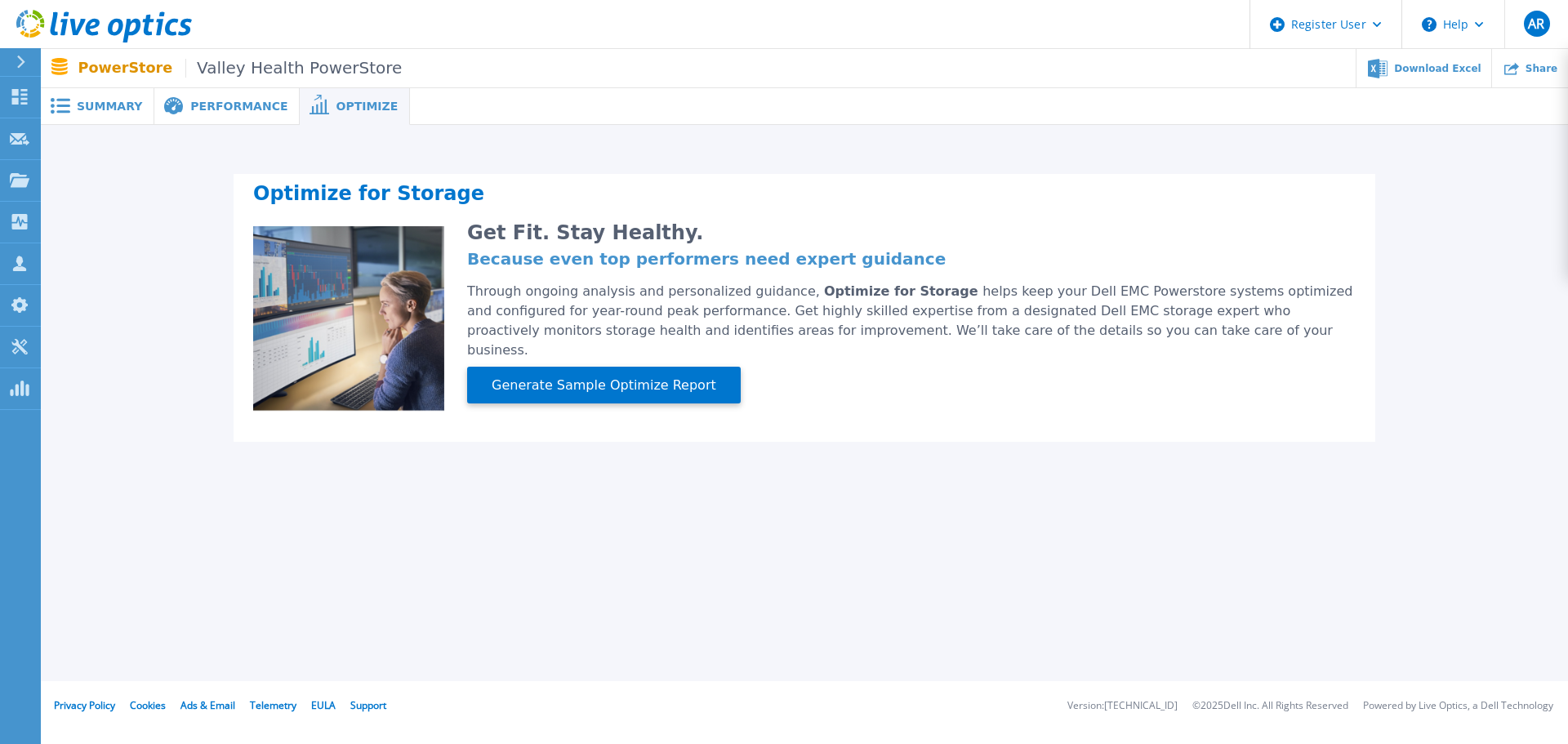
click at [119, 79] on div "PowerStore Valley Health PowerStore Download Excel Share" at bounding box center [804, 68] width 1527 height 38
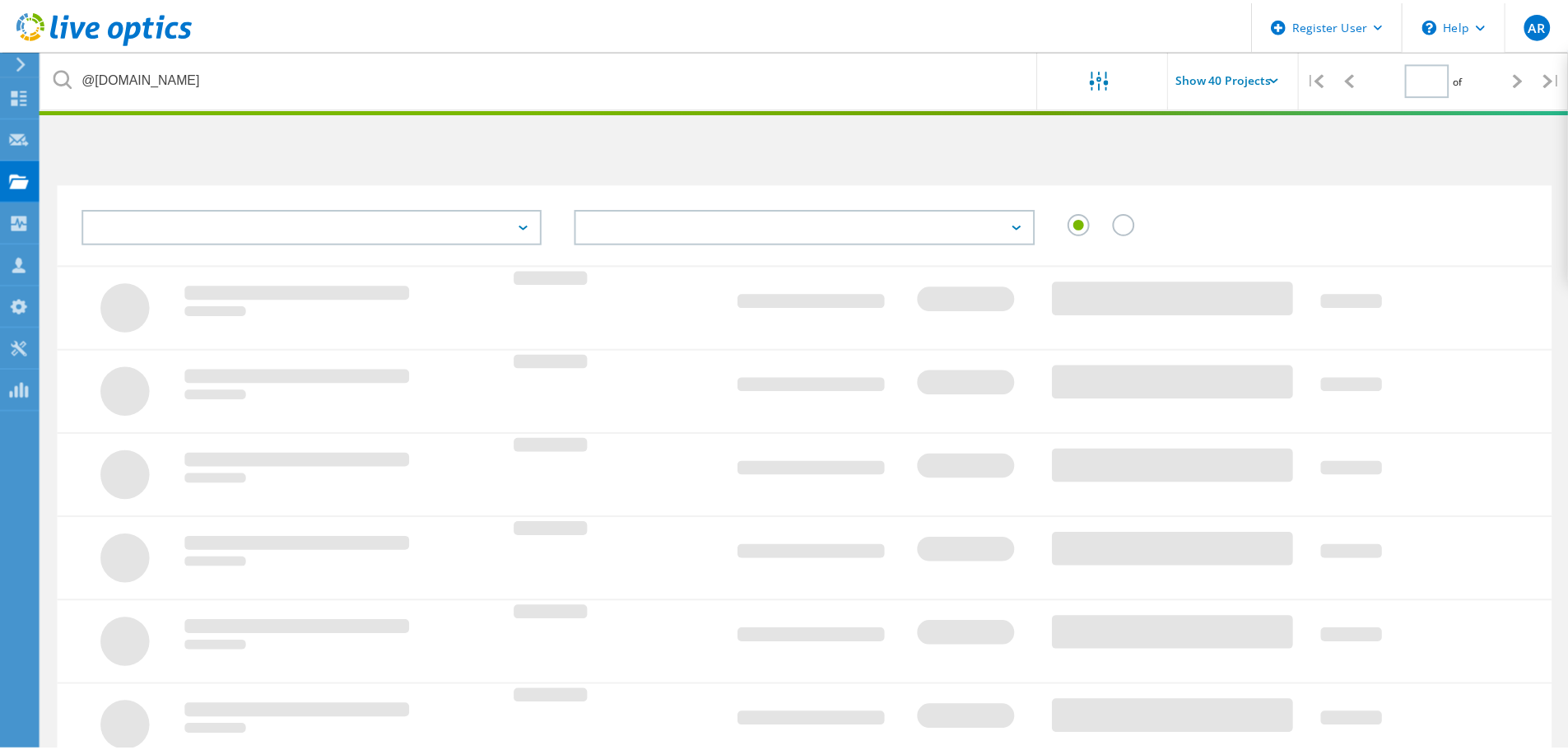
scroll to position [45, 0]
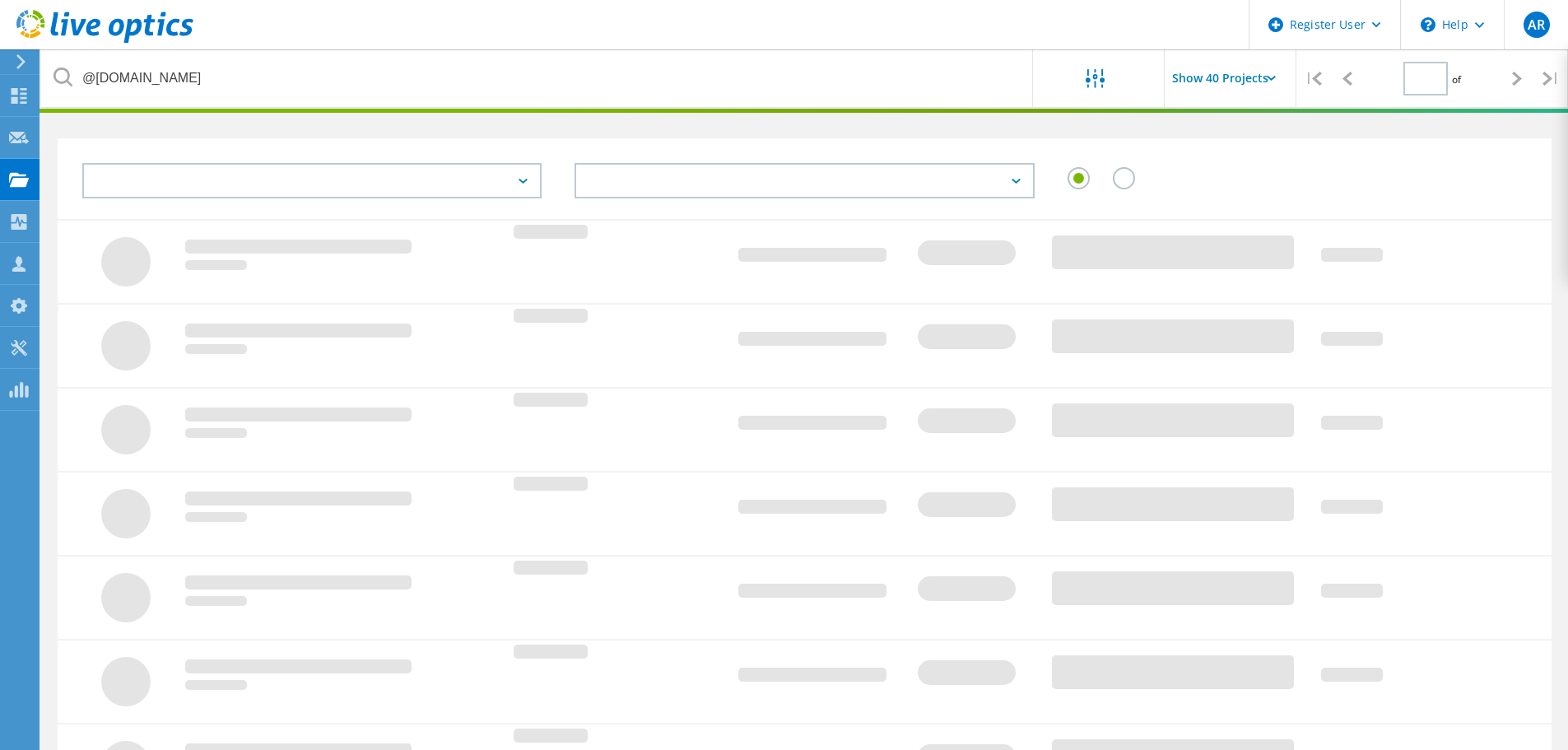
type input "1"
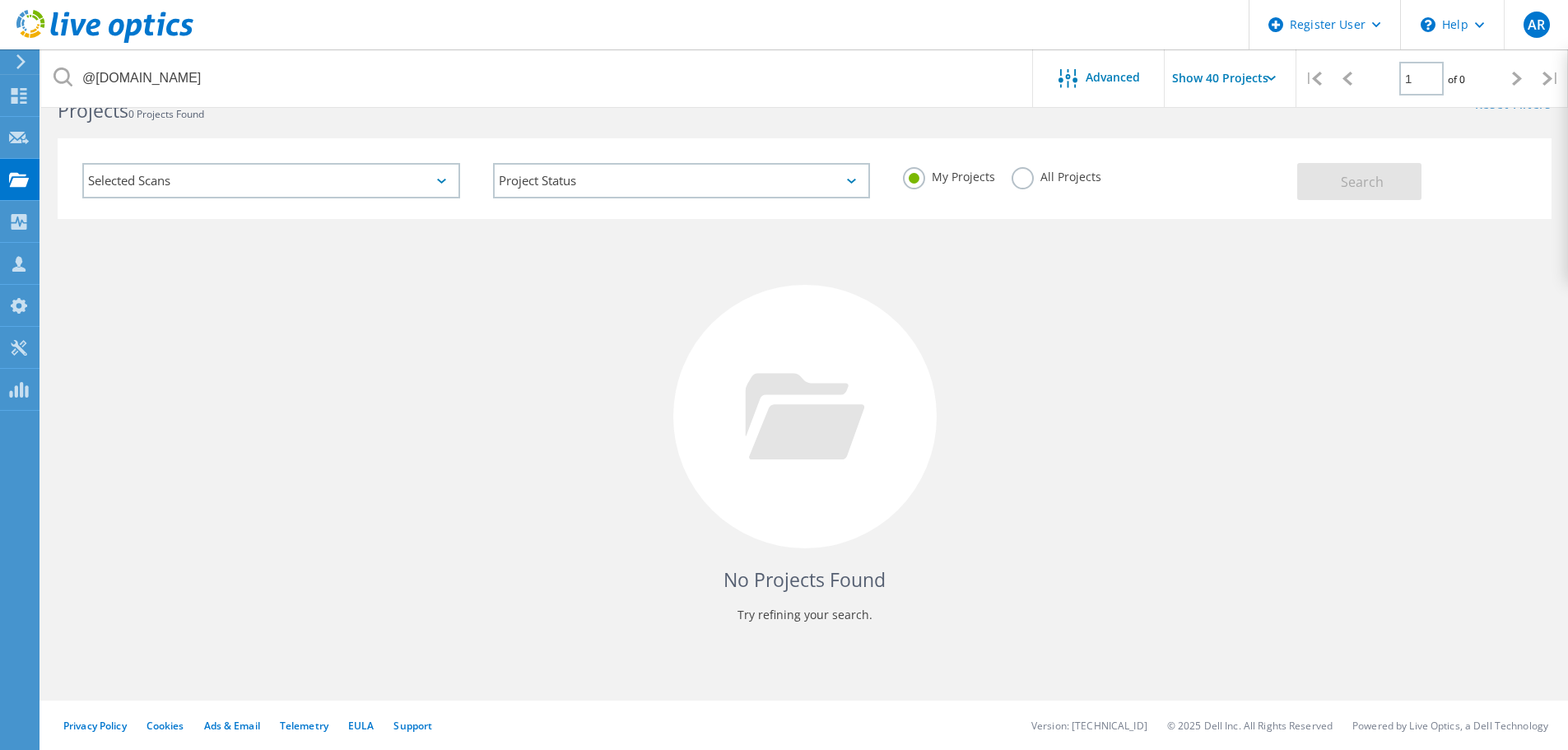
click at [1265, 181] on div "My Projects All Projects" at bounding box center [1092, 177] width 411 height 60
click at [1045, 177] on label "All Projects" at bounding box center [1056, 175] width 90 height 16
click at [0, 0] on input "All Projects" at bounding box center [0, 0] width 0 height 0
click at [1416, 191] on button "Search" at bounding box center [1360, 181] width 125 height 37
